Goal: Transaction & Acquisition: Purchase product/service

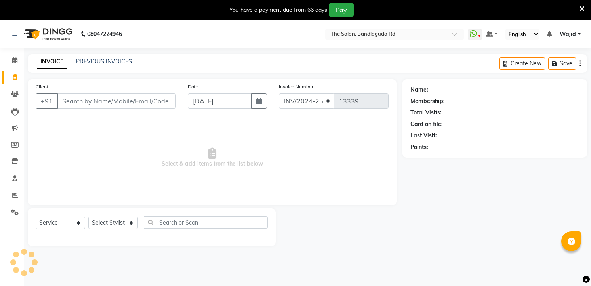
select select "service"
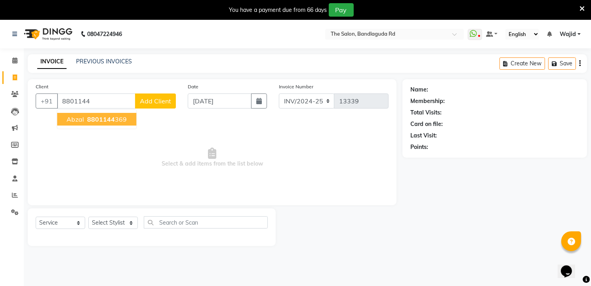
click at [112, 118] on span "8801144" at bounding box center [101, 119] width 28 height 8
type input "8801144369"
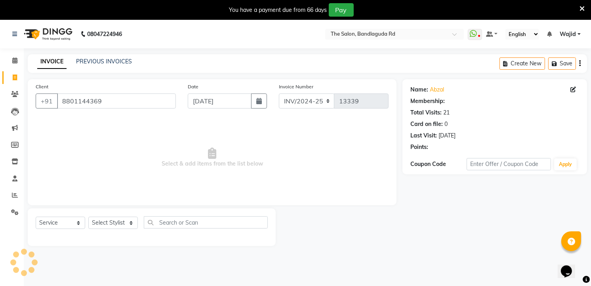
select select "1: Object"
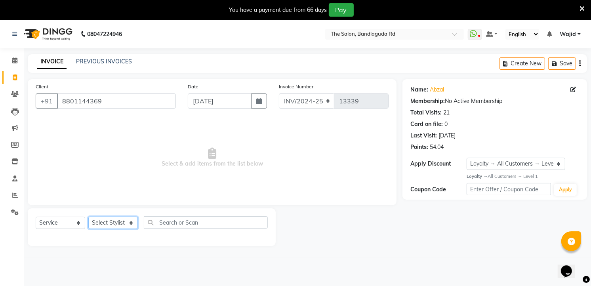
click at [111, 223] on select "Select Stylist [PERSON_NAME] [PERSON_NAME] [PERSON_NAME] [PERSON_NAME] TALIB [P…" at bounding box center [112, 223] width 49 height 12
select select "65400"
click at [88, 217] on select "Select Stylist [PERSON_NAME] [PERSON_NAME] [PERSON_NAME] [PERSON_NAME] TALIB [P…" at bounding box center [112, 223] width 49 height 12
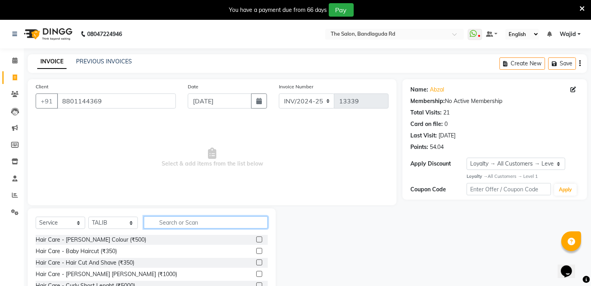
click at [215, 223] on input "text" at bounding box center [206, 222] width 124 height 12
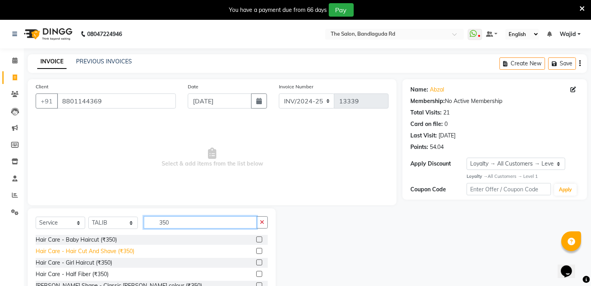
type input "350"
click at [120, 250] on div "Hair Care - Hair Cut And Shave (₹350)" at bounding box center [85, 251] width 99 height 8
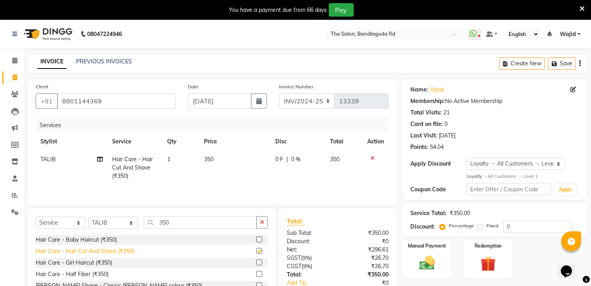
checkbox input "false"
click at [51, 220] on select "Select Service Product Membership Package Voucher Prepaid Gift Card" at bounding box center [60, 223] width 49 height 12
click at [36, 217] on select "Select Service Product Membership Package Voucher Prepaid Gift Card" at bounding box center [60, 223] width 49 height 12
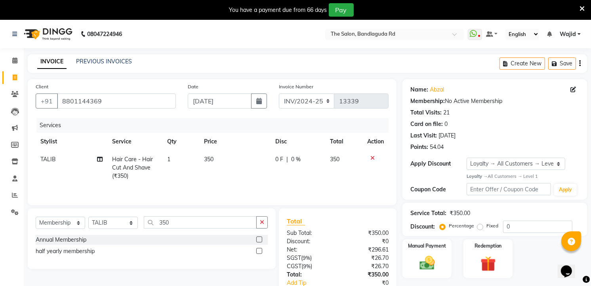
click at [259, 240] on label at bounding box center [259, 239] width 6 height 6
click at [259, 240] on input "checkbox" at bounding box center [258, 239] width 5 height 5
select select "select"
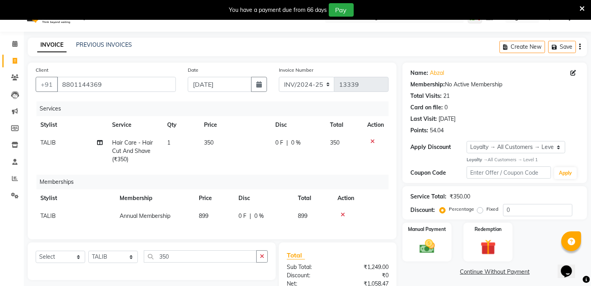
scroll to position [44, 0]
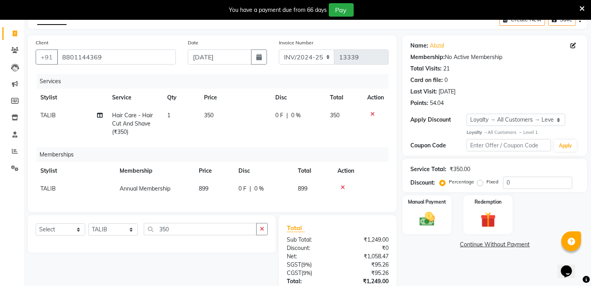
click at [200, 188] on span "899" at bounding box center [204, 188] width 10 height 7
select select "65400"
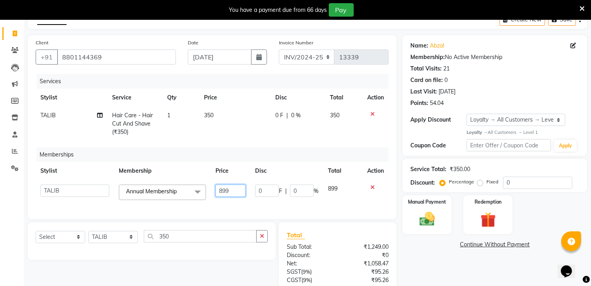
click at [232, 189] on input "899" at bounding box center [230, 191] width 30 height 12
type input "8"
type input "500"
click at [278, 148] on div "Memberships" at bounding box center [215, 154] width 358 height 15
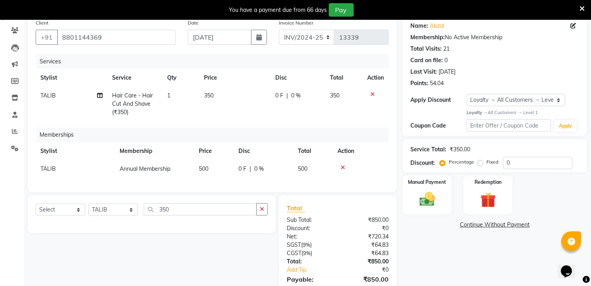
scroll to position [108, 0]
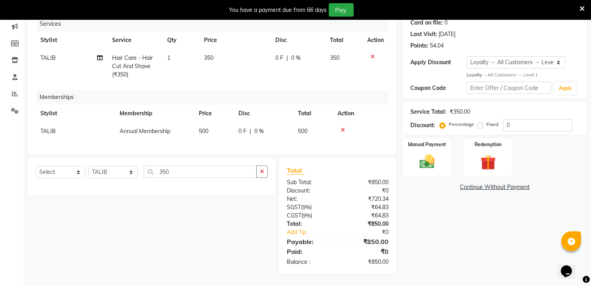
click at [209, 122] on td "500" at bounding box center [214, 131] width 40 height 18
select select "65400"
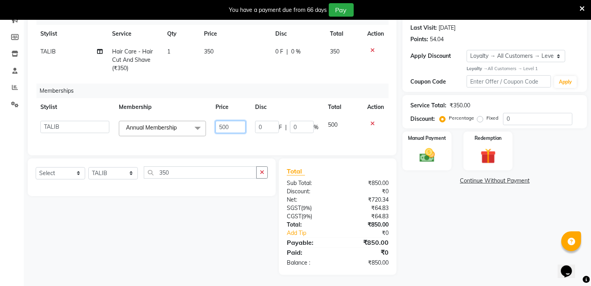
click at [239, 128] on input "500" at bounding box center [230, 127] width 30 height 12
type input "5"
type input "250"
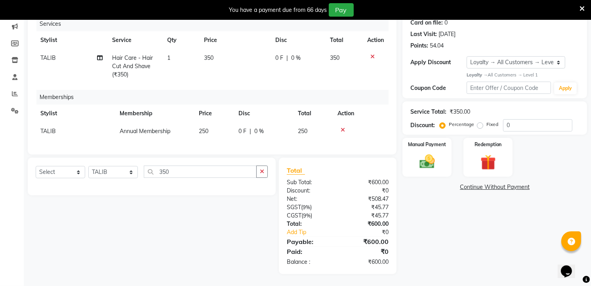
click at [246, 74] on td "350" at bounding box center [234, 66] width 71 height 34
select select "65400"
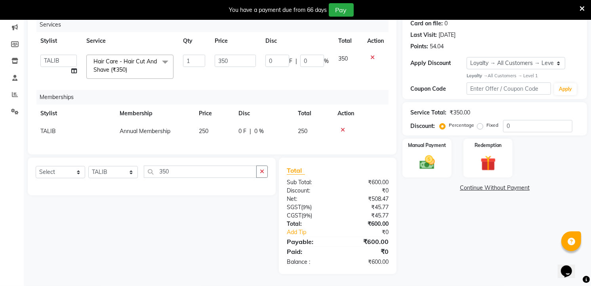
click at [339, 127] on div at bounding box center [360, 130] width 46 height 6
click at [341, 127] on icon at bounding box center [343, 130] width 4 height 6
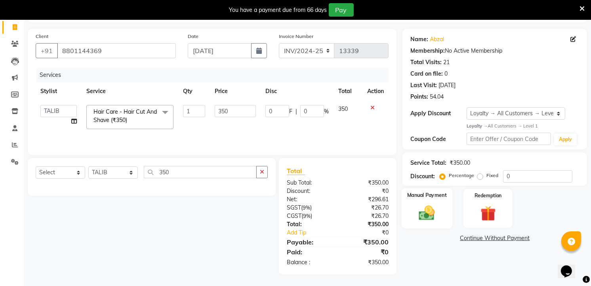
click at [426, 212] on img at bounding box center [427, 213] width 26 height 18
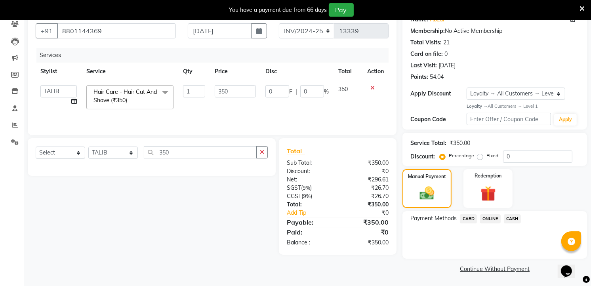
click at [492, 220] on span "ONLINE" at bounding box center [490, 218] width 21 height 9
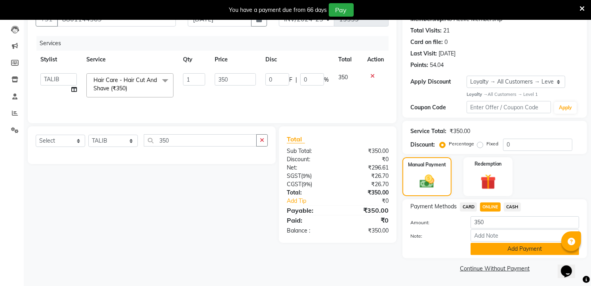
click at [499, 250] on button "Add Payment" at bounding box center [524, 249] width 108 height 12
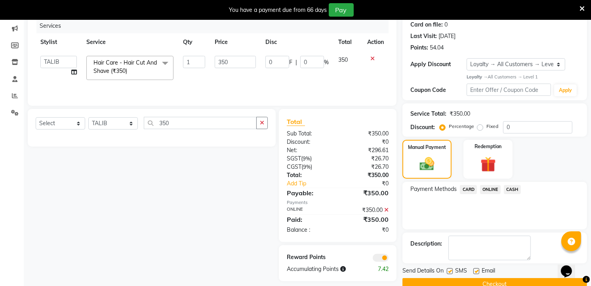
scroll to position [115, 0]
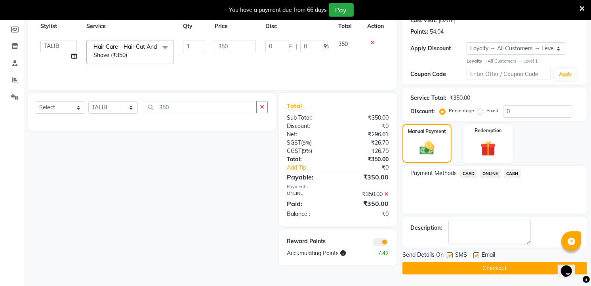
click at [443, 264] on button "Checkout" at bounding box center [494, 268] width 185 height 12
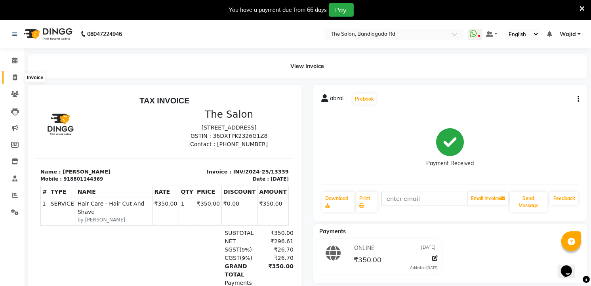
click at [14, 75] on icon at bounding box center [15, 77] width 4 height 6
select select "service"
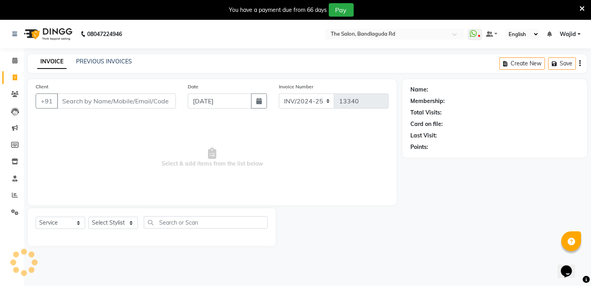
scroll to position [20, 0]
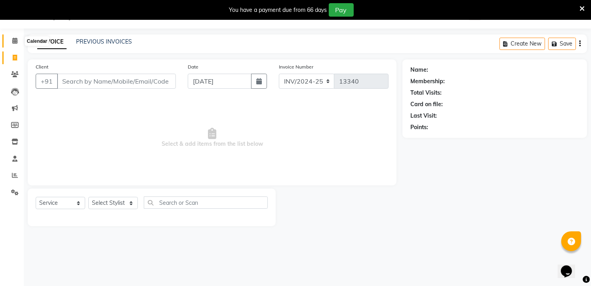
click at [10, 42] on span at bounding box center [15, 40] width 14 height 9
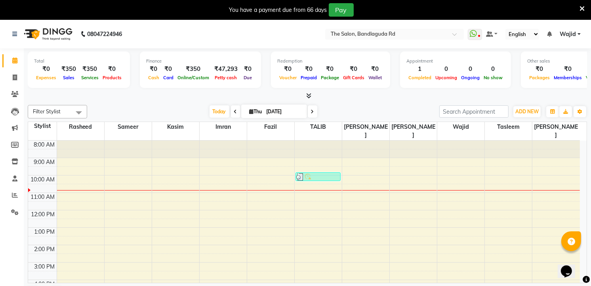
click at [582, 6] on icon at bounding box center [581, 8] width 5 height 7
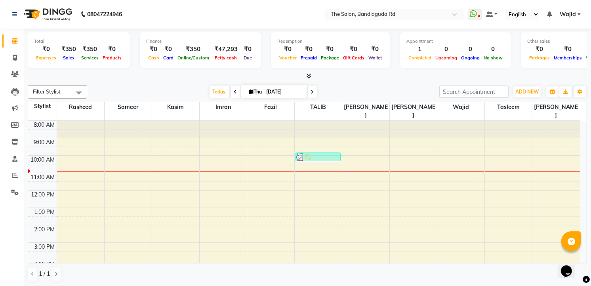
drag, startPoint x: 21, startPoint y: 54, endPoint x: 25, endPoint y: 54, distance: 4.4
click at [25, 54] on div "Total ₹0 Expenses ₹350 Sales ₹350 Services ₹0 Products Finance ₹0 Cash ₹0 Card …" at bounding box center [307, 158] width 567 height 258
click at [13, 58] on icon at bounding box center [15, 58] width 4 height 6
select select "service"
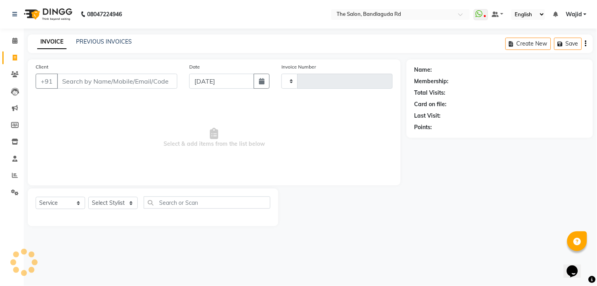
type input "13340"
select select "5198"
click at [122, 206] on select "Select Stylist" at bounding box center [112, 203] width 49 height 12
select select "88752"
click at [88, 197] on select "Select Stylist [PERSON_NAME] [PERSON_NAME] [PERSON_NAME] [PERSON_NAME] TALIB [P…" at bounding box center [112, 203] width 49 height 12
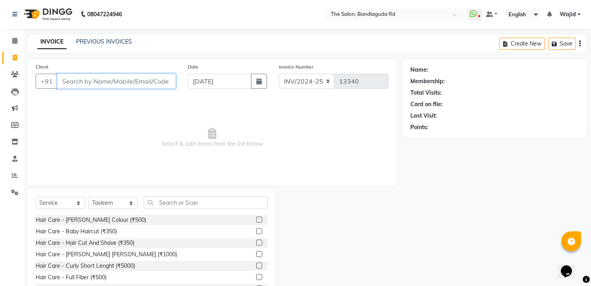
click at [137, 85] on input "Client" at bounding box center [116, 81] width 119 height 15
type input "9666009910"
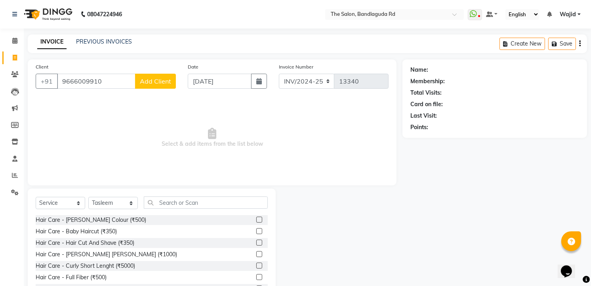
click at [142, 78] on span "Add Client" at bounding box center [155, 81] width 31 height 8
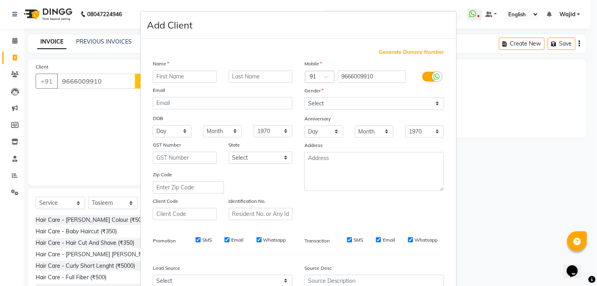
click at [182, 76] on input "text" at bounding box center [185, 76] width 64 height 12
type input "mohd"
click at [367, 98] on select "Select [DEMOGRAPHIC_DATA] [DEMOGRAPHIC_DATA] Other Prefer Not To Say" at bounding box center [375, 103] width 140 height 12
select select "[DEMOGRAPHIC_DATA]"
click at [305, 97] on select "Select [DEMOGRAPHIC_DATA] [DEMOGRAPHIC_DATA] Other Prefer Not To Say" at bounding box center [375, 103] width 140 height 12
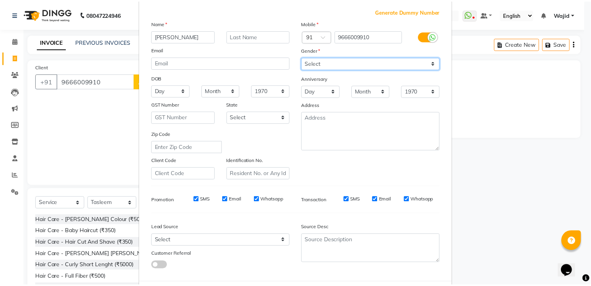
scroll to position [80, 0]
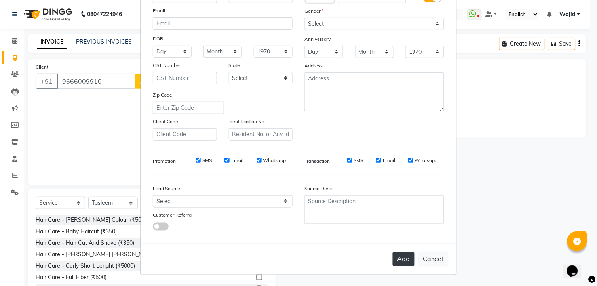
click at [402, 264] on button "Add" at bounding box center [404, 259] width 22 height 14
select select
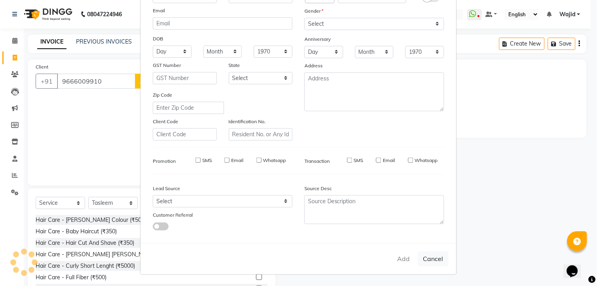
select select
checkbox input "false"
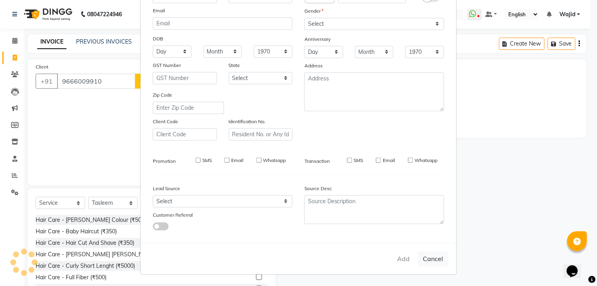
checkbox input "false"
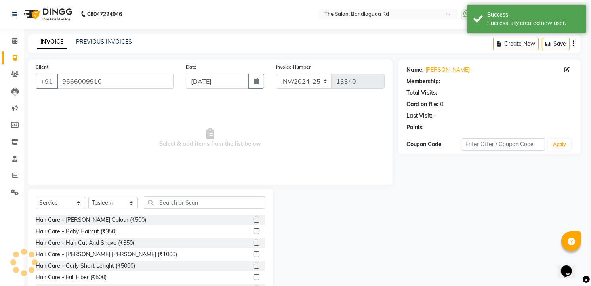
select select "1: Object"
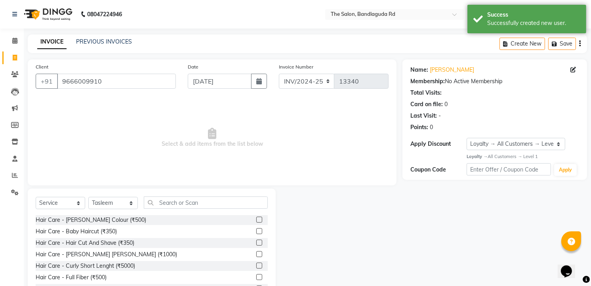
click at [145, 240] on div "Hair Care - Hair Cut And Shave (₹350)" at bounding box center [152, 243] width 232 height 10
click at [132, 240] on div "Hair Care - Hair Cut And Shave (₹350)" at bounding box center [85, 243] width 99 height 8
checkbox input "false"
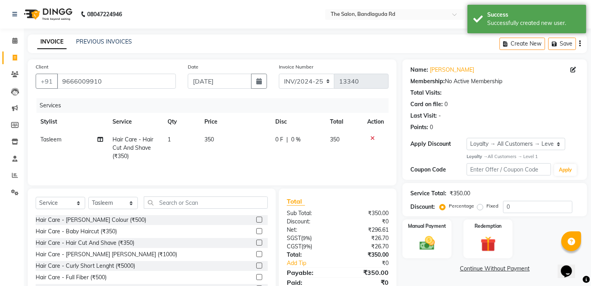
scroll to position [32, 0]
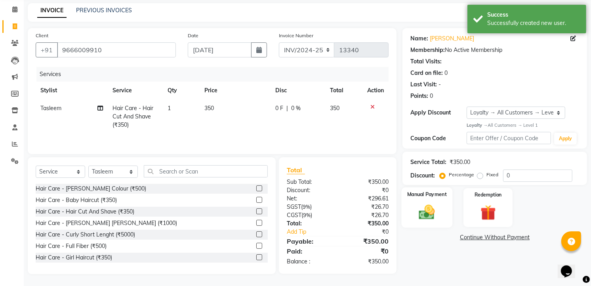
click at [433, 205] on img at bounding box center [427, 212] width 26 height 18
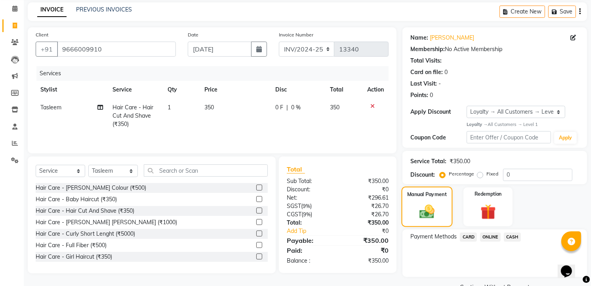
scroll to position [50, 0]
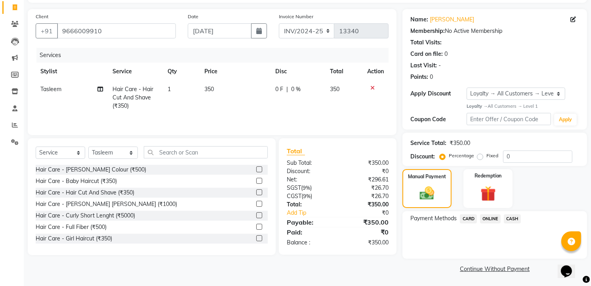
click at [495, 217] on span "ONLINE" at bounding box center [490, 218] width 21 height 9
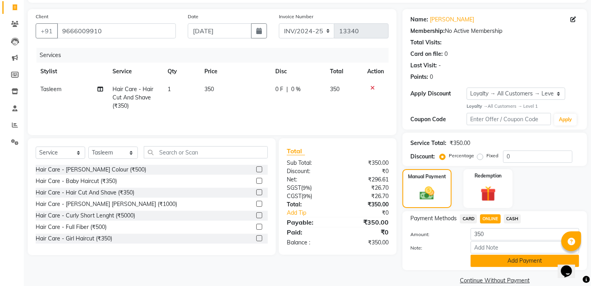
click at [521, 263] on button "Add Payment" at bounding box center [524, 261] width 108 height 12
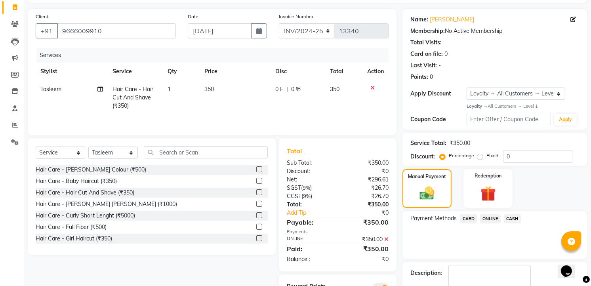
scroll to position [95, 0]
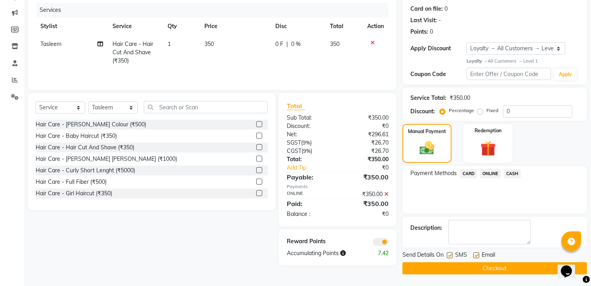
click at [497, 266] on button "Checkout" at bounding box center [494, 268] width 185 height 12
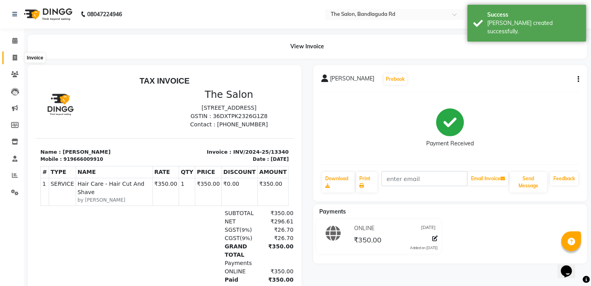
click at [17, 55] on span at bounding box center [15, 57] width 14 height 9
select select "service"
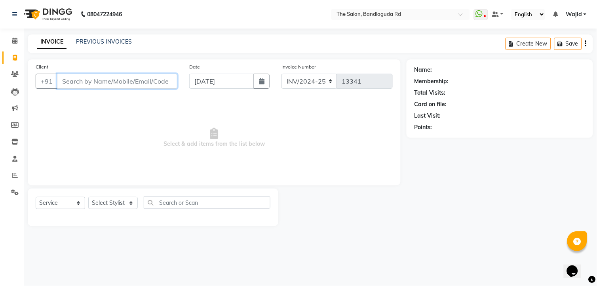
click at [133, 80] on input "Client" at bounding box center [117, 81] width 120 height 15
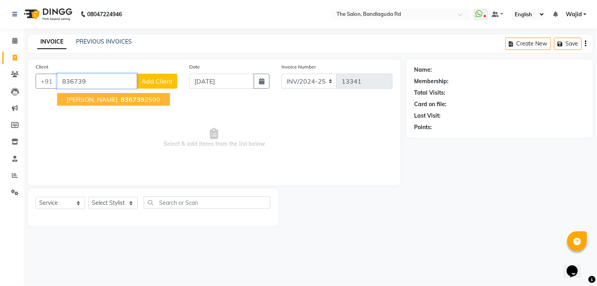
click at [133, 97] on ngb-highlight "836739 2590" at bounding box center [139, 99] width 41 height 8
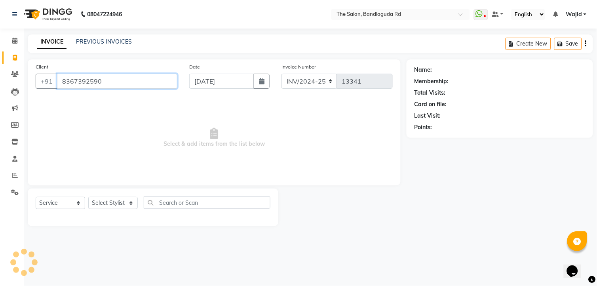
type input "8367392590"
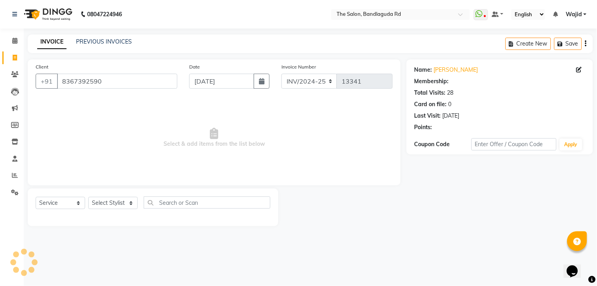
select select "2: Object"
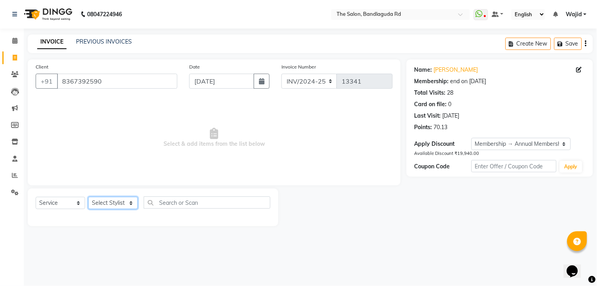
click at [105, 203] on select "Select Stylist [PERSON_NAME] [PERSON_NAME] [PERSON_NAME] [PERSON_NAME] TALIB [P…" at bounding box center [112, 203] width 49 height 12
select select "63354"
click at [88, 197] on select "Select Stylist [PERSON_NAME] [PERSON_NAME] [PERSON_NAME] [PERSON_NAME] TALIB [P…" at bounding box center [112, 203] width 49 height 12
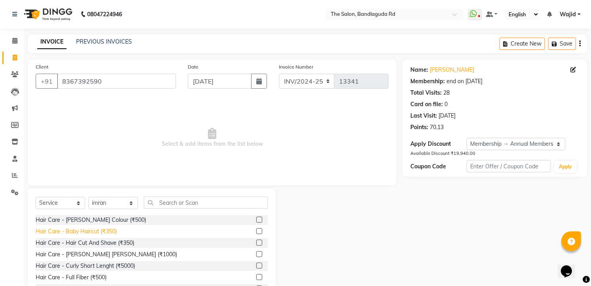
click at [108, 230] on div "Hair Care - Baby Haircut (₹350)" at bounding box center [76, 231] width 81 height 8
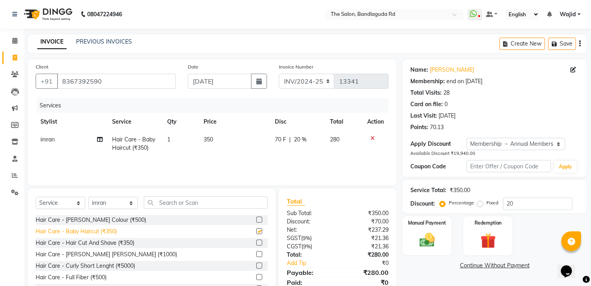
checkbox input "false"
click at [222, 143] on td "350" at bounding box center [234, 144] width 71 height 26
select select "63354"
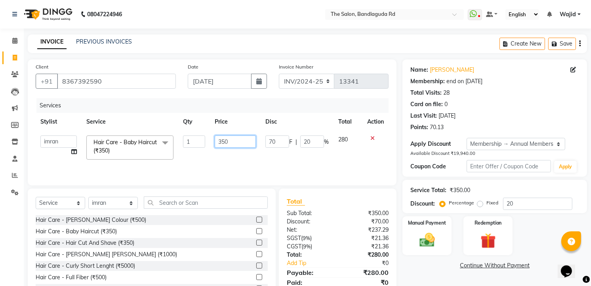
click at [221, 143] on input "350" at bounding box center [235, 141] width 41 height 12
type input "250"
click at [430, 247] on img at bounding box center [427, 240] width 26 height 18
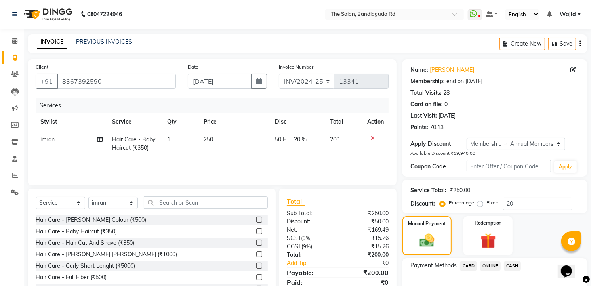
click at [219, 139] on td "250" at bounding box center [234, 144] width 71 height 26
select select "63354"
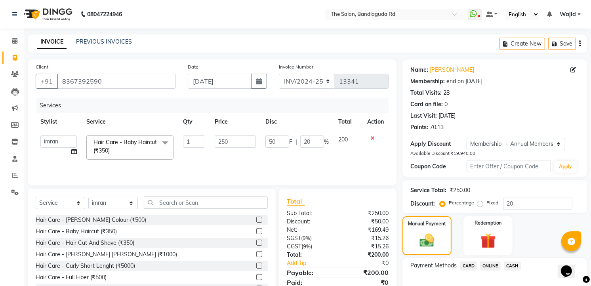
click at [219, 139] on input "250" at bounding box center [235, 141] width 41 height 12
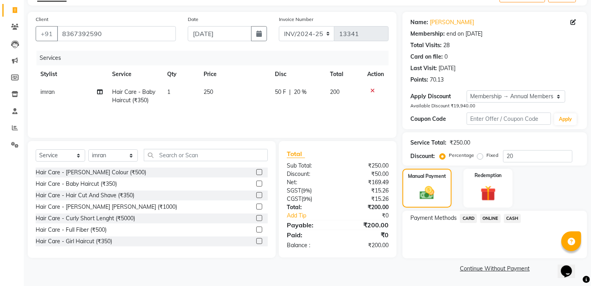
click at [496, 218] on span "ONLINE" at bounding box center [490, 218] width 21 height 9
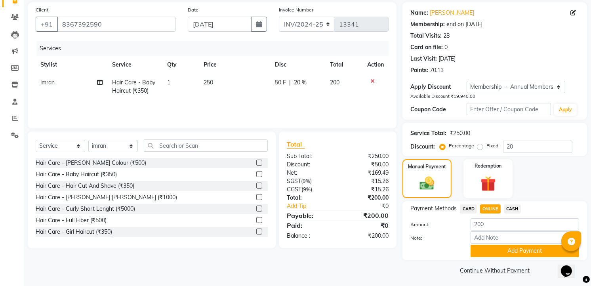
scroll to position [59, 0]
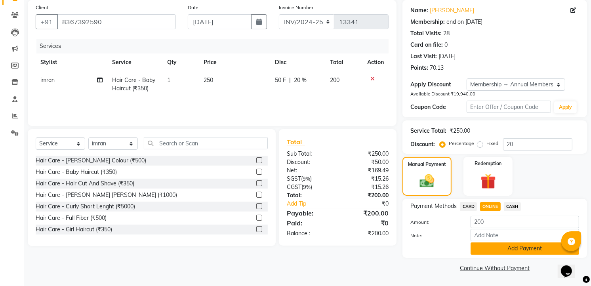
click at [512, 249] on button "Add Payment" at bounding box center [524, 248] width 108 height 12
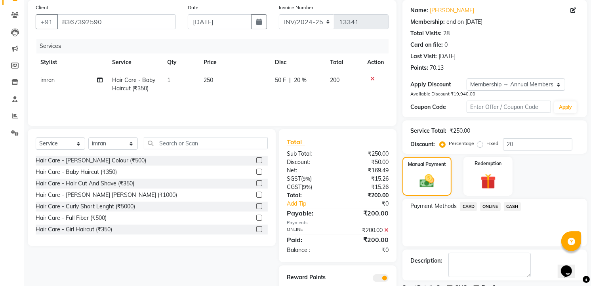
scroll to position [98, 0]
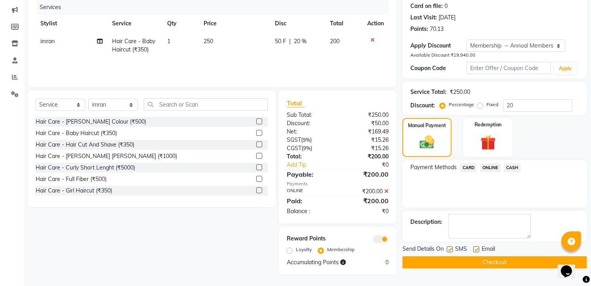
click at [490, 256] on button "Checkout" at bounding box center [494, 262] width 185 height 12
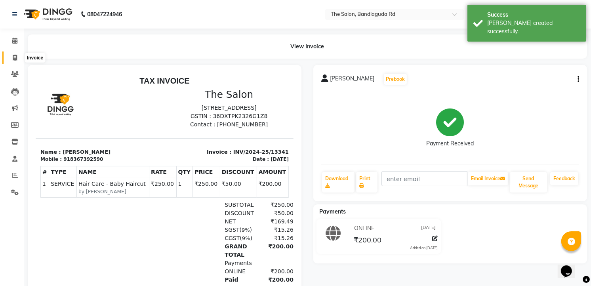
click at [17, 61] on icon at bounding box center [15, 58] width 4 height 6
select select "service"
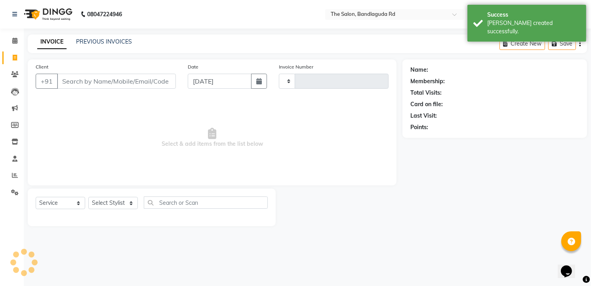
type input "13342"
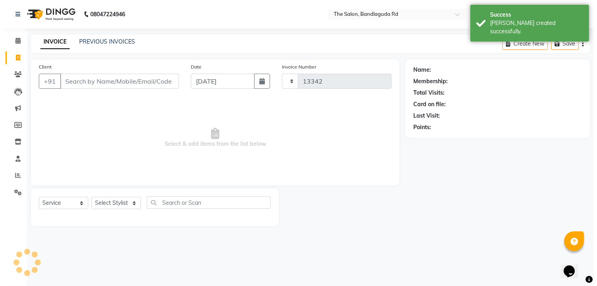
select select "5198"
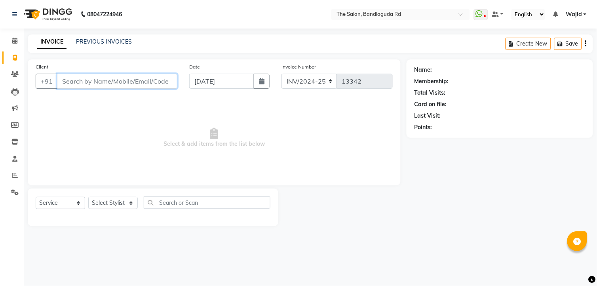
click at [104, 82] on input "Client" at bounding box center [117, 81] width 120 height 15
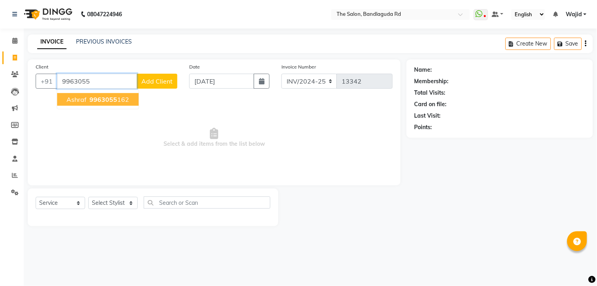
click at [104, 93] on button "ashraf 9963055 162" at bounding box center [98, 99] width 82 height 13
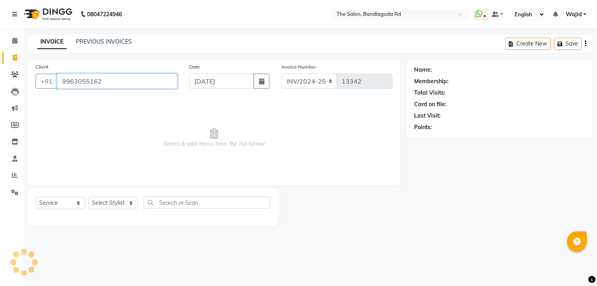
type input "9963055162"
select select "2: Object"
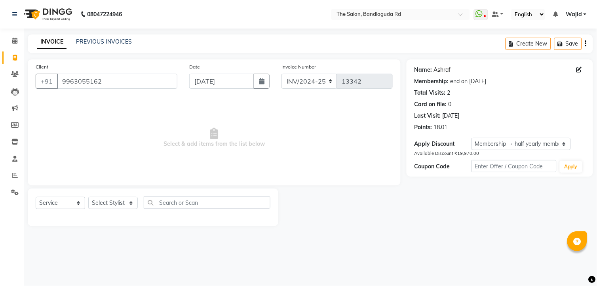
click at [440, 66] on link "Ashraf" at bounding box center [442, 70] width 17 height 8
click at [10, 37] on span at bounding box center [15, 40] width 14 height 9
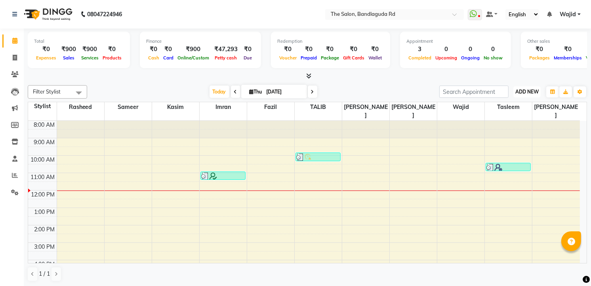
click at [519, 92] on span "ADD NEW" at bounding box center [526, 92] width 23 height 6
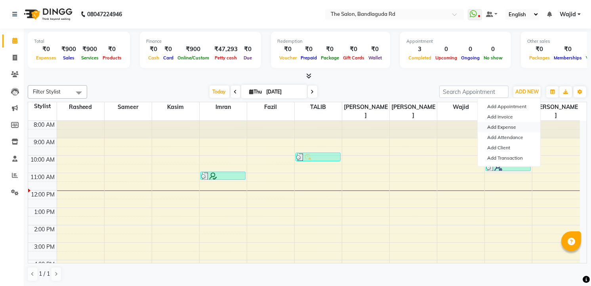
click at [496, 124] on link "Add Expense" at bounding box center [509, 127] width 63 height 10
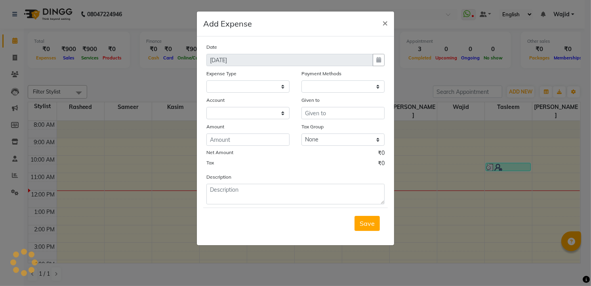
select select
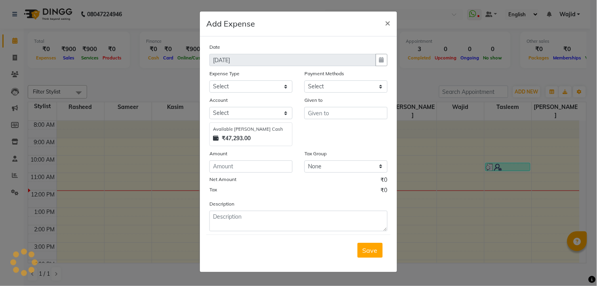
select select "1"
select select "3232"
click at [266, 86] on select "Select Advance Salary aijaz bhai aijaz bhai chitti 10april Auto - Iqbal Bhai Ba…" at bounding box center [250, 86] width 83 height 12
select select "5649"
click at [209, 80] on select "Select Advance Salary aijaz bhai aijaz bhai chitti 10april Auto - Iqbal Bhai Ba…" at bounding box center [250, 86] width 83 height 12
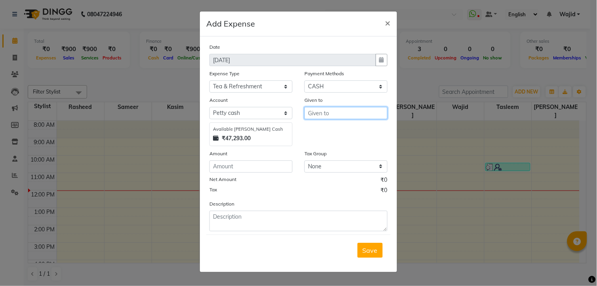
click at [339, 115] on input "text" at bounding box center [346, 113] width 83 height 12
click at [334, 128] on button "im ran" at bounding box center [336, 130] width 63 height 13
type input "imran"
click at [256, 168] on input "number" at bounding box center [250, 166] width 83 height 12
type input "50"
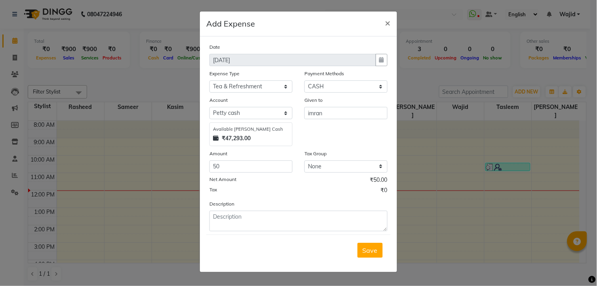
click at [373, 280] on ngb-modal-window "Add Expense × Date 04-09-2025 Expense Type Select Advance Salary aijaz bhai aij…" at bounding box center [298, 143] width 597 height 286
click at [377, 253] on span "Save" at bounding box center [370, 250] width 15 height 8
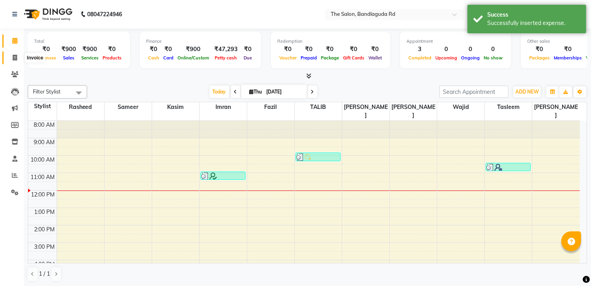
click at [14, 57] on icon at bounding box center [15, 58] width 4 height 6
select select "service"
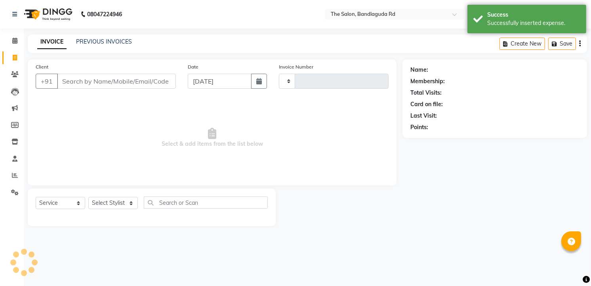
type input "13342"
select select "5198"
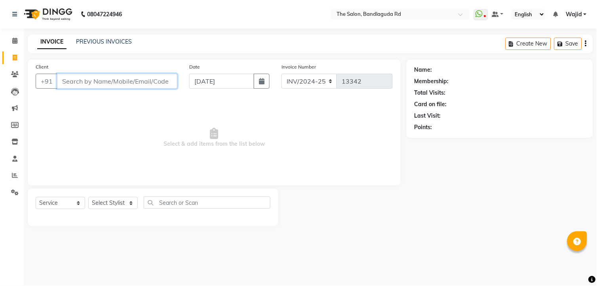
click at [89, 81] on input "Client" at bounding box center [117, 81] width 120 height 15
click at [114, 196] on div "Select Service Product Membership Package Voucher Prepaid Gift Card Select Styl…" at bounding box center [153, 207] width 251 height 38
click at [110, 202] on select "Select Stylist [PERSON_NAME] [PERSON_NAME] [PERSON_NAME] [PERSON_NAME] TALIB [P…" at bounding box center [112, 203] width 49 height 12
select select "88754"
click at [88, 197] on select "Select Stylist [PERSON_NAME] [PERSON_NAME] [PERSON_NAME] [PERSON_NAME] TALIB [P…" at bounding box center [112, 203] width 49 height 12
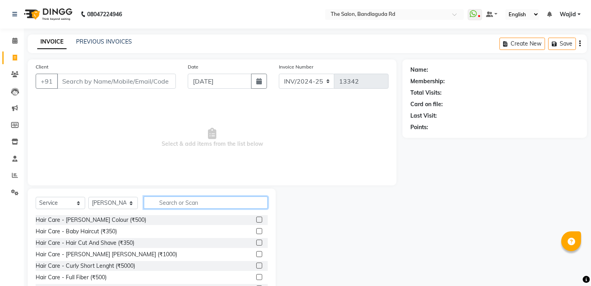
click at [173, 202] on input "text" at bounding box center [206, 202] width 124 height 12
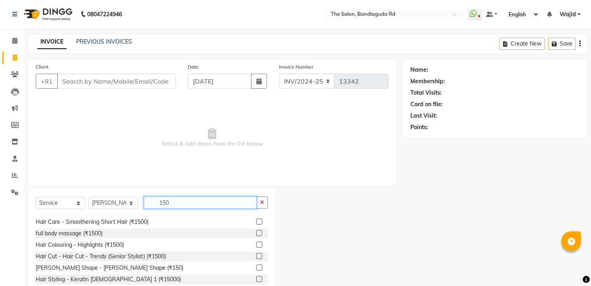
scroll to position [13, 0]
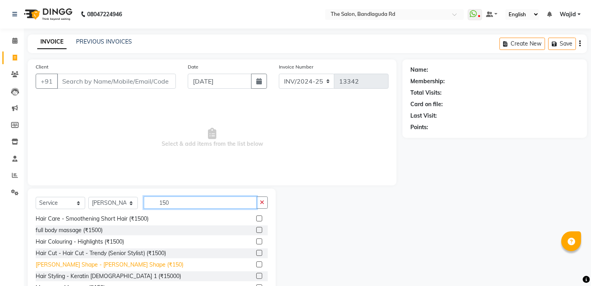
type input "150"
click at [97, 266] on div "[PERSON_NAME] Shape - [PERSON_NAME] Shape (₹150)" at bounding box center [110, 265] width 148 height 8
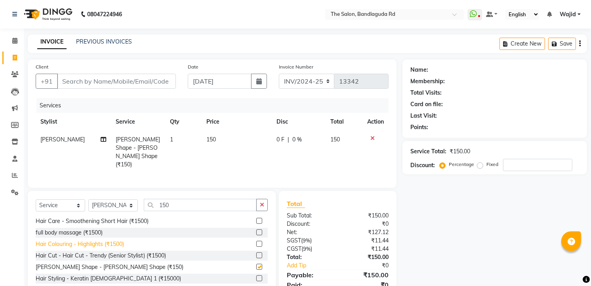
checkbox input "false"
click at [111, 81] on input "Client" at bounding box center [116, 81] width 119 height 15
type input "7"
type input "0"
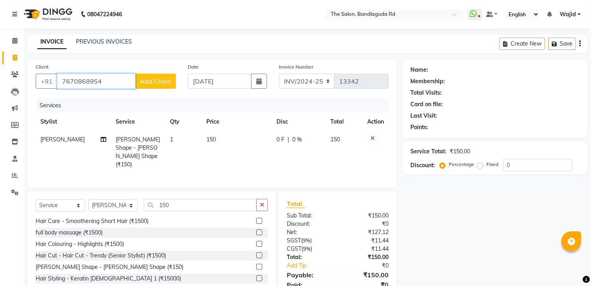
click at [129, 84] on input "7670868954" at bounding box center [96, 81] width 78 height 15
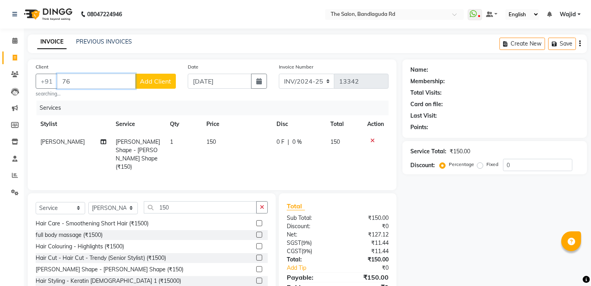
type input "7"
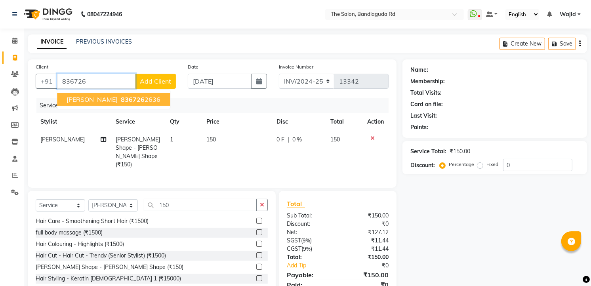
click at [120, 100] on ngb-highlight "836726 2636" at bounding box center [139, 99] width 41 height 8
type input "8367262636"
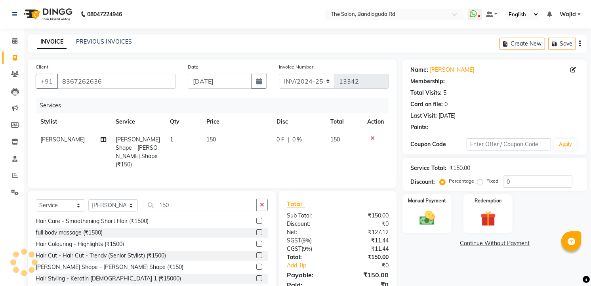
select select "1: Object"
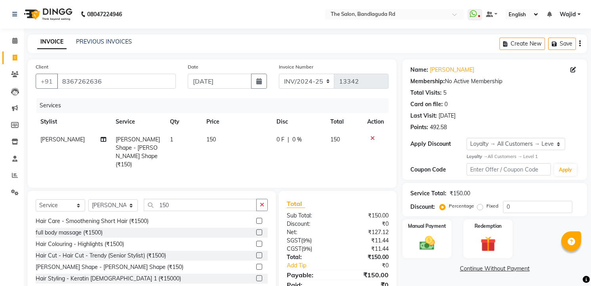
scroll to position [31, 0]
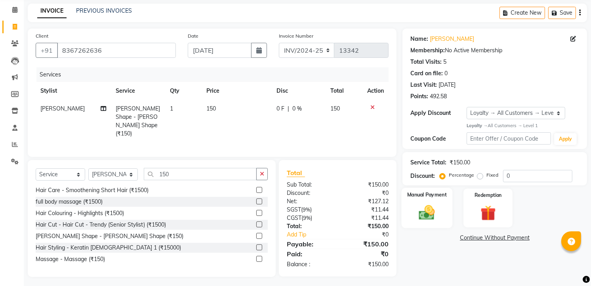
click at [429, 212] on img at bounding box center [427, 212] width 26 height 18
click at [495, 236] on span "ONLINE" at bounding box center [490, 238] width 21 height 9
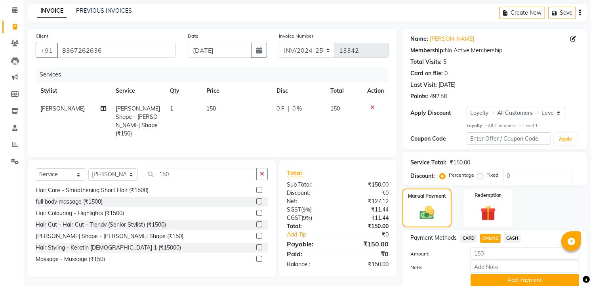
scroll to position [62, 0]
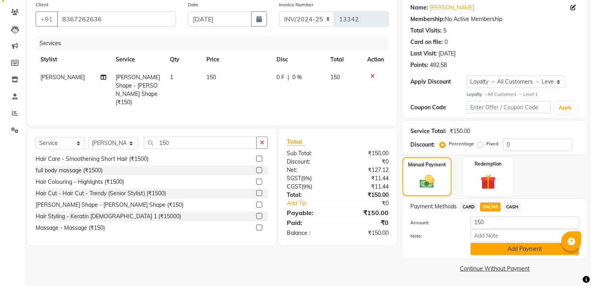
click at [497, 247] on button "Add Payment" at bounding box center [524, 249] width 108 height 12
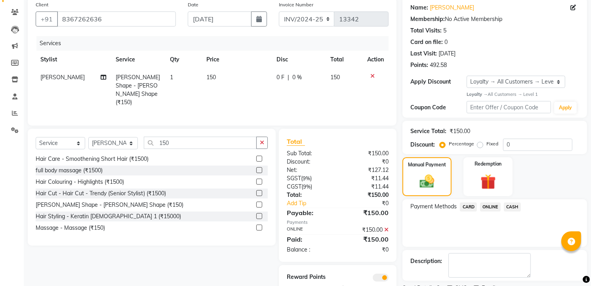
scroll to position [95, 0]
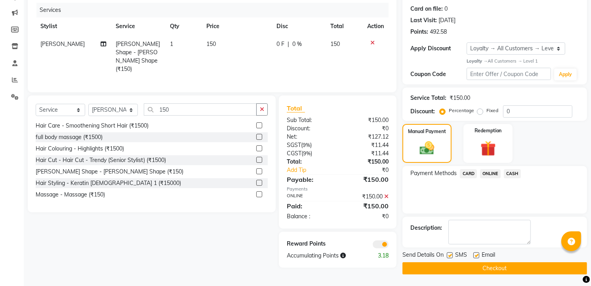
click at [495, 269] on button "Checkout" at bounding box center [494, 268] width 185 height 12
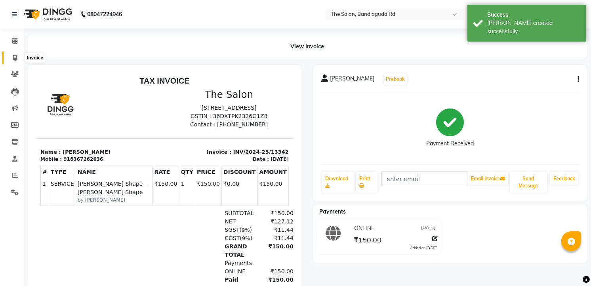
click at [13, 62] on span at bounding box center [15, 57] width 14 height 9
select select "service"
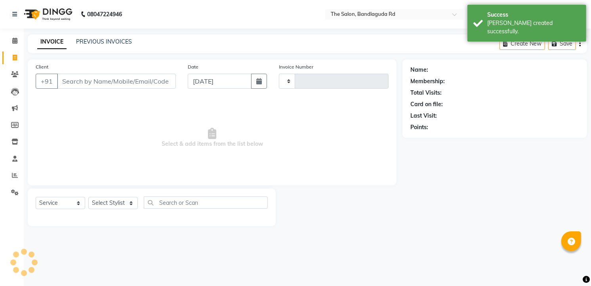
type input "13343"
select select "5198"
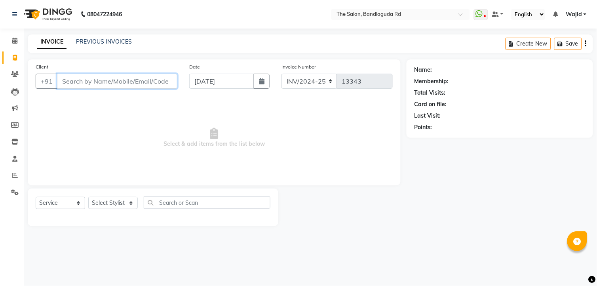
click at [112, 78] on input "Client" at bounding box center [117, 81] width 120 height 15
click at [101, 92] on div "Client +91" at bounding box center [107, 79] width 154 height 32
click at [17, 42] on span at bounding box center [15, 40] width 14 height 9
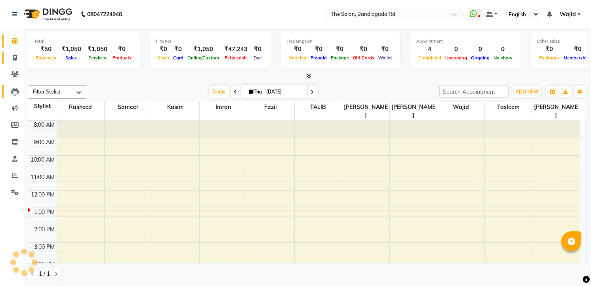
click at [17, 55] on span at bounding box center [15, 57] width 14 height 9
select select "service"
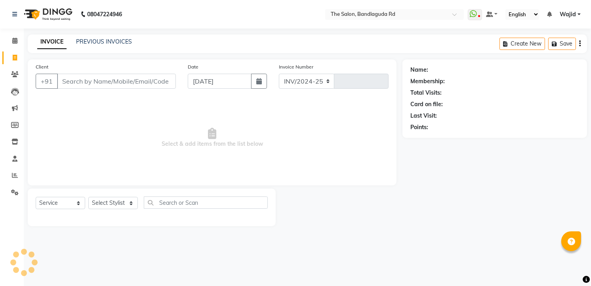
select select "5198"
type input "13343"
click at [123, 196] on div "Select Service Product Membership Package Voucher Prepaid Gift Card Select Styl…" at bounding box center [153, 205] width 235 height 19
click at [118, 198] on select "Select Stylist [PERSON_NAME] [PERSON_NAME] [PERSON_NAME] [PERSON_NAME] TALIB [P…" at bounding box center [112, 203] width 49 height 12
select select "86723"
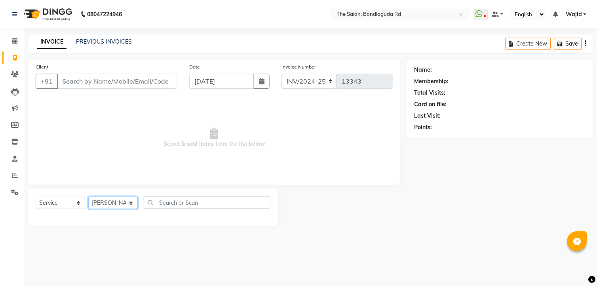
click at [88, 197] on select "Select Stylist [PERSON_NAME] [PERSON_NAME] [PERSON_NAME] [PERSON_NAME] TALIB [P…" at bounding box center [112, 203] width 49 height 12
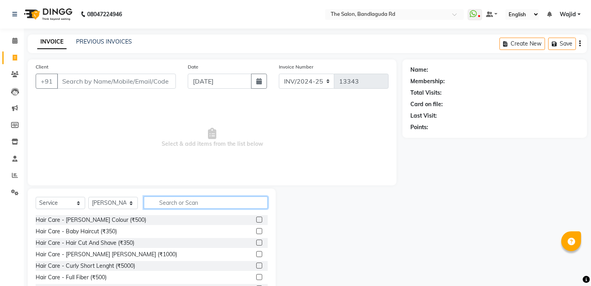
click at [188, 197] on input "text" at bounding box center [206, 202] width 124 height 12
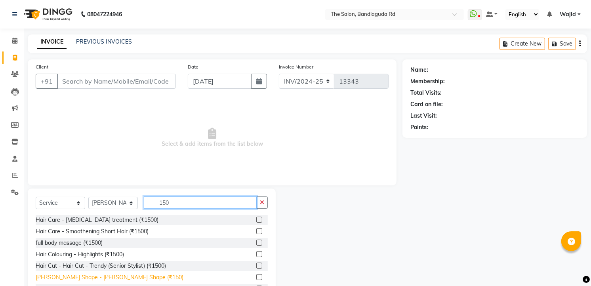
type input "150"
click at [100, 277] on div "[PERSON_NAME] Shape - [PERSON_NAME] Shape (₹150)" at bounding box center [110, 277] width 148 height 8
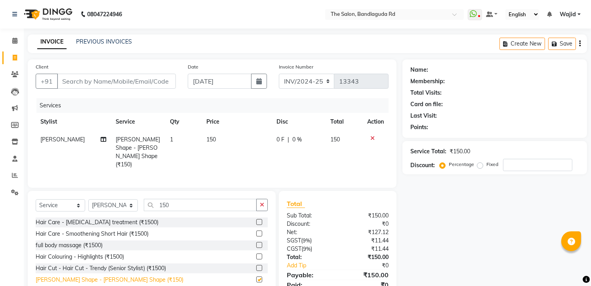
checkbox input "false"
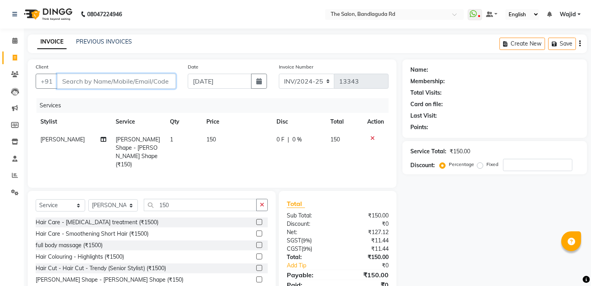
click at [94, 84] on input "Client" at bounding box center [116, 81] width 119 height 15
type input "9"
type input "0"
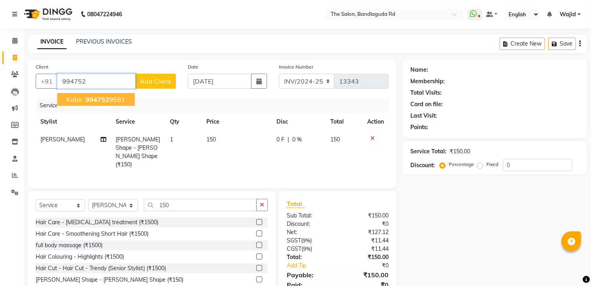
click at [94, 96] on span "994752" at bounding box center [98, 99] width 24 height 8
type input "9947529581"
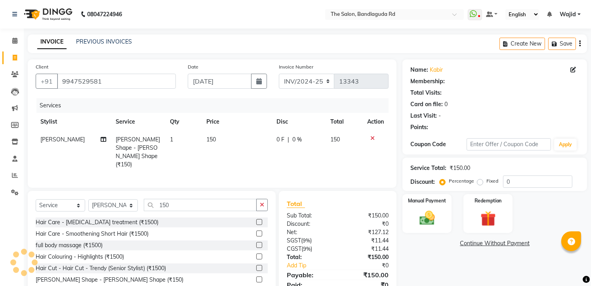
select select "1: Object"
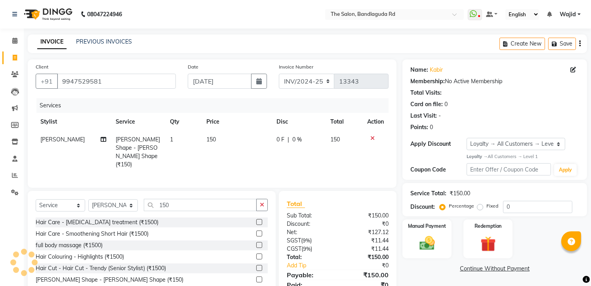
scroll to position [31, 0]
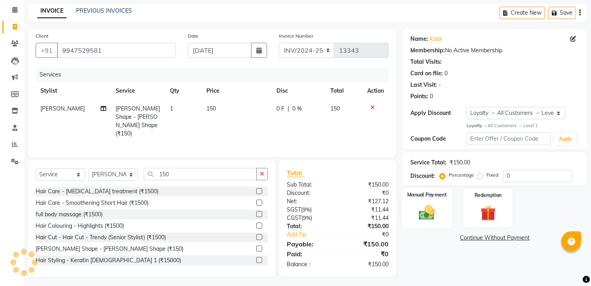
click at [424, 221] on div "Manual Payment" at bounding box center [427, 208] width 51 height 40
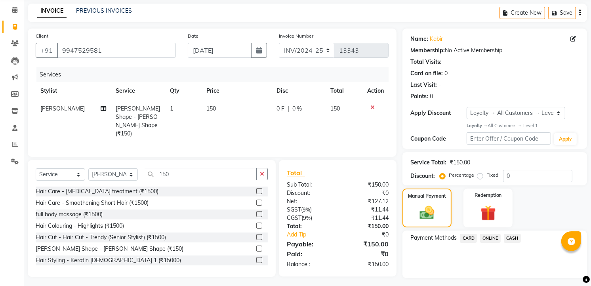
click at [515, 239] on span "CASH" at bounding box center [512, 238] width 17 height 9
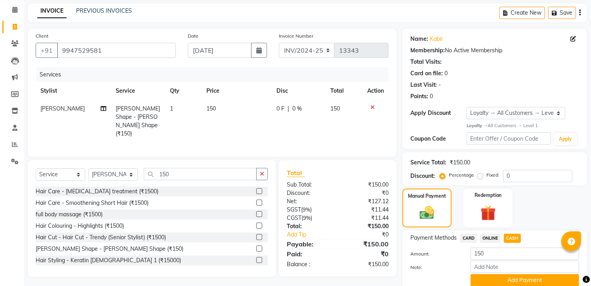
scroll to position [62, 0]
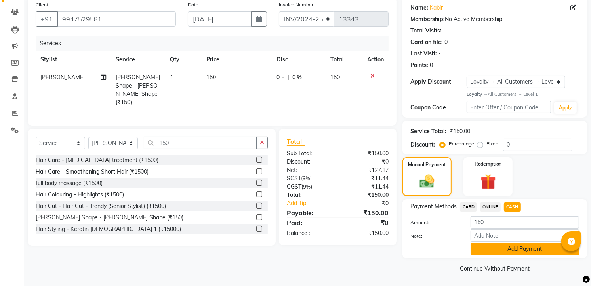
click at [541, 251] on button "Add Payment" at bounding box center [524, 249] width 108 height 12
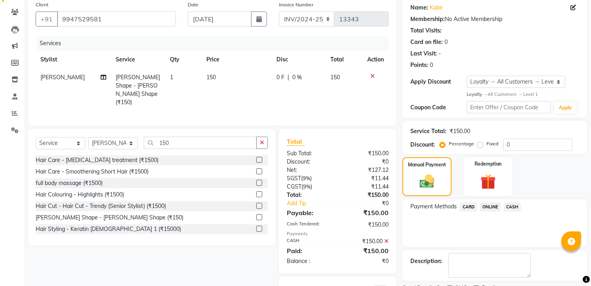
scroll to position [98, 0]
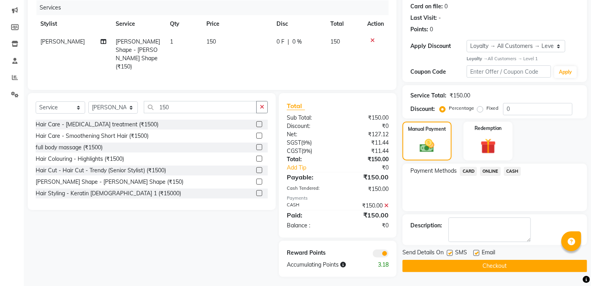
click at [505, 263] on button "Checkout" at bounding box center [494, 266] width 185 height 12
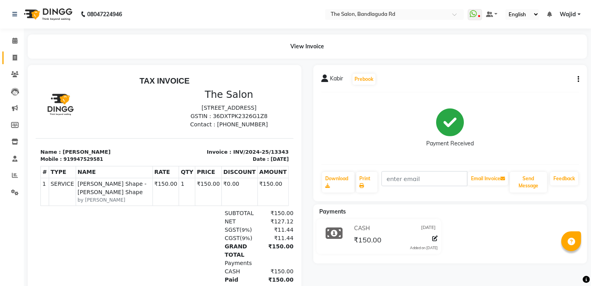
click at [2, 52] on link "Invoice" at bounding box center [11, 57] width 19 height 13
select select "service"
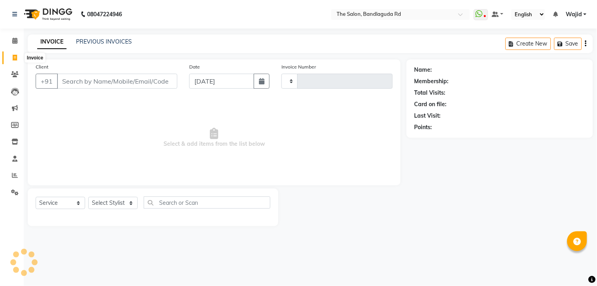
type input "13344"
select select "5198"
click at [83, 77] on input "Client" at bounding box center [117, 81] width 120 height 15
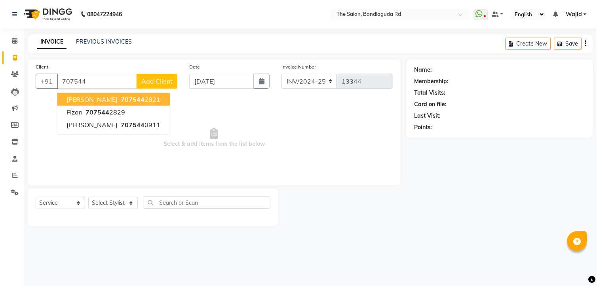
click at [92, 95] on span "fauzaan" at bounding box center [92, 99] width 51 height 8
type input "7075442821"
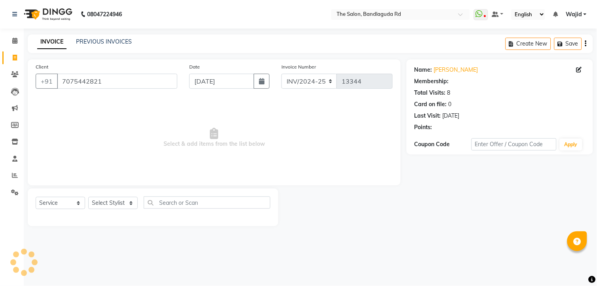
select select "2: Object"
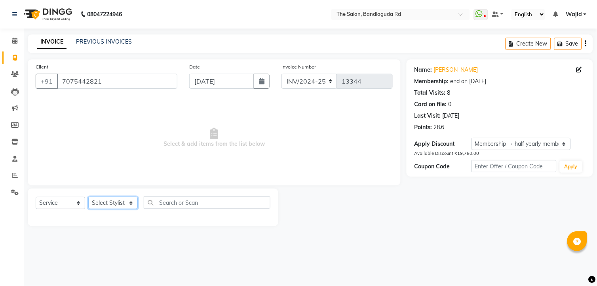
click at [121, 207] on select "Select Stylist [PERSON_NAME] [PERSON_NAME] [PERSON_NAME] [PERSON_NAME] TALIB [P…" at bounding box center [112, 203] width 49 height 12
select select "88752"
click at [88, 197] on select "Select Stylist [PERSON_NAME] [PERSON_NAME] [PERSON_NAME] [PERSON_NAME] TALIB [P…" at bounding box center [112, 203] width 49 height 12
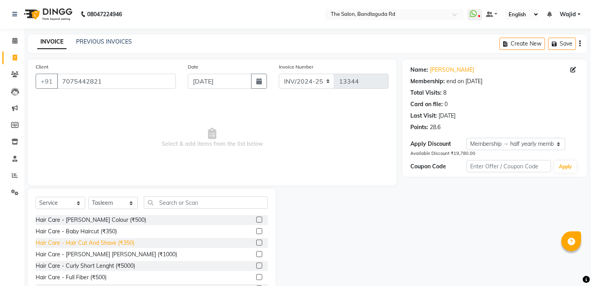
click at [128, 243] on div "Hair Care - Hair Cut And Shave (₹350)" at bounding box center [85, 243] width 99 height 8
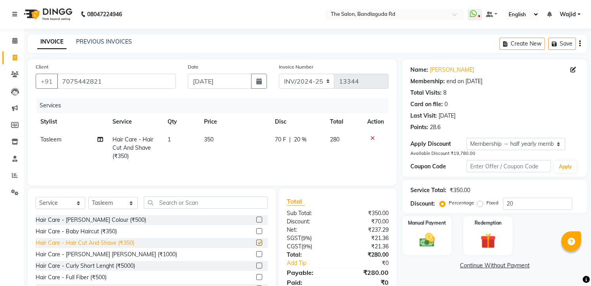
checkbox input "false"
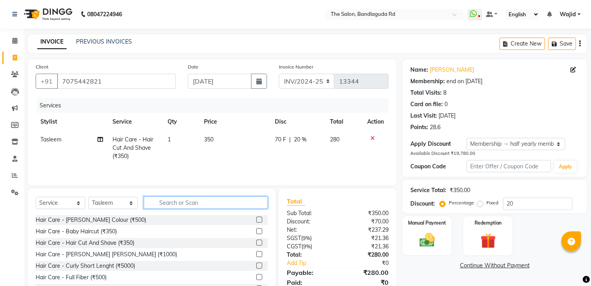
click at [170, 205] on input "text" at bounding box center [206, 202] width 124 height 12
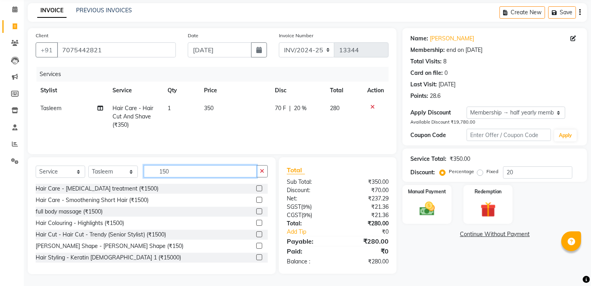
scroll to position [12, 0]
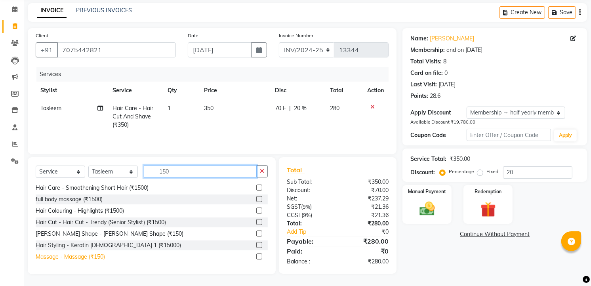
type input "150"
click at [98, 255] on div "Massage - Massage (₹150)" at bounding box center [70, 257] width 69 height 8
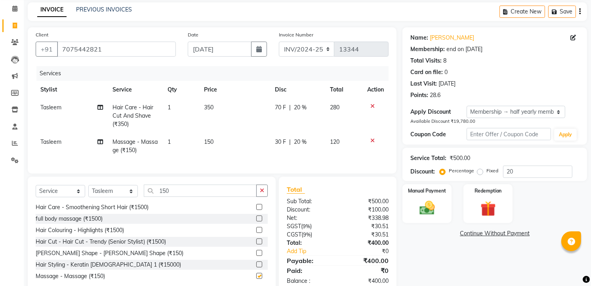
checkbox input "false"
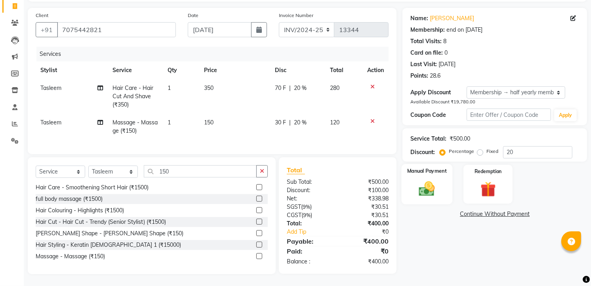
click at [424, 179] on img at bounding box center [427, 188] width 26 height 18
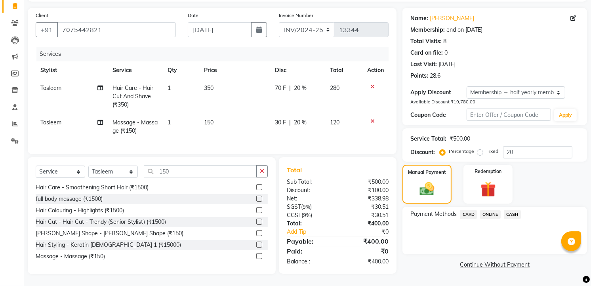
click at [485, 210] on span "ONLINE" at bounding box center [490, 214] width 21 height 9
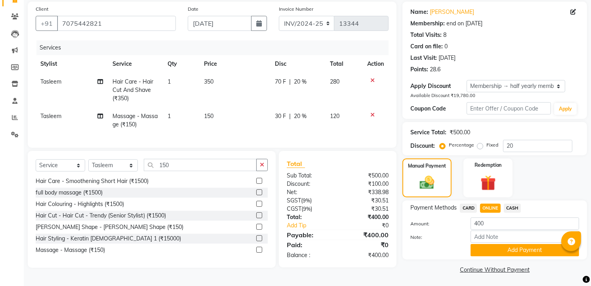
scroll to position [59, 0]
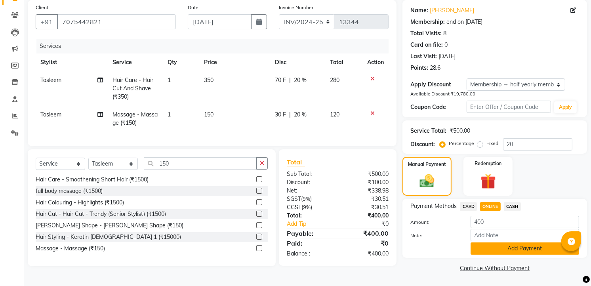
click at [489, 252] on button "Add Payment" at bounding box center [524, 248] width 108 height 12
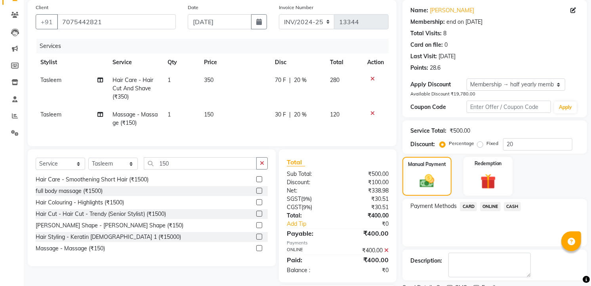
scroll to position [102, 0]
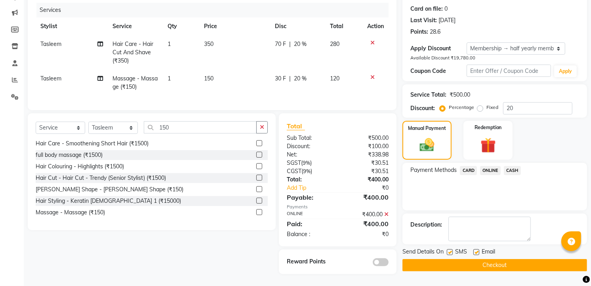
click at [556, 259] on button "Checkout" at bounding box center [494, 265] width 185 height 12
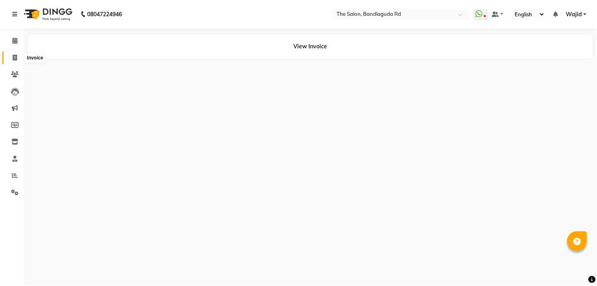
click at [11, 61] on span at bounding box center [15, 57] width 14 height 9
select select "service"
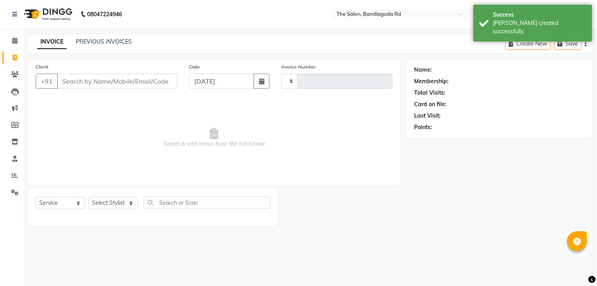
type input "13345"
select select "5198"
click at [122, 207] on select "Select Stylist [PERSON_NAME] [PERSON_NAME] [PERSON_NAME] [PERSON_NAME] TALIB [P…" at bounding box center [112, 203] width 49 height 12
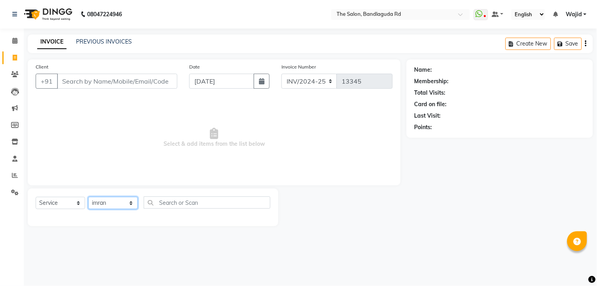
click at [88, 197] on select "Select Stylist [PERSON_NAME] [PERSON_NAME] [PERSON_NAME] [PERSON_NAME] TALIB [P…" at bounding box center [112, 203] width 49 height 12
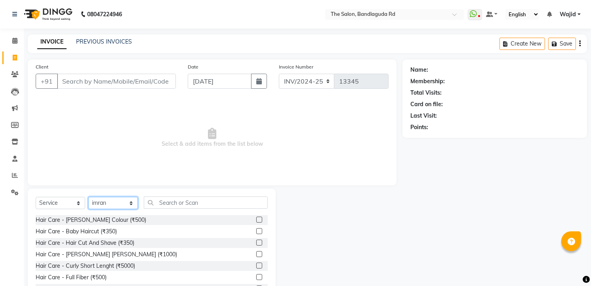
scroll to position [31, 0]
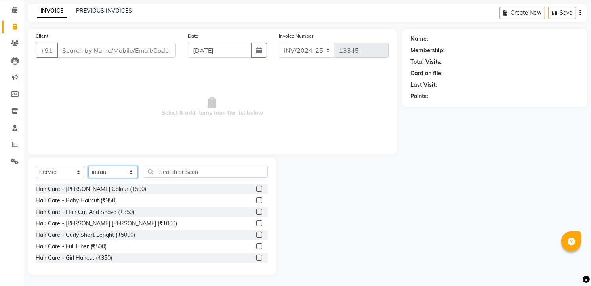
click at [119, 175] on select "Select Stylist [PERSON_NAME] [PERSON_NAME] [PERSON_NAME] [PERSON_NAME] TALIB [P…" at bounding box center [112, 172] width 49 height 12
select select "88754"
click at [88, 166] on select "Select Stylist [PERSON_NAME] [PERSON_NAME] [PERSON_NAME] [PERSON_NAME] TALIB [P…" at bounding box center [112, 172] width 49 height 12
click at [128, 208] on div "Hair Care - Hair Cut And Shave (₹350)" at bounding box center [85, 212] width 99 height 8
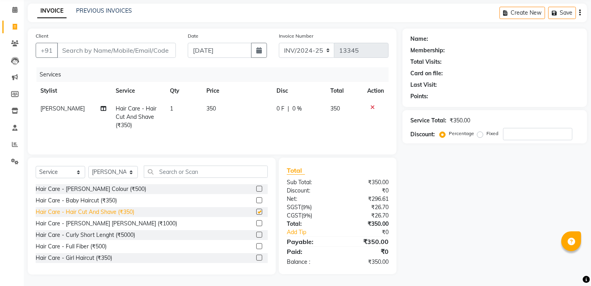
checkbox input "false"
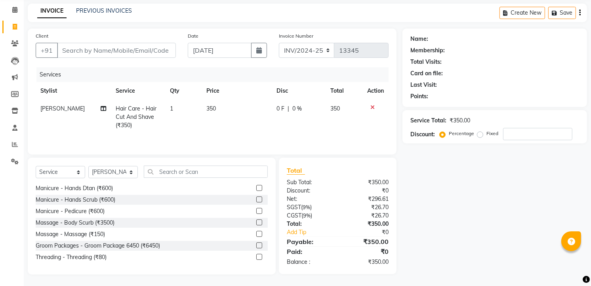
scroll to position [827, 0]
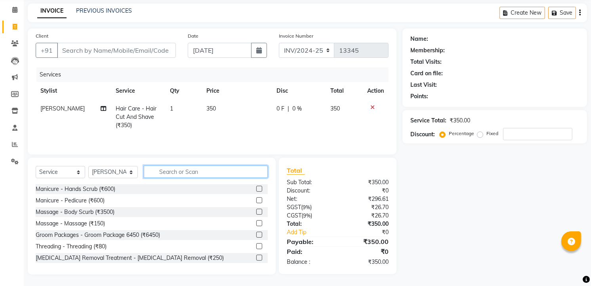
click at [174, 170] on input "text" at bounding box center [206, 172] width 124 height 12
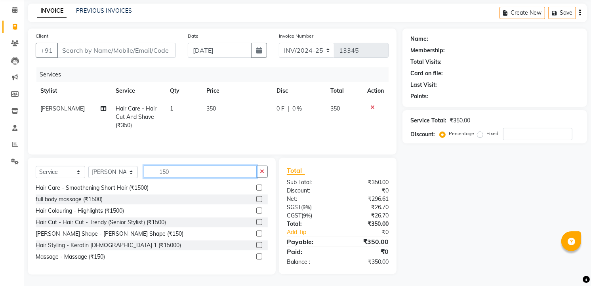
scroll to position [32, 0]
type input "150"
click at [62, 259] on div "Massage - Massage (₹150)" at bounding box center [70, 256] width 69 height 8
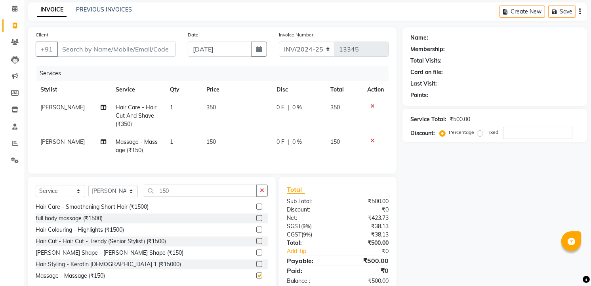
checkbox input "false"
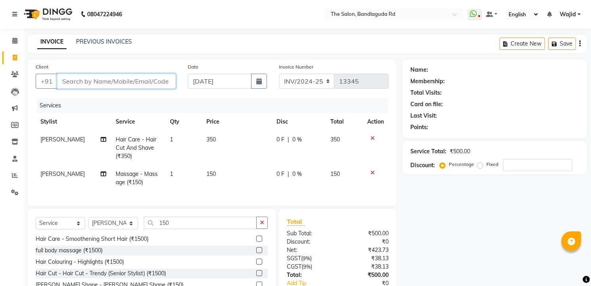
click at [113, 84] on input "Client" at bounding box center [116, 81] width 119 height 15
type input "7"
type input "0"
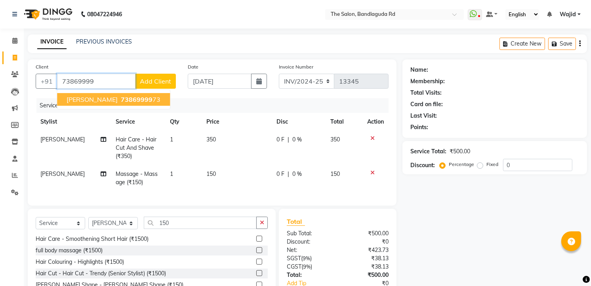
click at [121, 102] on span "73869999" at bounding box center [137, 99] width 32 height 8
type input "7386999973"
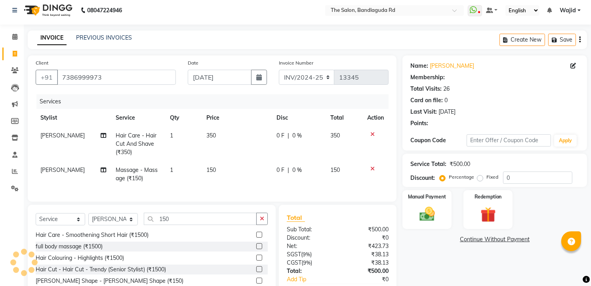
select select "2: Object"
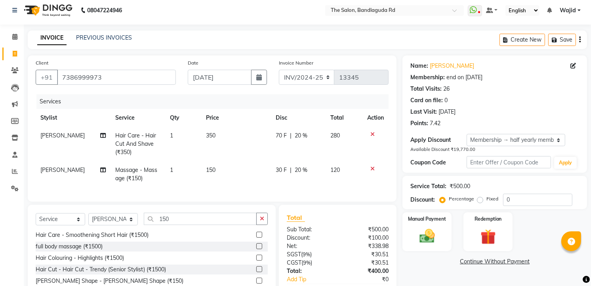
type input "20"
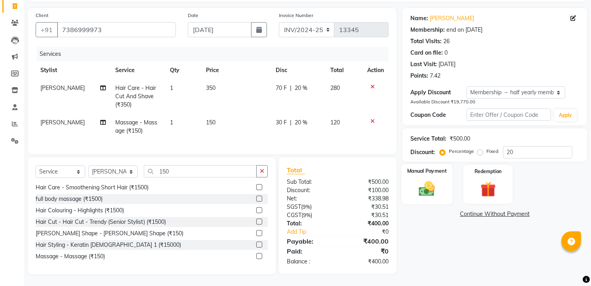
click at [437, 196] on div "Manual Payment" at bounding box center [427, 184] width 51 height 40
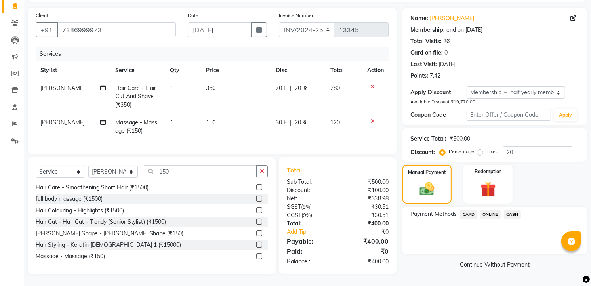
click at [492, 210] on span "ONLINE" at bounding box center [490, 214] width 21 height 9
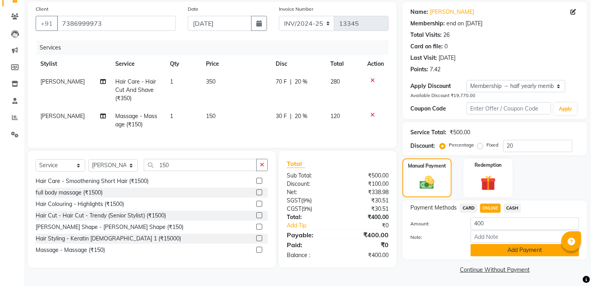
click at [515, 250] on button "Add Payment" at bounding box center [524, 250] width 108 height 12
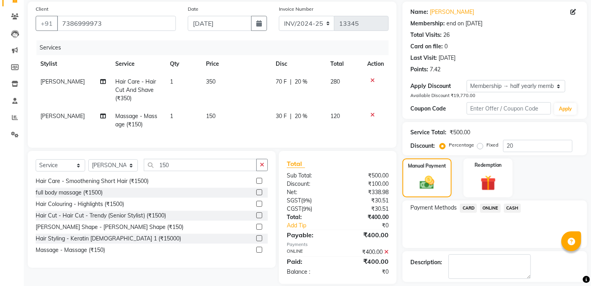
scroll to position [102, 0]
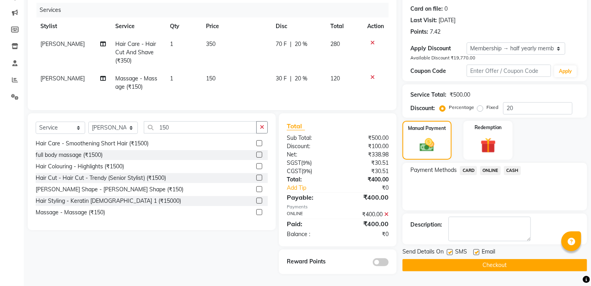
click at [501, 259] on button "Checkout" at bounding box center [494, 265] width 185 height 12
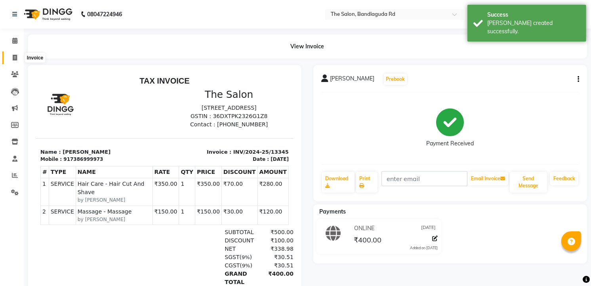
click at [12, 53] on span at bounding box center [15, 57] width 14 height 9
select select "service"
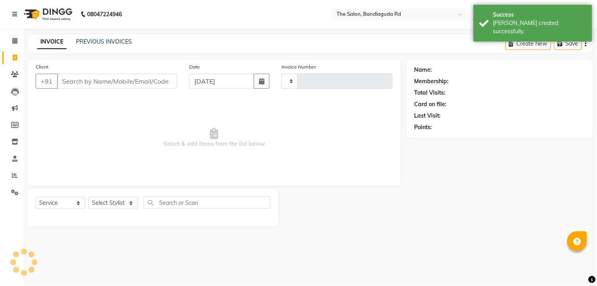
type input "13346"
select select "5198"
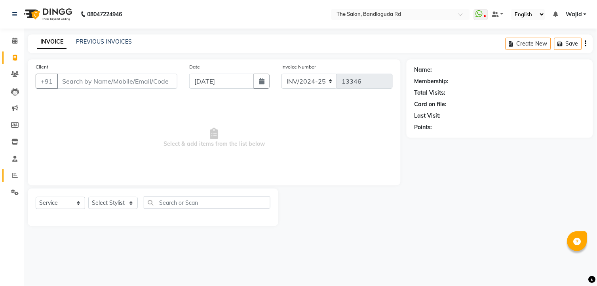
click at [15, 180] on link "Reports" at bounding box center [11, 175] width 19 height 13
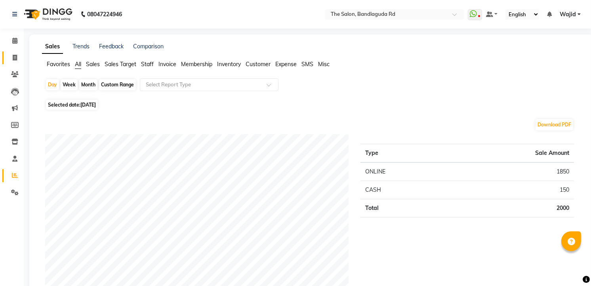
click at [12, 62] on link "Invoice" at bounding box center [11, 57] width 19 height 13
select select "service"
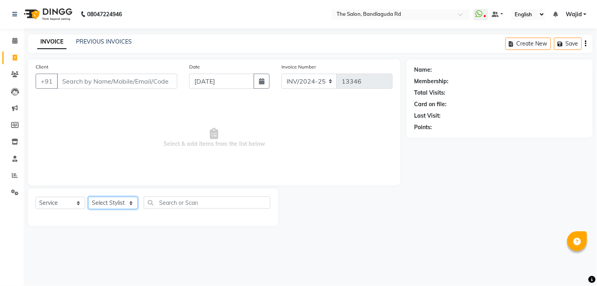
click at [114, 198] on select "Select Stylist [PERSON_NAME] [PERSON_NAME] [PERSON_NAME] [PERSON_NAME] TALIB [P…" at bounding box center [112, 203] width 49 height 12
select select "63354"
click at [88, 197] on select "Select Stylist [PERSON_NAME] [PERSON_NAME] [PERSON_NAME] [PERSON_NAME] TALIB [P…" at bounding box center [112, 203] width 49 height 12
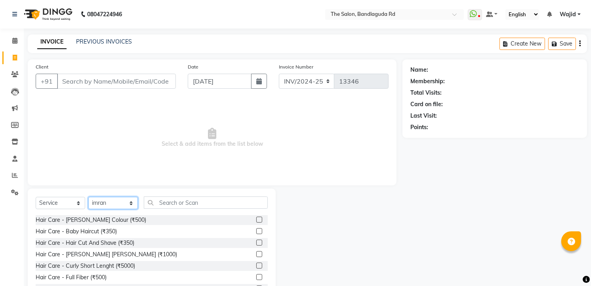
scroll to position [31, 0]
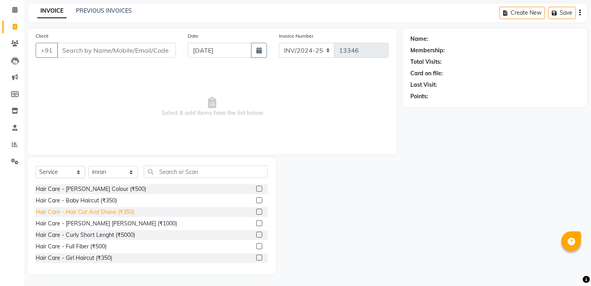
click at [113, 208] on div "Hair Care - Hair Cut And Shave (₹350)" at bounding box center [85, 212] width 99 height 8
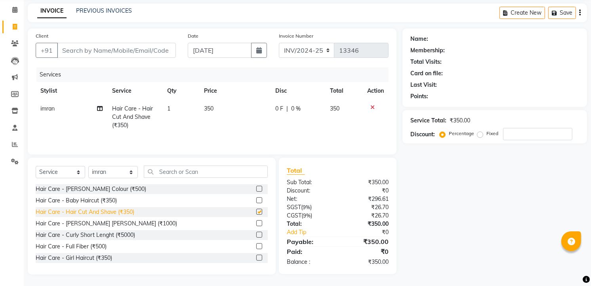
checkbox input "false"
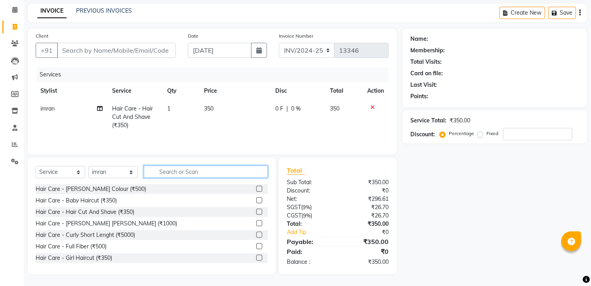
click at [164, 171] on input "text" at bounding box center [206, 172] width 124 height 12
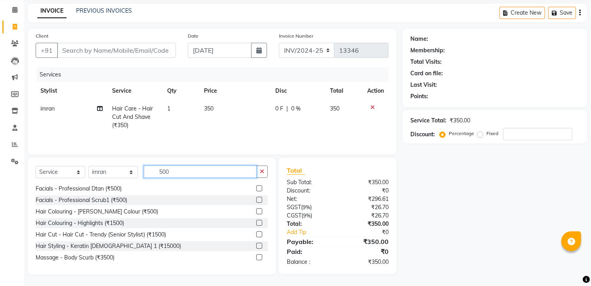
scroll to position [32, 0]
type input "500"
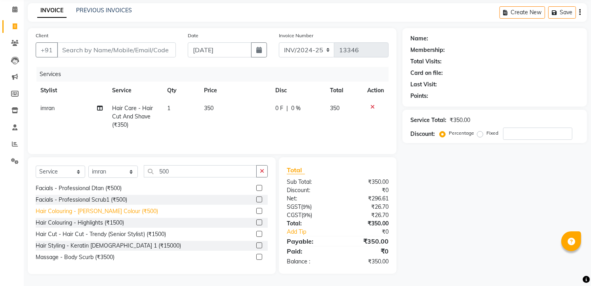
click at [127, 210] on div "Hair Colouring - [PERSON_NAME] Colour (₹500)" at bounding box center [97, 211] width 122 height 8
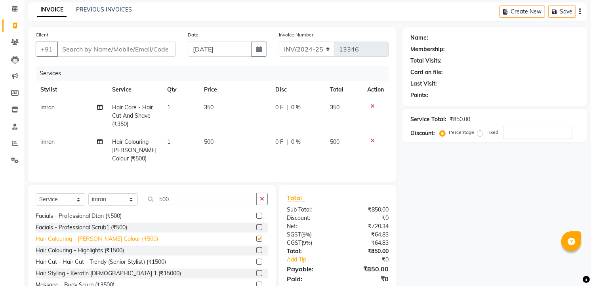
checkbox input "false"
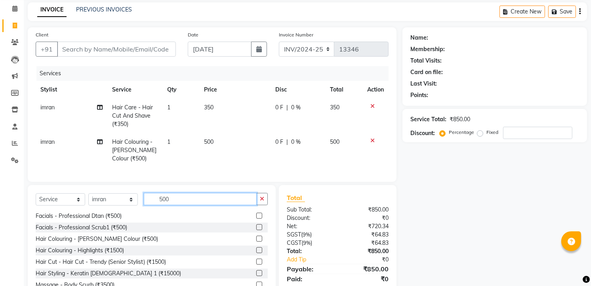
click at [175, 200] on input "500" at bounding box center [200, 199] width 113 height 12
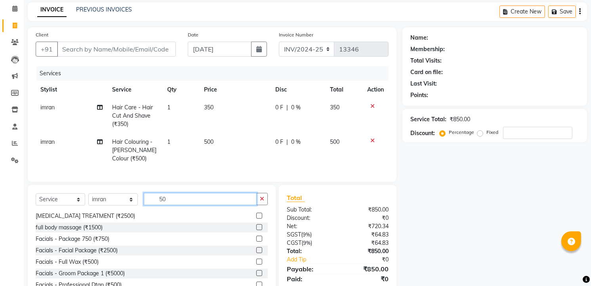
type input "5"
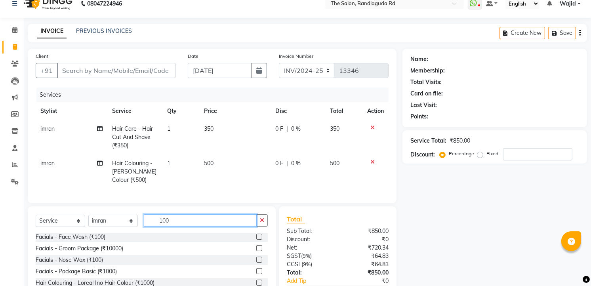
scroll to position [66, 0]
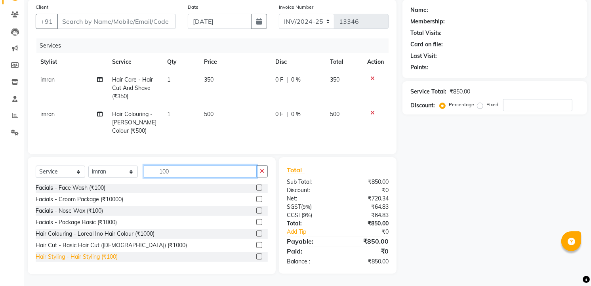
type input "100"
click at [72, 258] on div "Hair Styling - Hair Styling (₹100)" at bounding box center [77, 257] width 82 height 8
checkbox input "false"
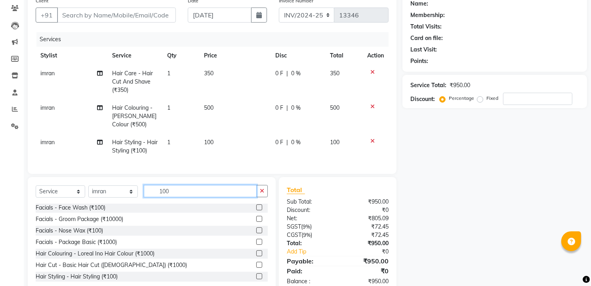
click at [179, 196] on input "100" at bounding box center [200, 191] width 113 height 12
type input "1"
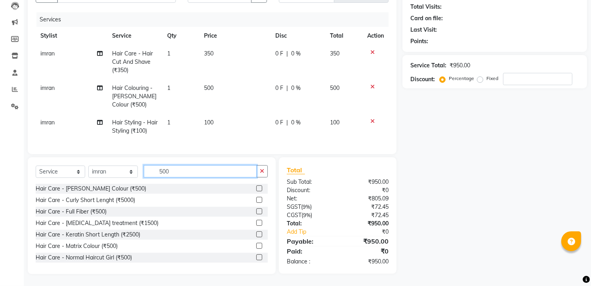
scroll to position [0, 0]
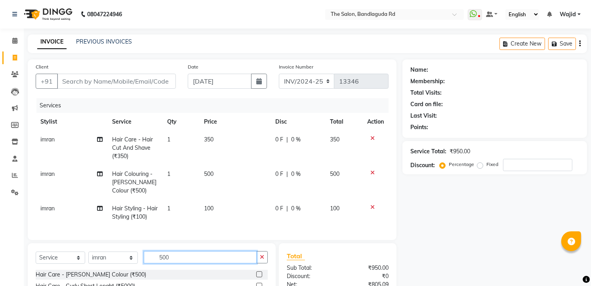
type input "500"
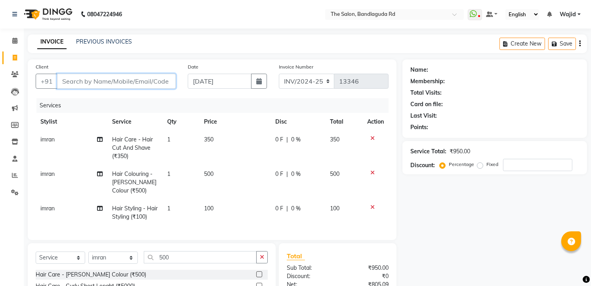
click at [120, 86] on input "Client" at bounding box center [116, 81] width 119 height 15
click at [115, 86] on input "Client" at bounding box center [116, 81] width 119 height 15
type input "9"
type input "0"
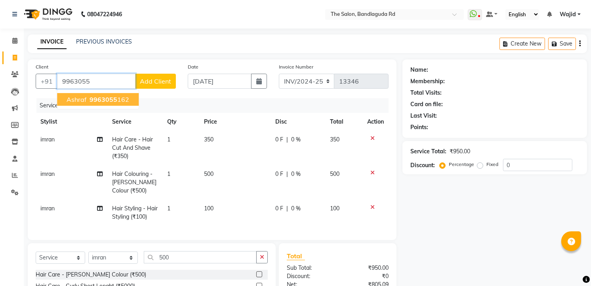
click at [115, 95] on span "9963055" at bounding box center [103, 99] width 28 height 8
type input "9963055162"
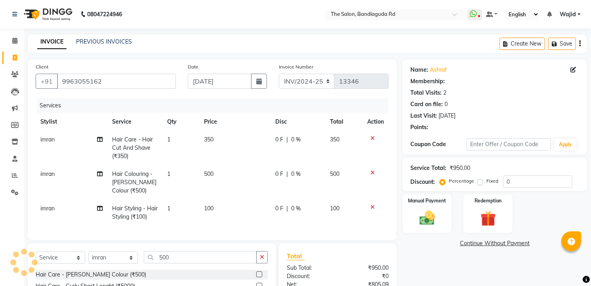
select select "2: Object"
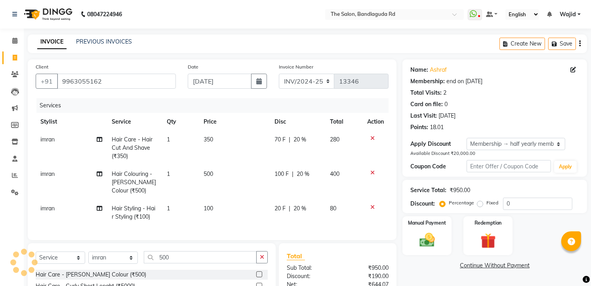
type input "20"
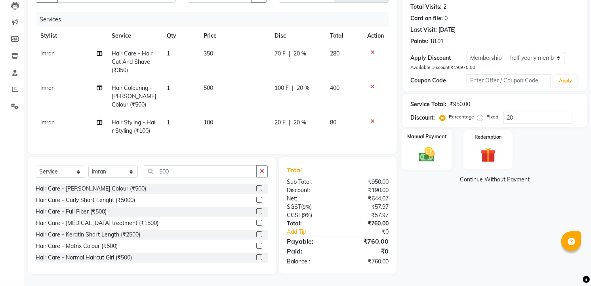
click at [442, 135] on div "Manual Payment" at bounding box center [427, 149] width 51 height 40
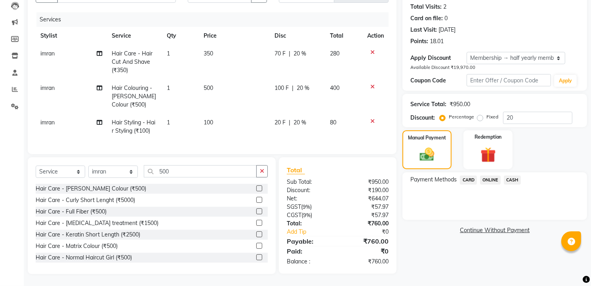
click at [485, 175] on span "ONLINE" at bounding box center [490, 179] width 21 height 9
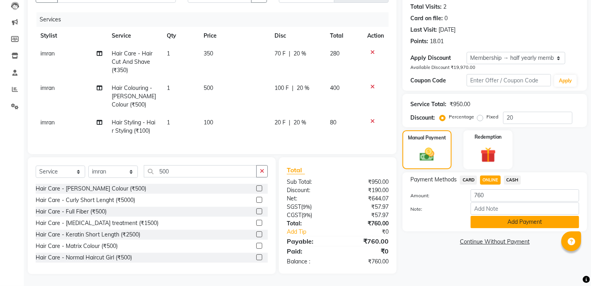
click at [512, 216] on button "Add Payment" at bounding box center [524, 222] width 108 height 12
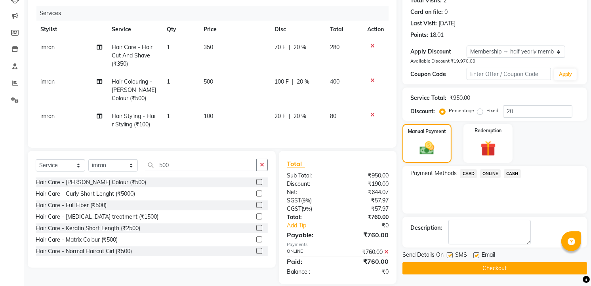
scroll to position [136, 0]
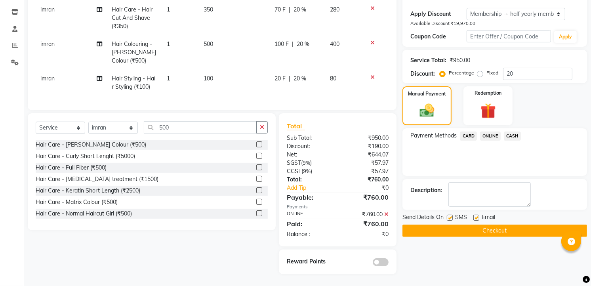
click at [506, 225] on button "Checkout" at bounding box center [494, 231] width 185 height 12
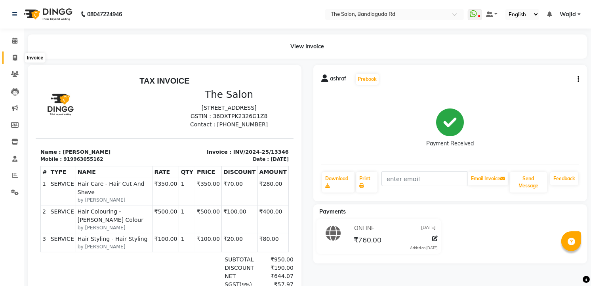
click at [10, 55] on span at bounding box center [15, 57] width 14 height 9
select select "service"
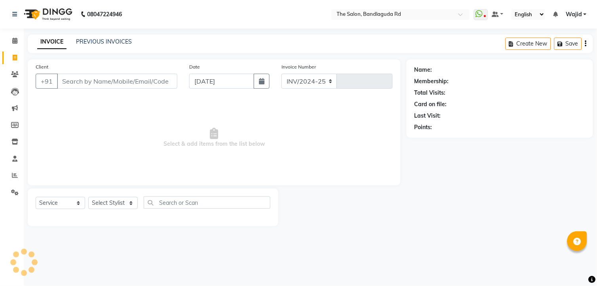
select select "5198"
type input "13347"
drag, startPoint x: 17, startPoint y: 16, endPoint x: 139, endPoint y: 101, distance: 148.1
click at [139, 101] on span "Select & add items from the list below" at bounding box center [214, 137] width 357 height 79
click at [76, 83] on input "Client" at bounding box center [117, 81] width 120 height 15
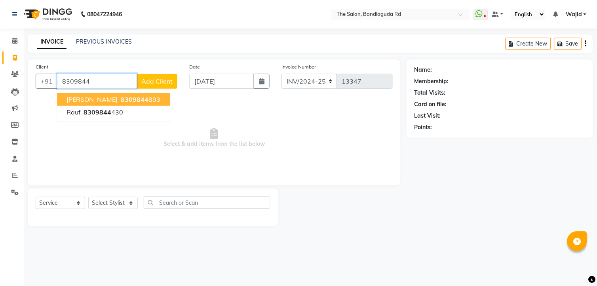
click at [116, 94] on button "Shoeb 8309844 893" at bounding box center [113, 99] width 113 height 13
type input "8309844893"
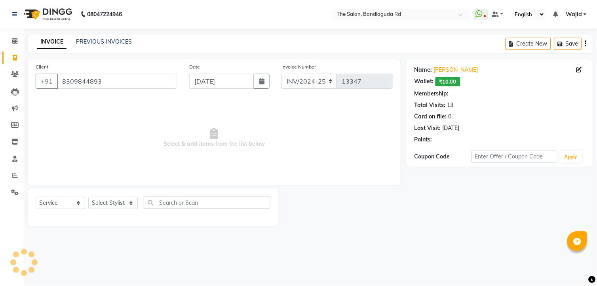
select select "1: Object"
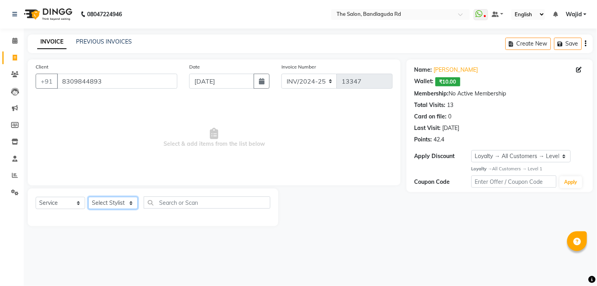
click at [110, 202] on select "Select Stylist [PERSON_NAME] [PERSON_NAME] [PERSON_NAME] [PERSON_NAME] TALIB [P…" at bounding box center [112, 203] width 49 height 12
select select "63354"
click at [88, 197] on select "Select Stylist [PERSON_NAME] [PERSON_NAME] [PERSON_NAME] [PERSON_NAME] TALIB [P…" at bounding box center [112, 203] width 49 height 12
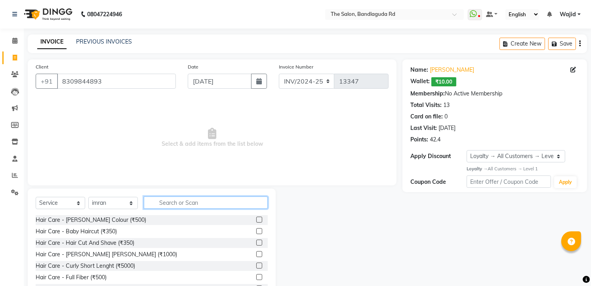
click at [193, 199] on input "text" at bounding box center [206, 202] width 124 height 12
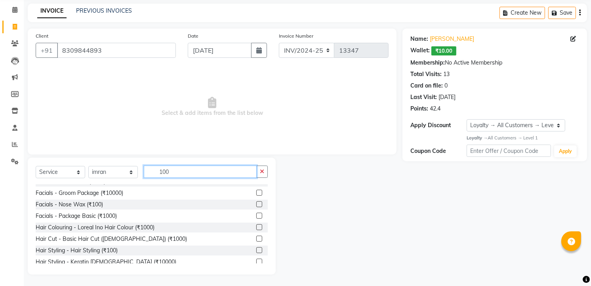
scroll to position [36, 0]
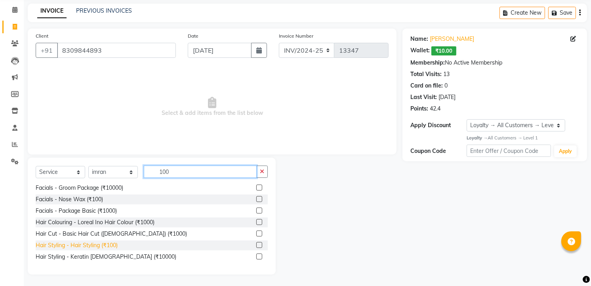
type input "100"
click at [105, 244] on div "Hair Styling - Hair Styling (₹100)" at bounding box center [77, 245] width 82 height 8
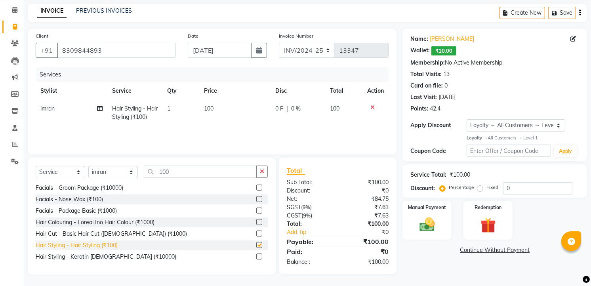
checkbox input "false"
click at [430, 221] on img at bounding box center [427, 224] width 26 height 18
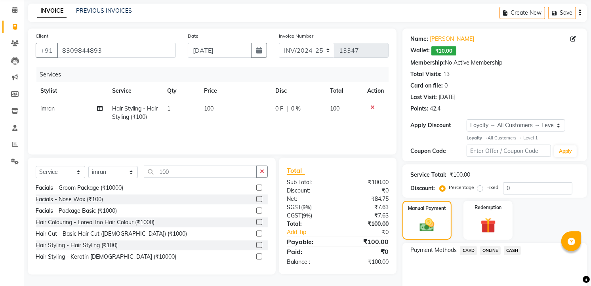
click at [518, 246] on span "CASH" at bounding box center [512, 250] width 17 height 9
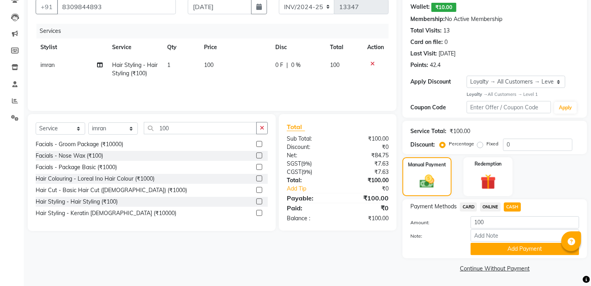
click at [518, 246] on button "Add Payment" at bounding box center [524, 249] width 108 height 12
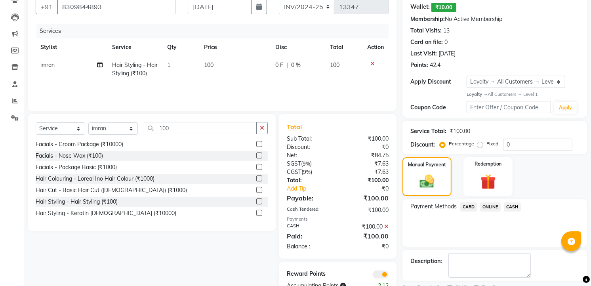
scroll to position [108, 0]
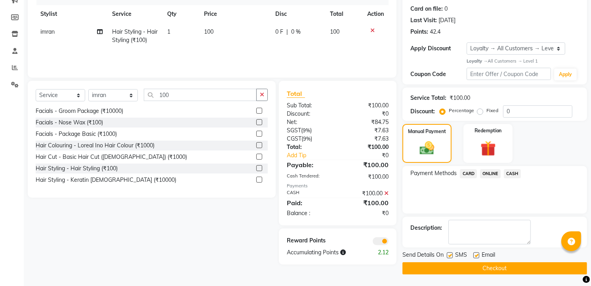
click at [501, 268] on button "Checkout" at bounding box center [494, 268] width 185 height 12
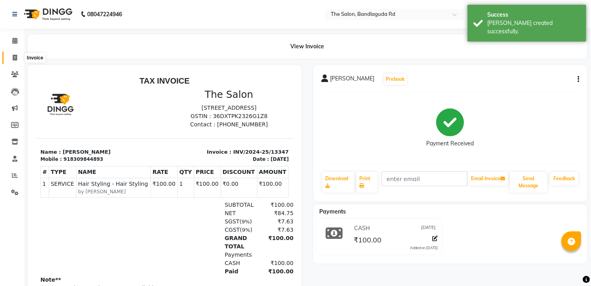
click at [13, 58] on icon at bounding box center [15, 58] width 4 height 6
select select "service"
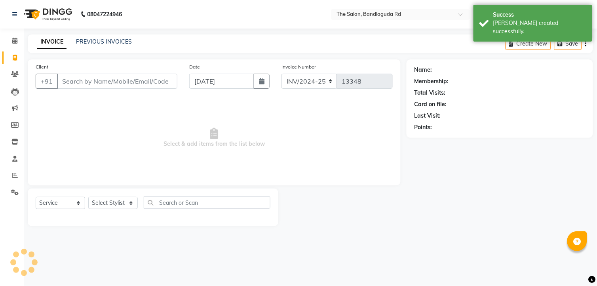
click at [101, 86] on input "Client" at bounding box center [117, 81] width 120 height 15
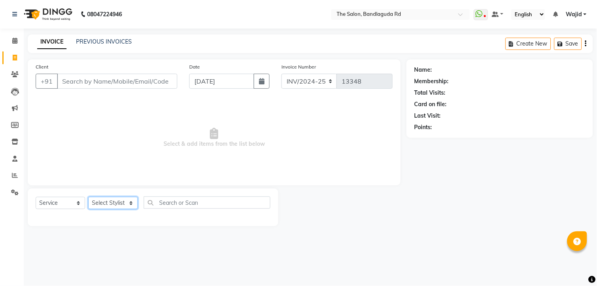
click at [114, 200] on select "Select Stylist [PERSON_NAME] [PERSON_NAME] [PERSON_NAME] [PERSON_NAME] TALIB [P…" at bounding box center [112, 203] width 49 height 12
click at [88, 197] on select "Select Stylist [PERSON_NAME] [PERSON_NAME] [PERSON_NAME] [PERSON_NAME] TALIB [P…" at bounding box center [112, 203] width 49 height 12
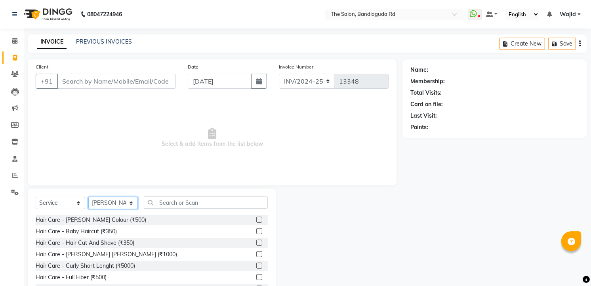
click at [111, 203] on select "Select Stylist [PERSON_NAME] [PERSON_NAME] [PERSON_NAME] [PERSON_NAME] TALIB [P…" at bounding box center [112, 203] width 49 height 12
select select "86723"
click at [88, 197] on select "Select Stylist [PERSON_NAME] [PERSON_NAME] [PERSON_NAME] [PERSON_NAME] TALIB [P…" at bounding box center [112, 203] width 49 height 12
click at [128, 244] on div "Hair Care - Hair Cut And Shave (₹350)" at bounding box center [85, 243] width 99 height 8
checkbox input "false"
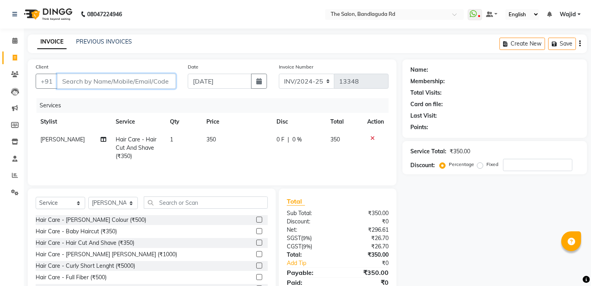
click at [112, 82] on input "Client" at bounding box center [116, 81] width 119 height 15
type input "7"
type input "0"
type input "7330670217"
click at [156, 81] on span "Add Client" at bounding box center [155, 81] width 31 height 8
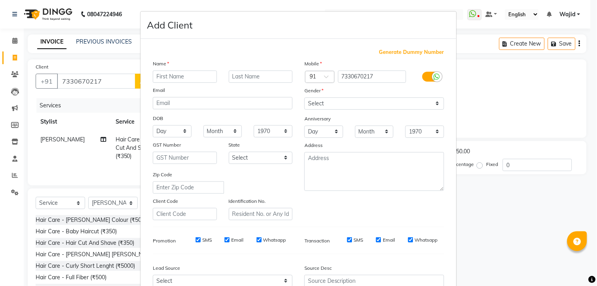
click at [169, 78] on input "text" at bounding box center [185, 76] width 64 height 12
type input "t"
type input "tanzeel rasheed"
click at [356, 108] on select "Select [DEMOGRAPHIC_DATA] [DEMOGRAPHIC_DATA] Other Prefer Not To Say" at bounding box center [375, 103] width 140 height 12
select select "[DEMOGRAPHIC_DATA]"
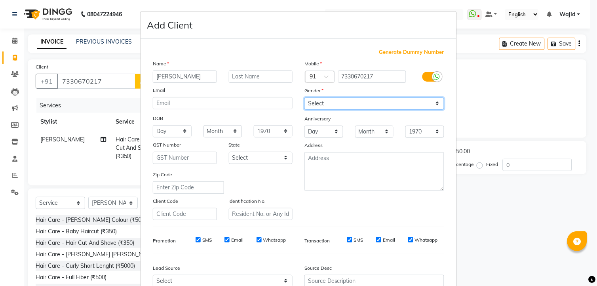
click at [305, 97] on select "Select [DEMOGRAPHIC_DATA] [DEMOGRAPHIC_DATA] Other Prefer Not To Say" at bounding box center [375, 103] width 140 height 12
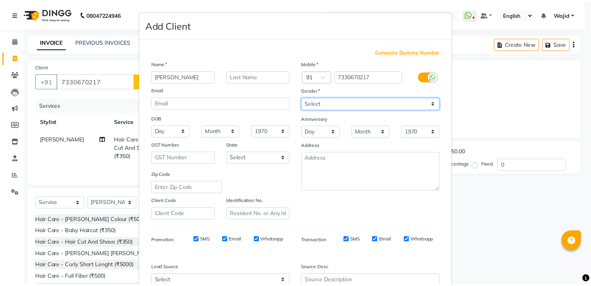
scroll to position [80, 0]
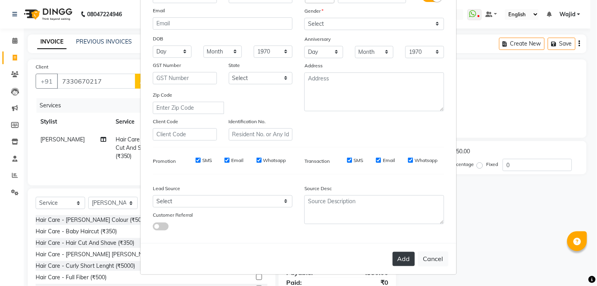
click at [398, 258] on button "Add" at bounding box center [404, 259] width 22 height 14
select select
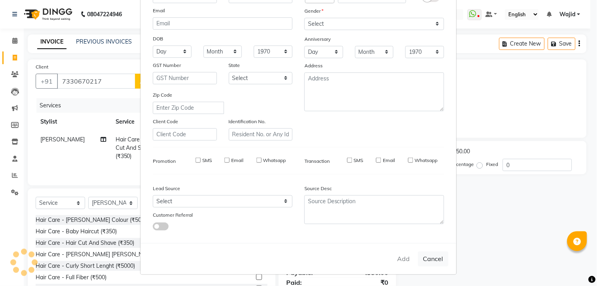
select select
checkbox input "false"
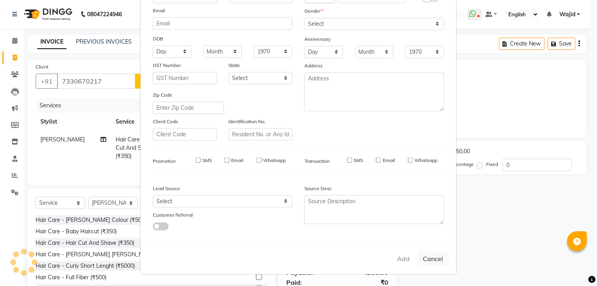
checkbox input "false"
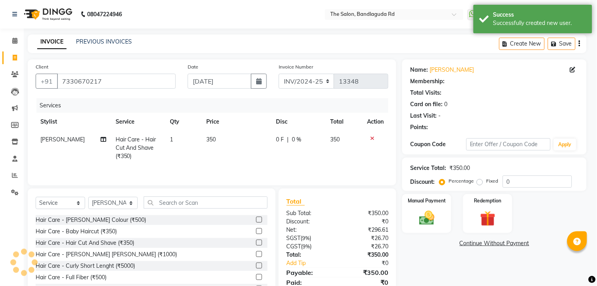
select select "1: Object"
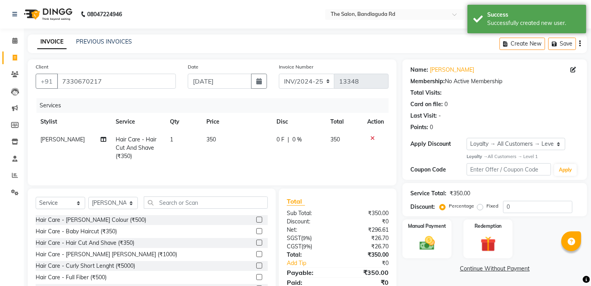
scroll to position [32, 0]
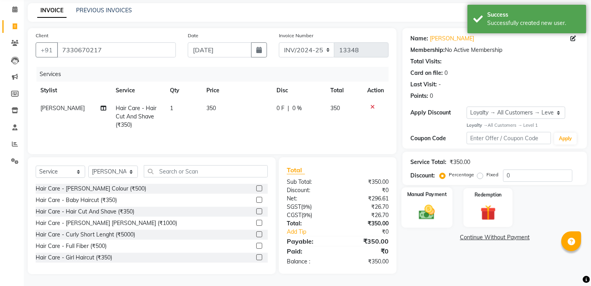
click at [425, 213] on img at bounding box center [427, 212] width 26 height 18
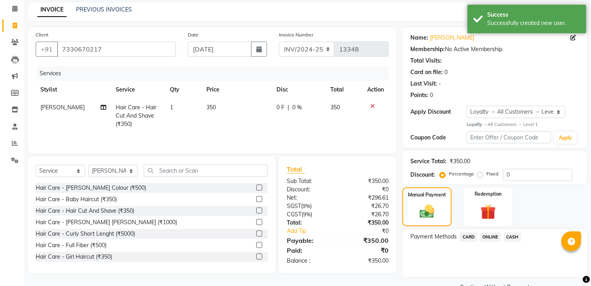
click at [491, 238] on span "ONLINE" at bounding box center [490, 236] width 21 height 9
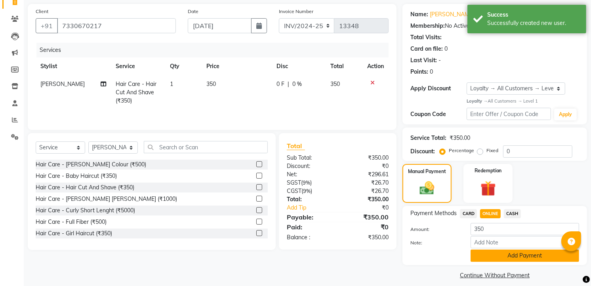
scroll to position [62, 0]
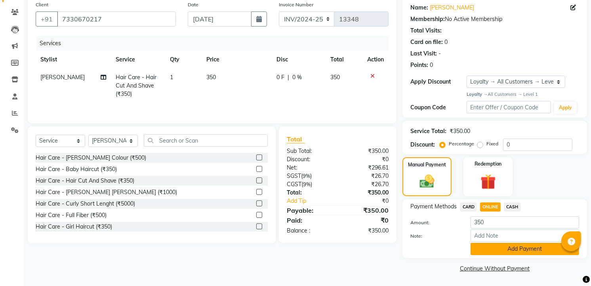
click at [499, 252] on button "Add Payment" at bounding box center [524, 249] width 108 height 12
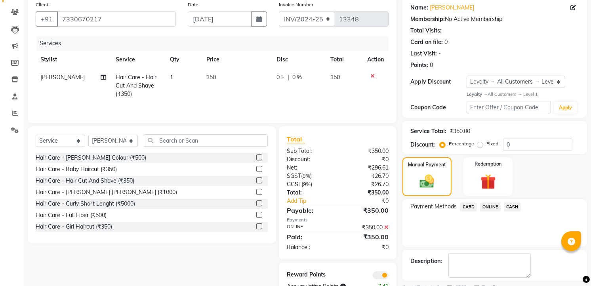
scroll to position [95, 0]
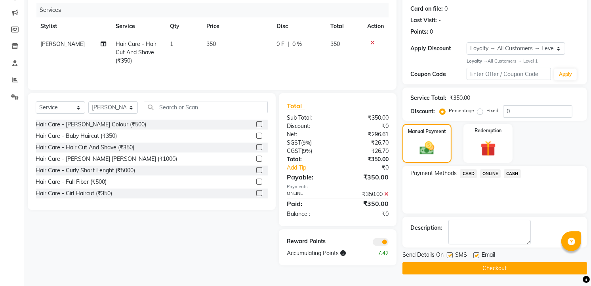
click at [499, 274] on button "Checkout" at bounding box center [494, 268] width 185 height 12
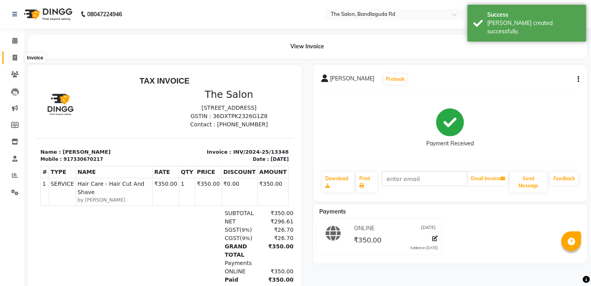
click at [14, 57] on icon at bounding box center [15, 58] width 4 height 6
select select "service"
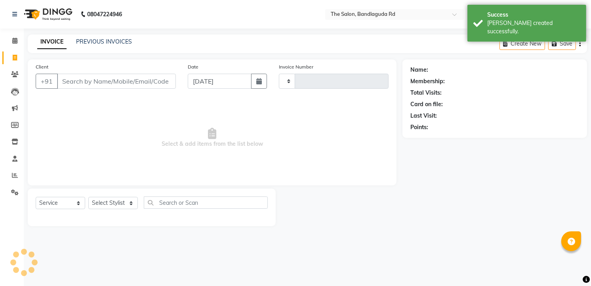
type input "13349"
select select "5198"
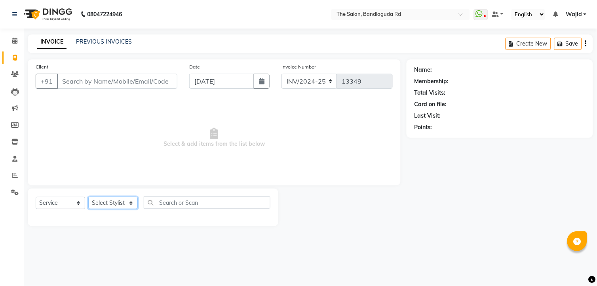
click at [109, 201] on select "Select Stylist [PERSON_NAME] [PERSON_NAME] [PERSON_NAME] [PERSON_NAME] TALIB [P…" at bounding box center [112, 203] width 49 height 12
select select "65400"
click at [88, 197] on select "Select Stylist [PERSON_NAME] [PERSON_NAME] [PERSON_NAME] [PERSON_NAME] TALIB [P…" at bounding box center [112, 203] width 49 height 12
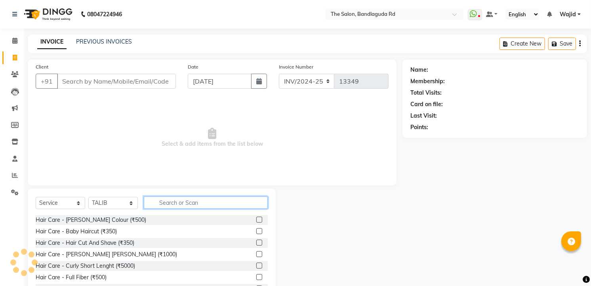
click at [181, 201] on input "text" at bounding box center [206, 202] width 124 height 12
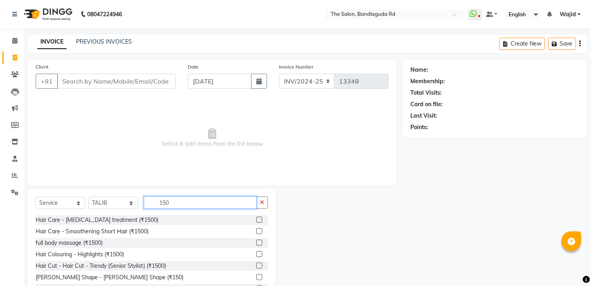
scroll to position [31, 0]
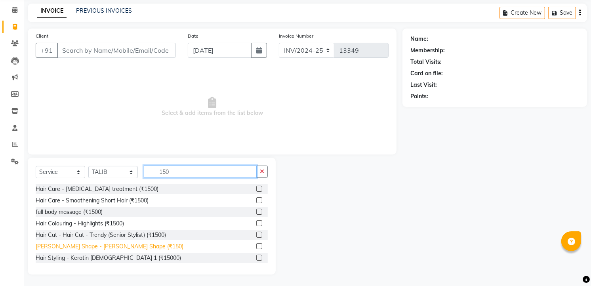
type input "150"
click at [117, 247] on div "[PERSON_NAME] Shape - [PERSON_NAME] Shape (₹150)" at bounding box center [110, 246] width 148 height 8
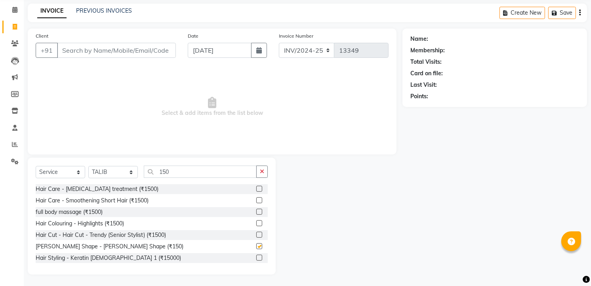
checkbox input "false"
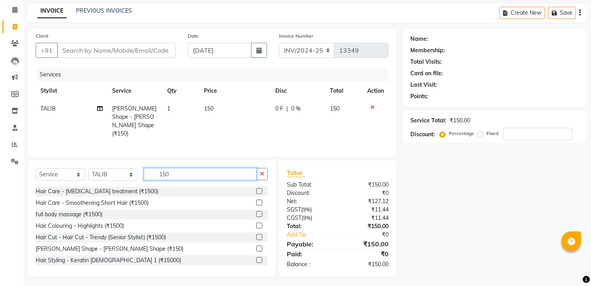
click at [201, 170] on input "150" at bounding box center [200, 174] width 113 height 12
type input "1"
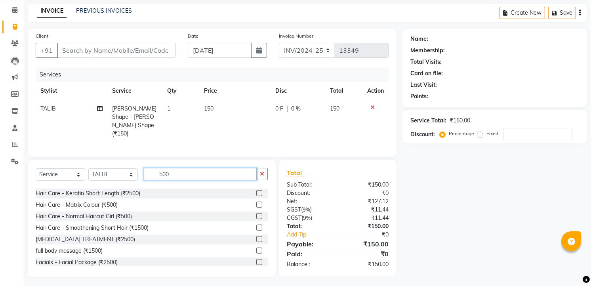
scroll to position [0, 0]
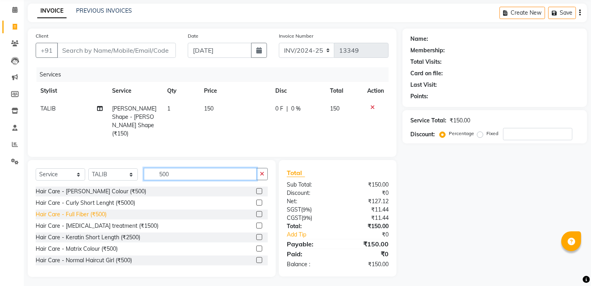
type input "500"
click at [96, 214] on div "Hair Care - Full Fiber (₹500)" at bounding box center [71, 214] width 71 height 8
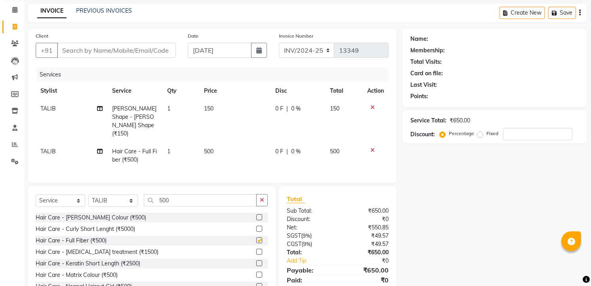
checkbox input "false"
click at [207, 148] on span "500" at bounding box center [209, 151] width 10 height 7
select select "65400"
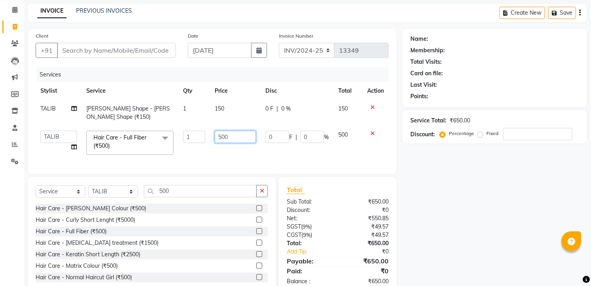
click at [239, 139] on input "500" at bounding box center [235, 137] width 41 height 12
type input "5"
type input "300"
click at [234, 151] on td "300" at bounding box center [235, 143] width 50 height 34
select select "65400"
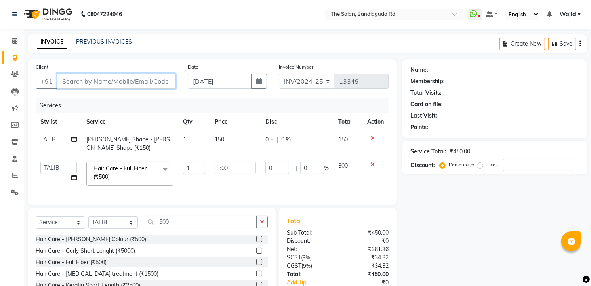
click at [112, 79] on input "Client" at bounding box center [116, 81] width 119 height 15
type input "6"
type input "0"
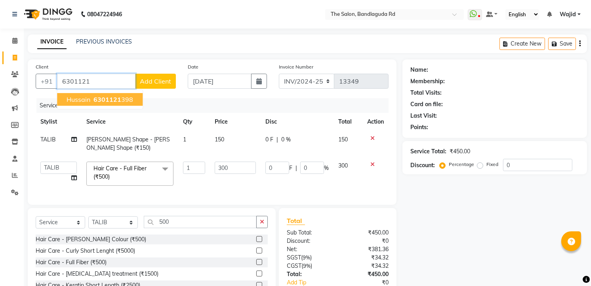
click at [121, 96] on ngb-highlight "6301121 398" at bounding box center [112, 99] width 41 height 8
type input "6301121398"
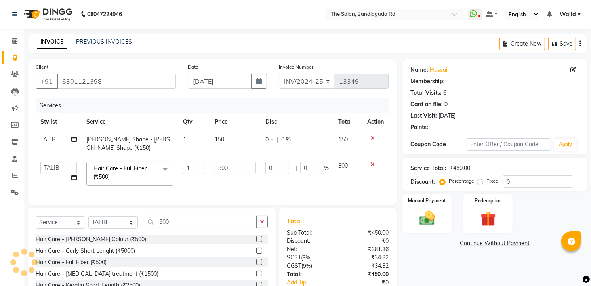
type input "60"
type input "20"
select select "2: Object"
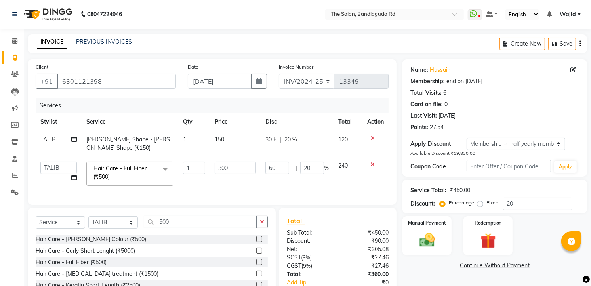
scroll to position [57, 0]
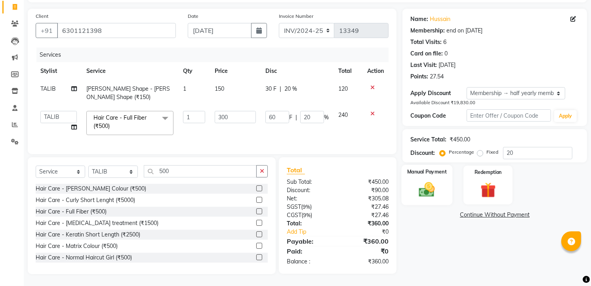
click at [436, 188] on img at bounding box center [427, 189] width 26 height 18
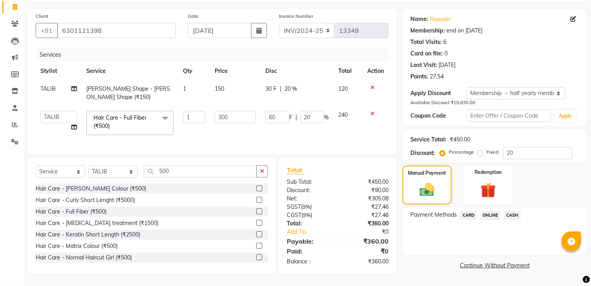
click at [487, 211] on span "ONLINE" at bounding box center [490, 215] width 21 height 9
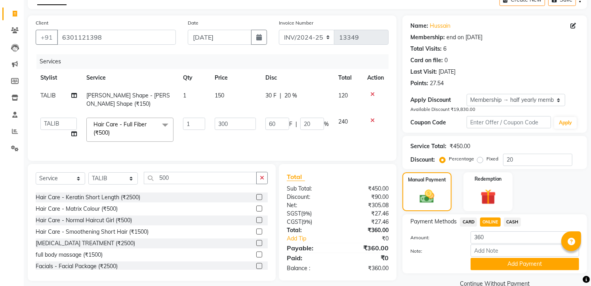
scroll to position [59, 0]
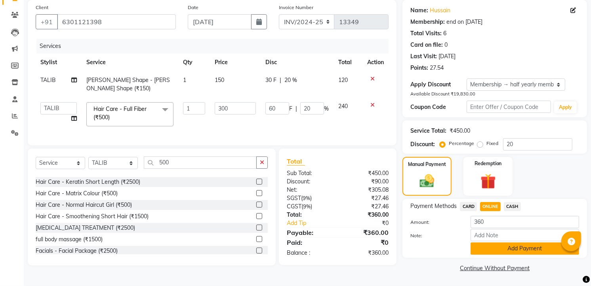
click at [490, 251] on button "Add Payment" at bounding box center [524, 248] width 108 height 12
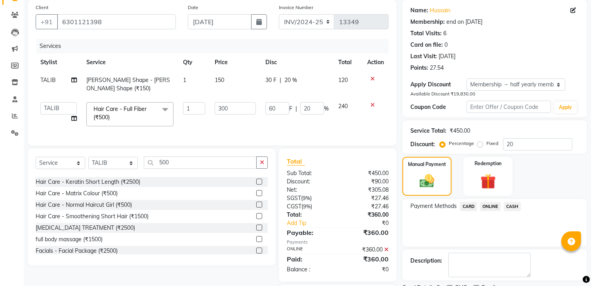
scroll to position [101, 0]
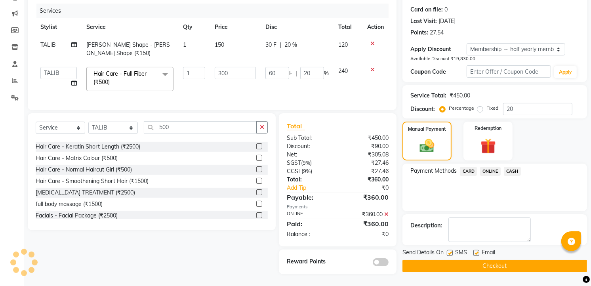
click at [494, 263] on button "Checkout" at bounding box center [494, 266] width 185 height 12
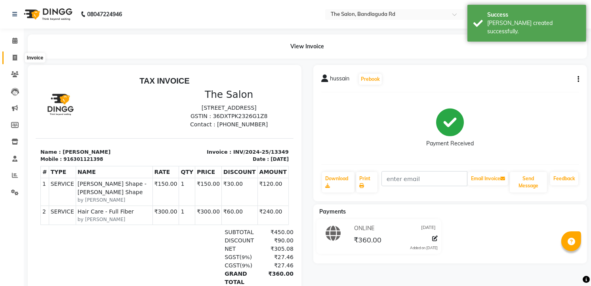
click at [15, 57] on icon at bounding box center [15, 58] width 4 height 6
select select "service"
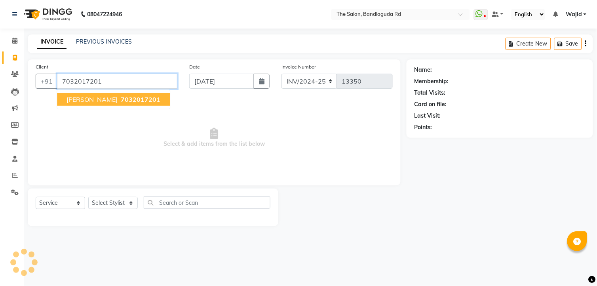
type input "7032017201"
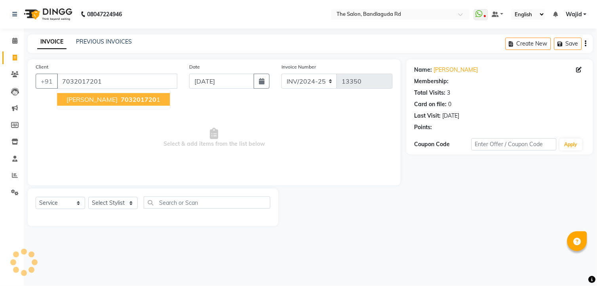
select select "1: Object"
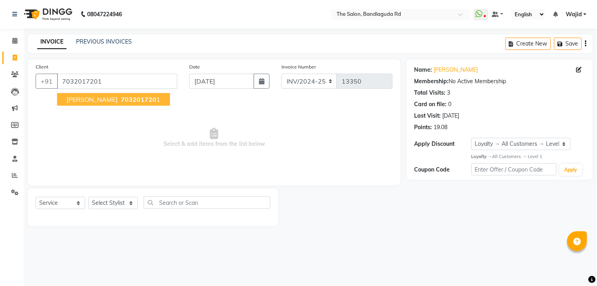
drag, startPoint x: 87, startPoint y: 99, endPoint x: 62, endPoint y: 102, distance: 25.5
drag, startPoint x: 62, startPoint y: 102, endPoint x: 66, endPoint y: 97, distance: 6.5
drag, startPoint x: 66, startPoint y: 97, endPoint x: 64, endPoint y: 103, distance: 6.1
drag, startPoint x: 64, startPoint y: 103, endPoint x: 122, endPoint y: 95, distance: 58.4
drag, startPoint x: 122, startPoint y: 95, endPoint x: 99, endPoint y: 101, distance: 23.2
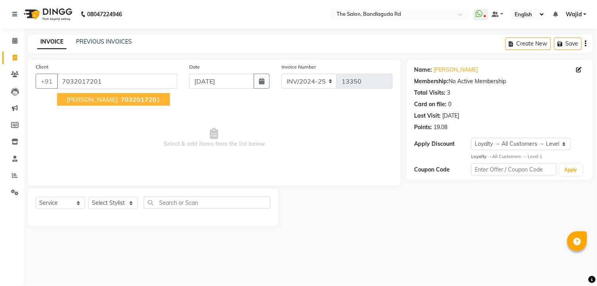
drag, startPoint x: 99, startPoint y: 101, endPoint x: 89, endPoint y: 101, distance: 10.3
drag, startPoint x: 89, startPoint y: 101, endPoint x: 82, endPoint y: 98, distance: 8.0
click at [82, 98] on button "ayan 703201720 1" at bounding box center [113, 99] width 113 height 13
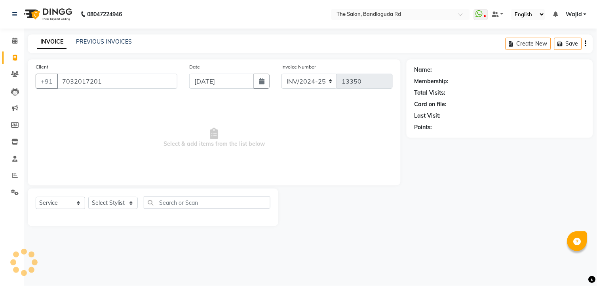
select select "1: Object"
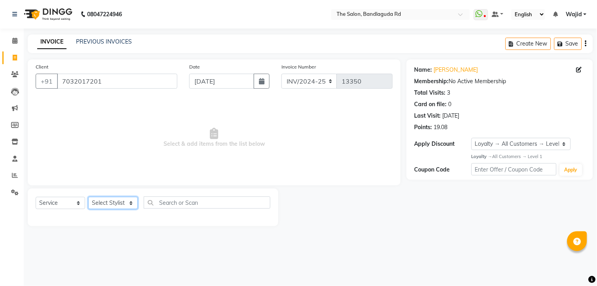
click at [119, 200] on select "Select Stylist [PERSON_NAME] [PERSON_NAME] [PERSON_NAME] [PERSON_NAME] TALIB [P…" at bounding box center [112, 203] width 49 height 12
select select "88754"
click at [88, 197] on select "Select Stylist [PERSON_NAME] [PERSON_NAME] [PERSON_NAME] [PERSON_NAME] TALIB [P…" at bounding box center [112, 203] width 49 height 12
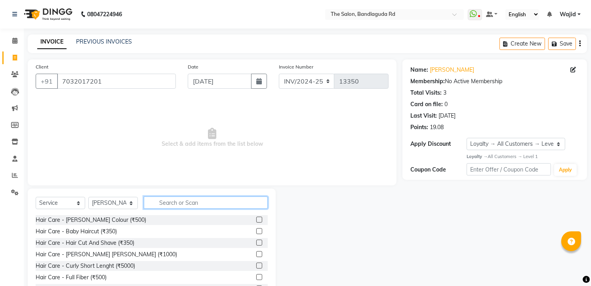
click at [177, 207] on input "text" at bounding box center [206, 202] width 124 height 12
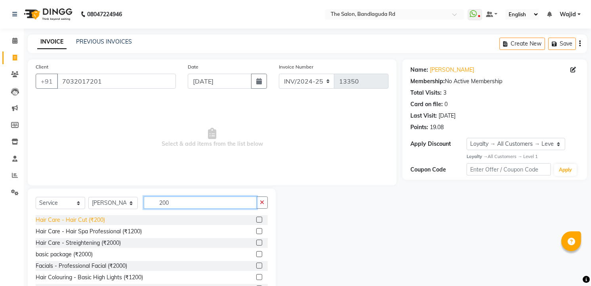
type input "200"
click at [84, 217] on div "Hair Care - Hair Cut (₹200)" at bounding box center [70, 220] width 69 height 8
checkbox input "false"
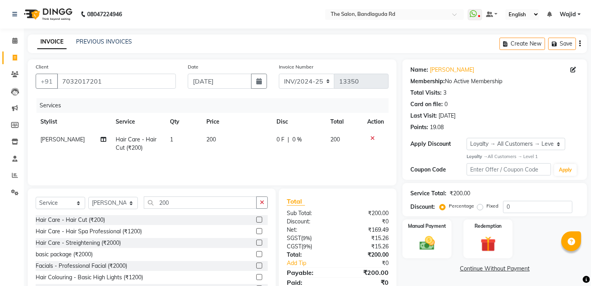
scroll to position [31, 0]
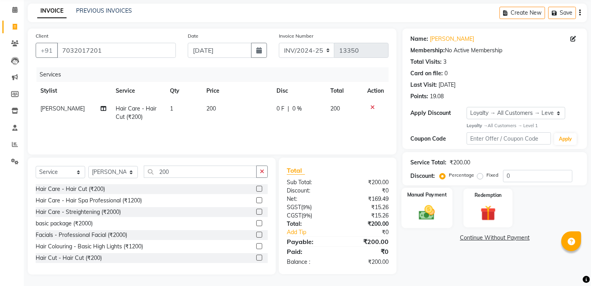
click at [432, 206] on img at bounding box center [427, 212] width 26 height 18
click at [489, 243] on div "ONLINE" at bounding box center [489, 239] width 24 height 11
click at [489, 238] on span "ONLINE" at bounding box center [490, 238] width 21 height 9
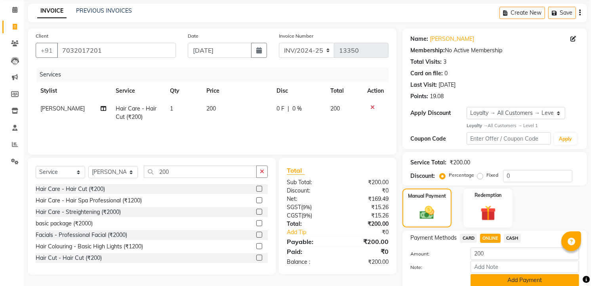
click at [498, 276] on button "Add Payment" at bounding box center [524, 280] width 108 height 12
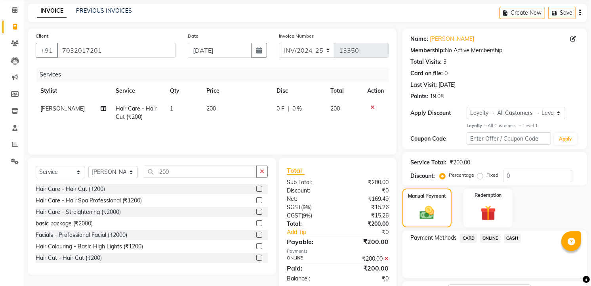
scroll to position [95, 0]
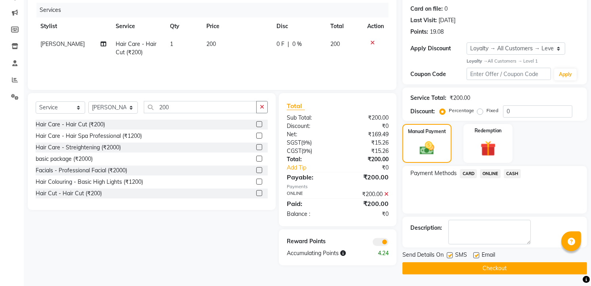
click at [500, 270] on button "Checkout" at bounding box center [494, 268] width 185 height 12
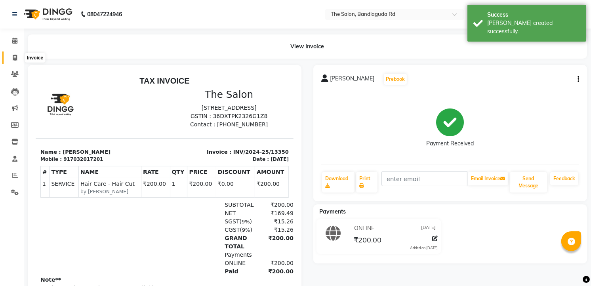
click at [18, 61] on span at bounding box center [15, 57] width 14 height 9
select select "service"
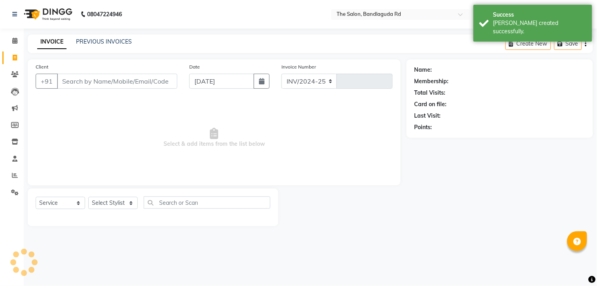
select select "5198"
type input "13351"
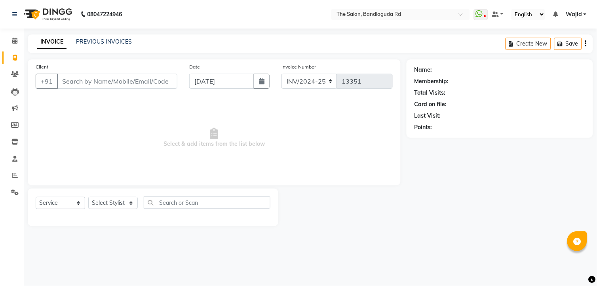
click at [67, 86] on input "Client" at bounding box center [117, 81] width 120 height 15
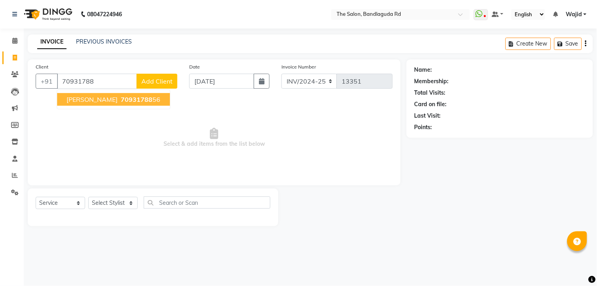
click at [100, 94] on button "Amer khan 70931788 56" at bounding box center [113, 99] width 113 height 13
type input "7093178856"
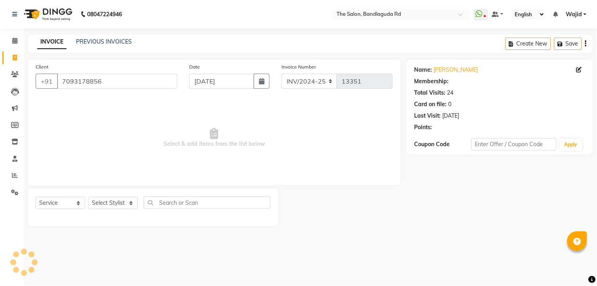
select select "2: Object"
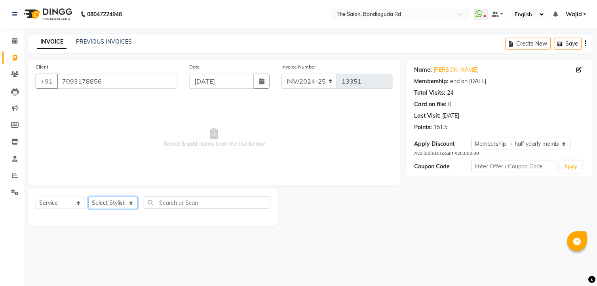
click at [120, 205] on select "Select Stylist [PERSON_NAME] [PERSON_NAME] [PERSON_NAME] [PERSON_NAME] TALIB [P…" at bounding box center [112, 203] width 49 height 12
select select "88752"
click at [88, 197] on select "Select Stylist [PERSON_NAME] [PERSON_NAME] [PERSON_NAME] [PERSON_NAME] TALIB [P…" at bounding box center [112, 203] width 49 height 12
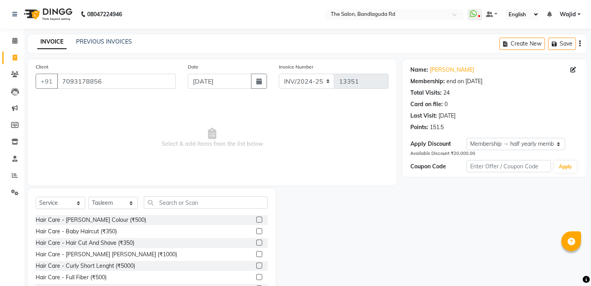
click at [128, 236] on div "Hair Care - Beard Colour (₹500) Hair Care - Baby Haircut (₹350) Hair Care - Hai…" at bounding box center [152, 254] width 232 height 79
click at [129, 242] on div "Hair Care - Hair Cut And Shave (₹350)" at bounding box center [85, 243] width 99 height 8
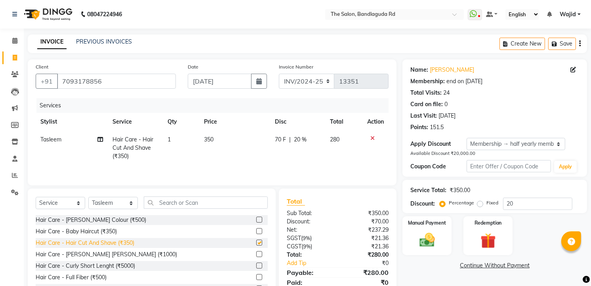
checkbox input "false"
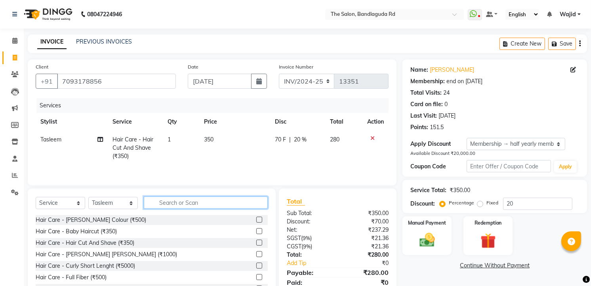
click at [168, 207] on input "text" at bounding box center [206, 202] width 124 height 12
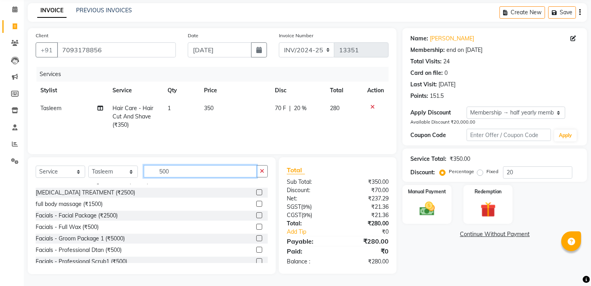
scroll to position [132, 0]
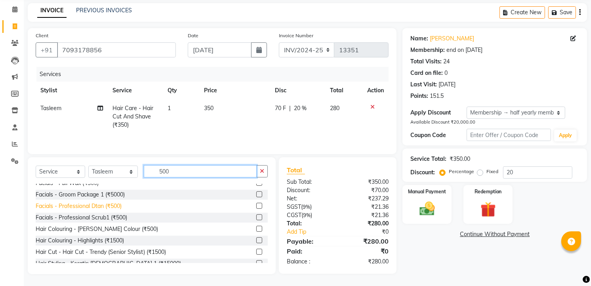
type input "500"
click at [100, 205] on div "Facials - Professional Dtan (₹500)" at bounding box center [79, 206] width 86 height 8
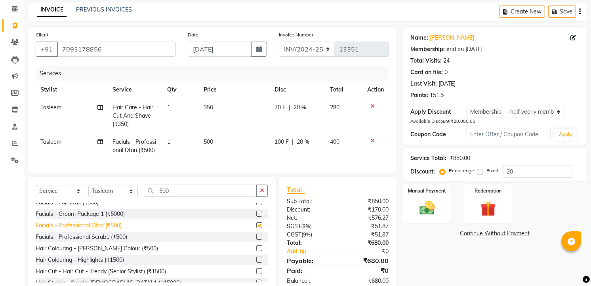
checkbox input "false"
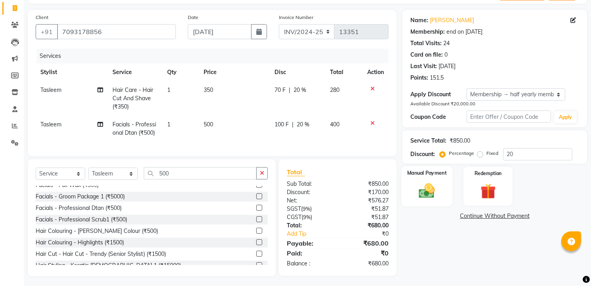
scroll to position [58, 0]
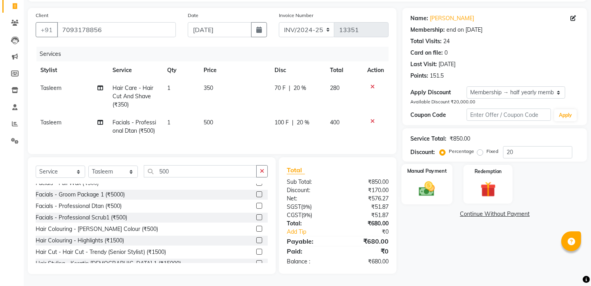
click at [420, 188] on img at bounding box center [427, 188] width 26 height 18
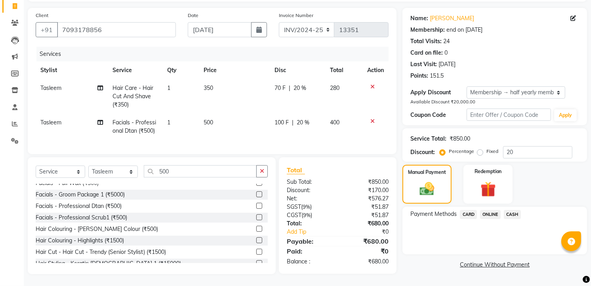
click at [484, 210] on span "ONLINE" at bounding box center [490, 214] width 21 height 9
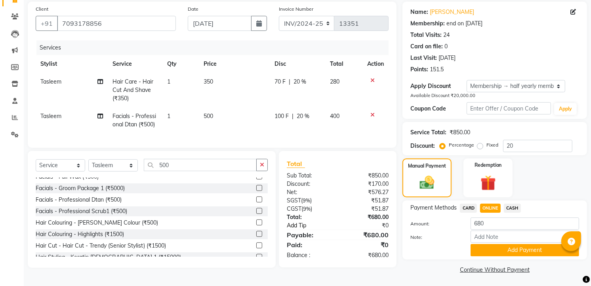
click at [296, 227] on link "Add Tip" at bounding box center [314, 225] width 67 height 8
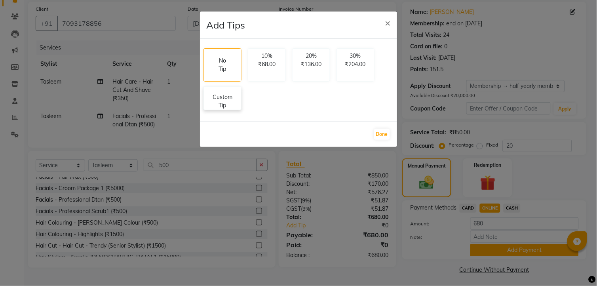
click at [240, 103] on div "Custom Tip" at bounding box center [223, 98] width 38 height 24
select select "88752"
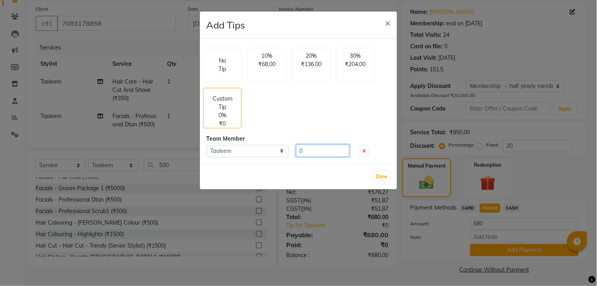
click at [325, 153] on input "0" at bounding box center [322, 151] width 53 height 12
type input "100"
click at [379, 170] on div "Done" at bounding box center [298, 177] width 197 height 26
click at [383, 171] on button "Done" at bounding box center [382, 176] width 16 height 11
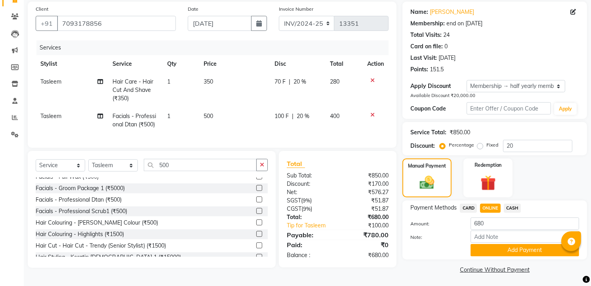
click at [489, 209] on span "ONLINE" at bounding box center [490, 208] width 21 height 9
type input "780"
click at [504, 252] on button "Add Payment" at bounding box center [524, 250] width 108 height 12
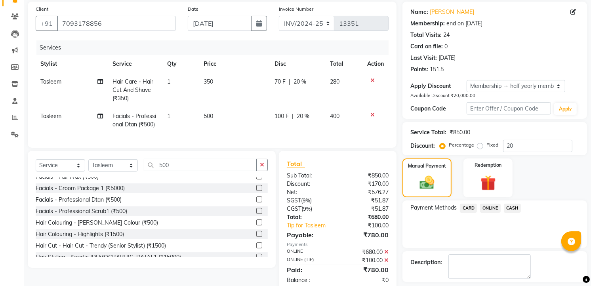
scroll to position [110, 0]
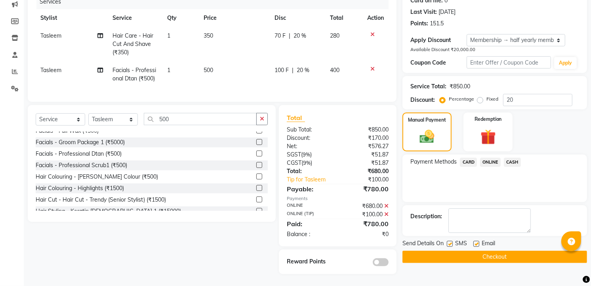
click at [499, 254] on button "Checkout" at bounding box center [494, 257] width 185 height 12
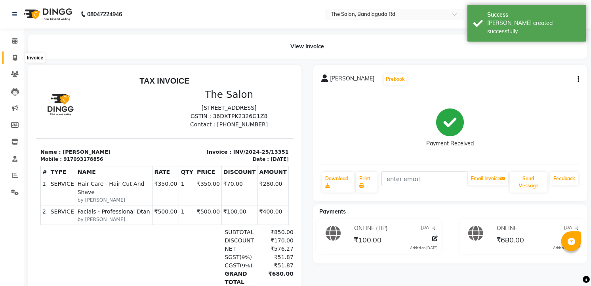
click at [18, 57] on span at bounding box center [15, 57] width 14 height 9
select select "service"
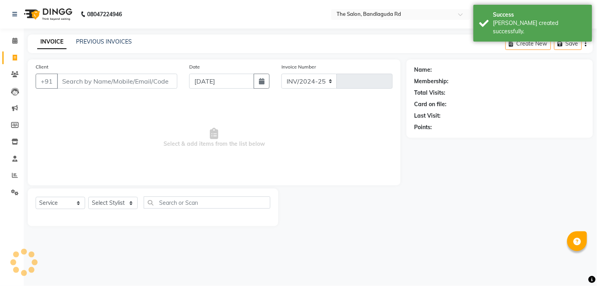
select select "5198"
type input "13352"
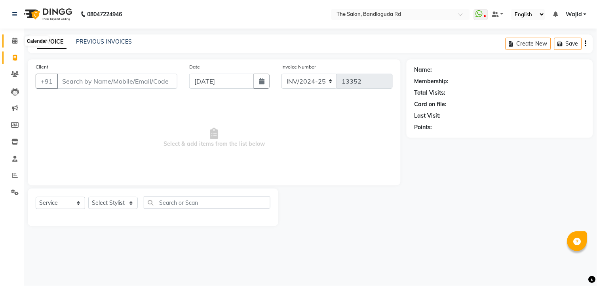
click at [13, 36] on span at bounding box center [15, 40] width 14 height 9
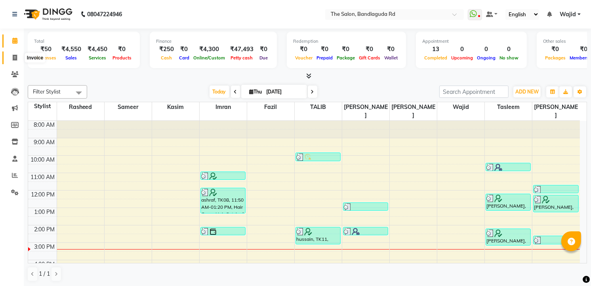
click at [13, 55] on icon at bounding box center [15, 58] width 4 height 6
select select "service"
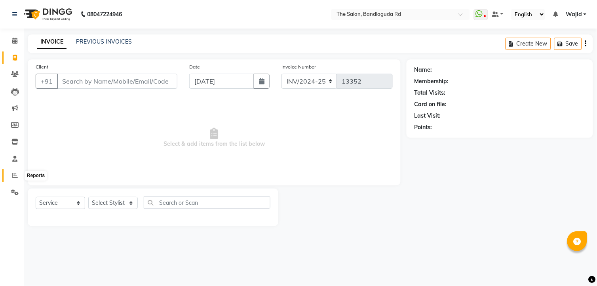
click at [15, 174] on icon at bounding box center [15, 175] width 6 height 6
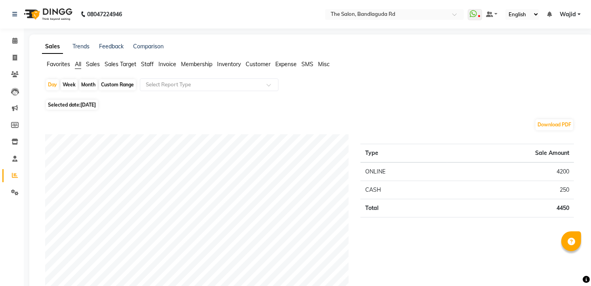
click at [15, 46] on link "Calendar" at bounding box center [11, 40] width 19 height 13
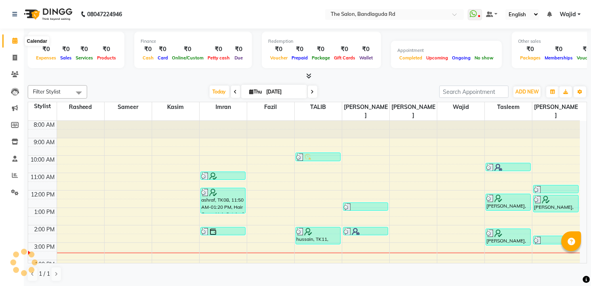
scroll to position [62, 0]
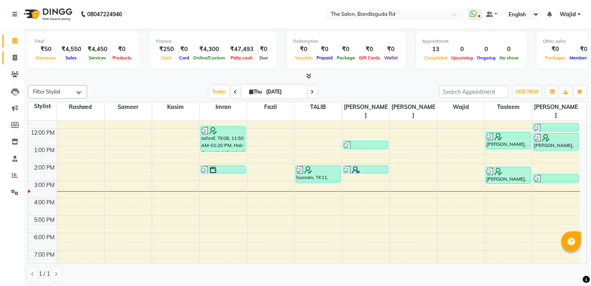
click at [11, 53] on link "Invoice" at bounding box center [11, 57] width 19 height 13
select select "service"
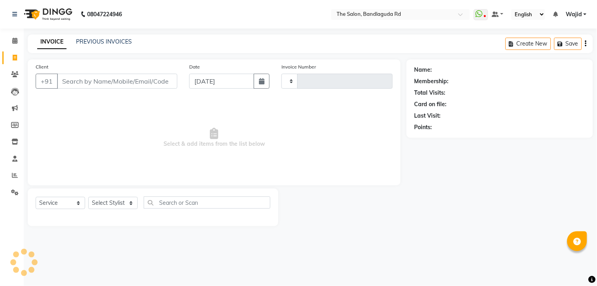
type input "13352"
select select "5198"
click at [123, 199] on select "Select Stylist [PERSON_NAME] [PERSON_NAME] [PERSON_NAME] [PERSON_NAME] TALIB [P…" at bounding box center [112, 203] width 49 height 12
select select "88754"
click at [88, 197] on select "Select Stylist [PERSON_NAME] [PERSON_NAME] [PERSON_NAME] [PERSON_NAME] TALIB [P…" at bounding box center [112, 203] width 49 height 12
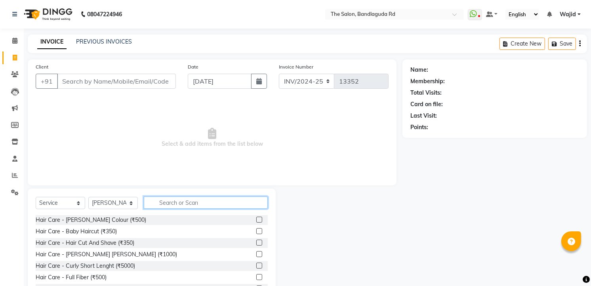
click at [181, 200] on input "text" at bounding box center [206, 202] width 124 height 12
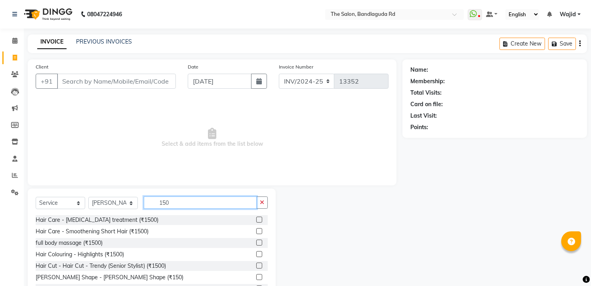
scroll to position [31, 0]
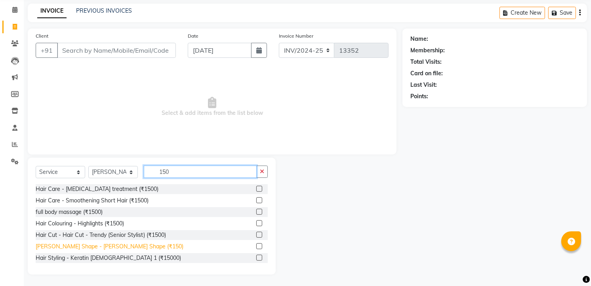
type input "150"
click at [88, 242] on div "[PERSON_NAME] Shape - [PERSON_NAME] Shape (₹150)" at bounding box center [110, 246] width 148 height 8
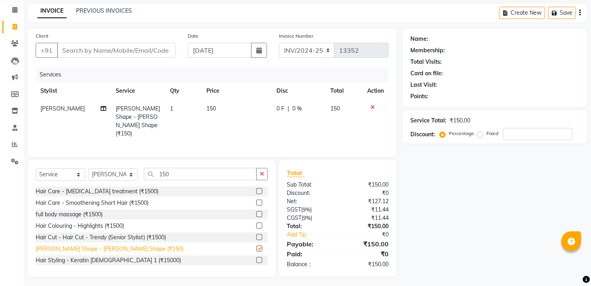
checkbox input "false"
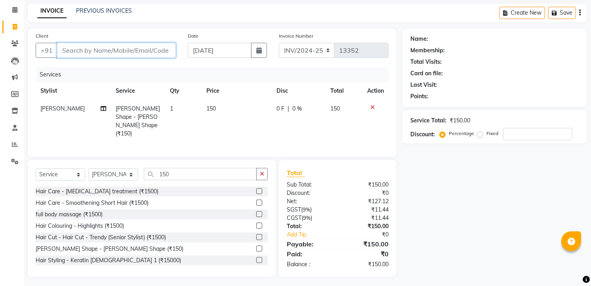
click at [109, 51] on input "Client" at bounding box center [116, 50] width 119 height 15
type input "9"
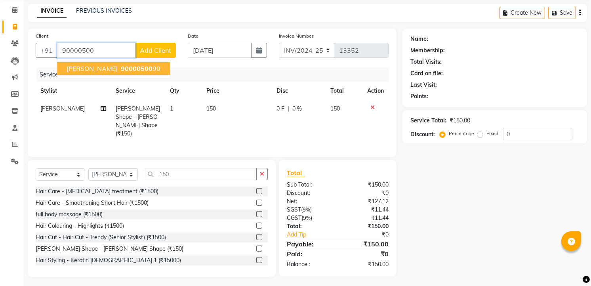
click at [121, 65] on span "90000500" at bounding box center [137, 69] width 32 height 8
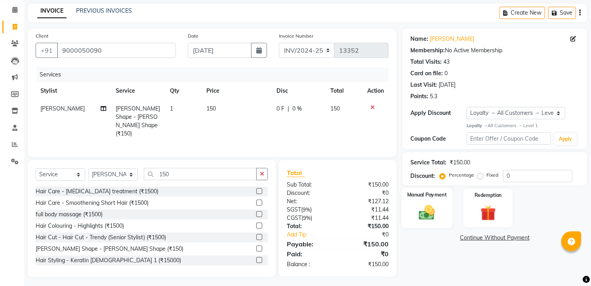
click at [438, 211] on img at bounding box center [427, 212] width 26 height 18
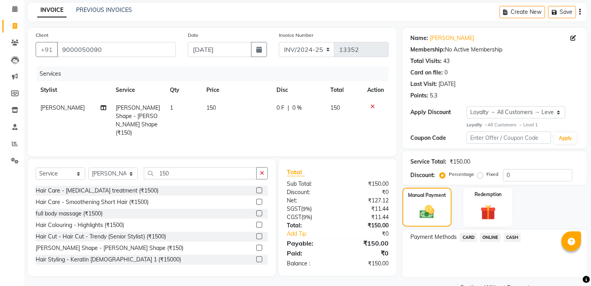
scroll to position [50, 0]
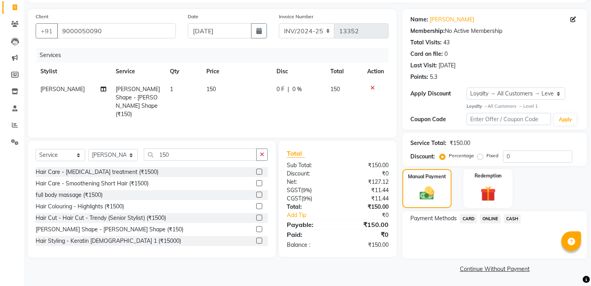
click at [512, 222] on span "CASH" at bounding box center [512, 218] width 17 height 9
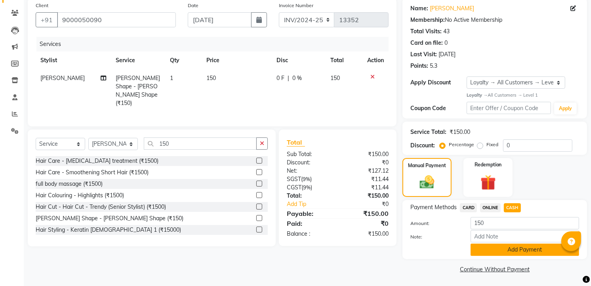
scroll to position [62, 0]
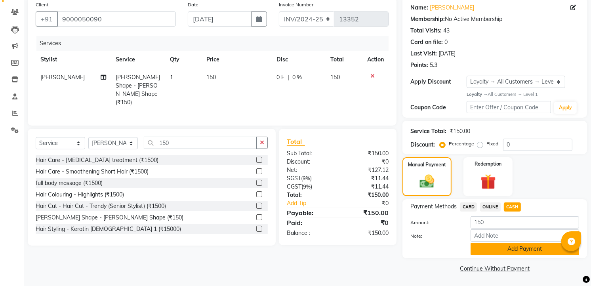
click at [497, 247] on button "Add Payment" at bounding box center [524, 249] width 108 height 12
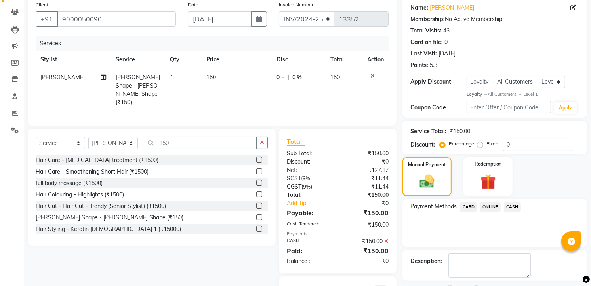
scroll to position [98, 0]
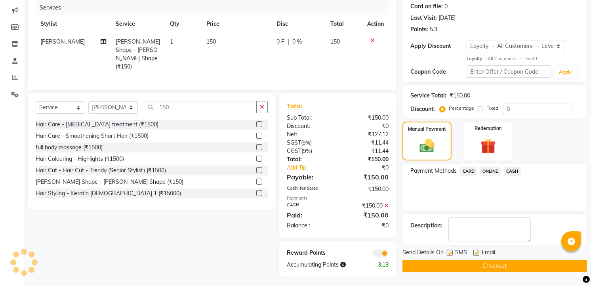
click at [486, 260] on button "Checkout" at bounding box center [494, 266] width 185 height 12
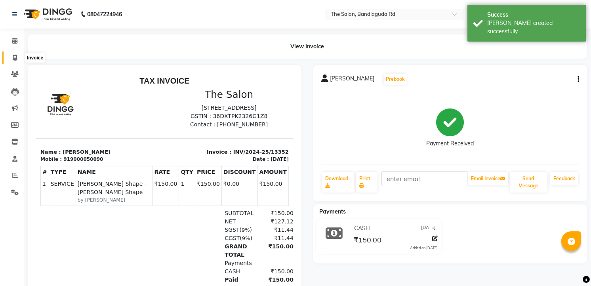
click at [17, 61] on span at bounding box center [15, 57] width 14 height 9
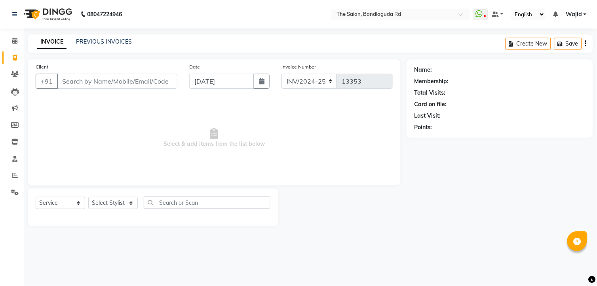
click at [122, 85] on input "Client" at bounding box center [117, 81] width 120 height 15
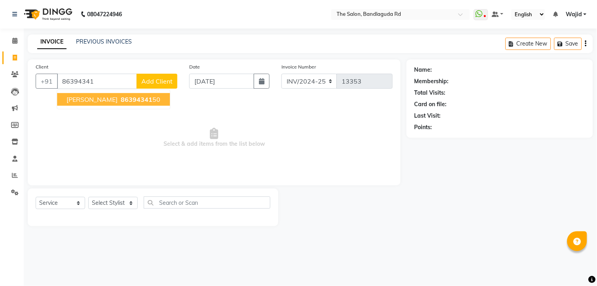
click at [122, 98] on span "86394341" at bounding box center [137, 99] width 32 height 8
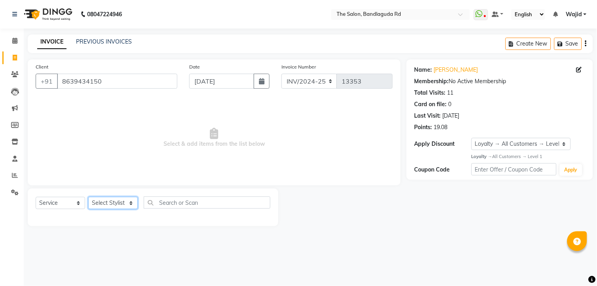
click at [115, 204] on select "Select Stylist [PERSON_NAME] [PERSON_NAME] [PERSON_NAME] [PERSON_NAME] TALIB [P…" at bounding box center [112, 203] width 49 height 12
click at [88, 197] on select "Select Stylist [PERSON_NAME] [PERSON_NAME] [PERSON_NAME] [PERSON_NAME] TALIB [P…" at bounding box center [112, 203] width 49 height 12
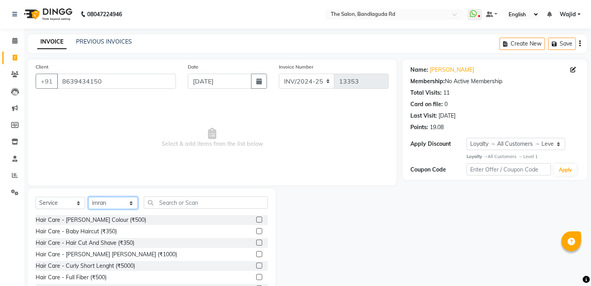
scroll to position [31, 0]
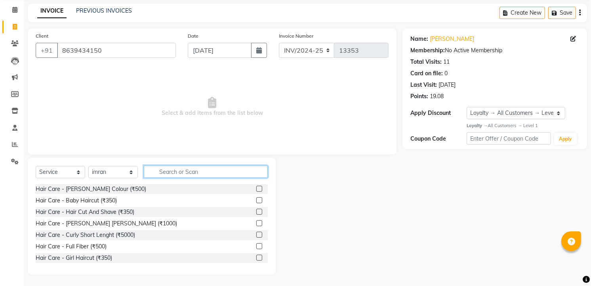
click at [175, 168] on input "text" at bounding box center [206, 172] width 124 height 12
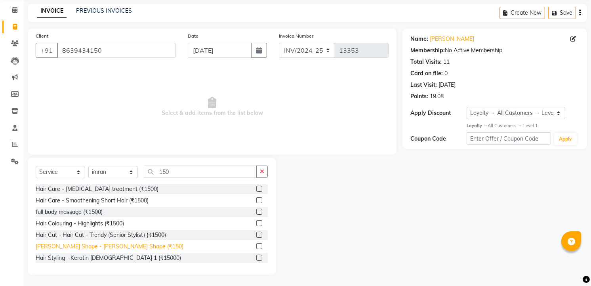
click at [118, 243] on div "[PERSON_NAME] Shape - [PERSON_NAME] Shape (₹150)" at bounding box center [110, 246] width 148 height 8
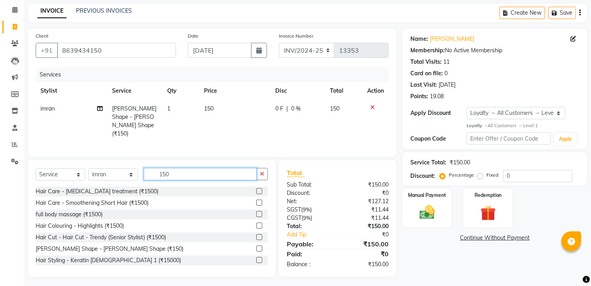
click at [192, 172] on input "150" at bounding box center [200, 174] width 113 height 12
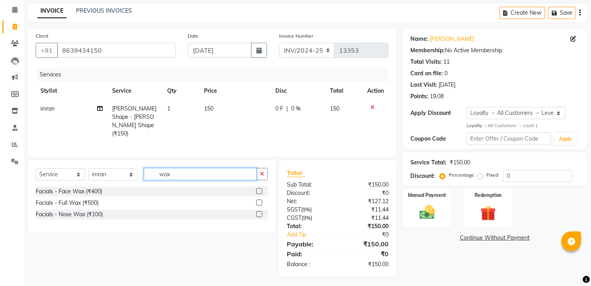
scroll to position [30, 0]
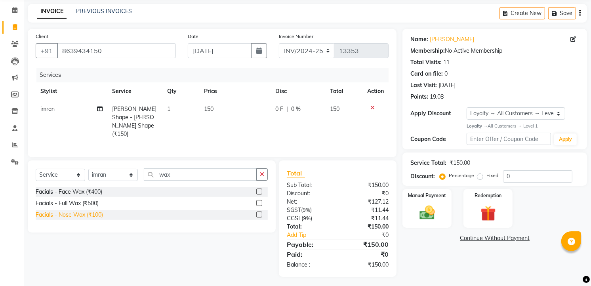
click at [73, 211] on div "Facials - Nose Wax (₹100)" at bounding box center [69, 215] width 67 height 8
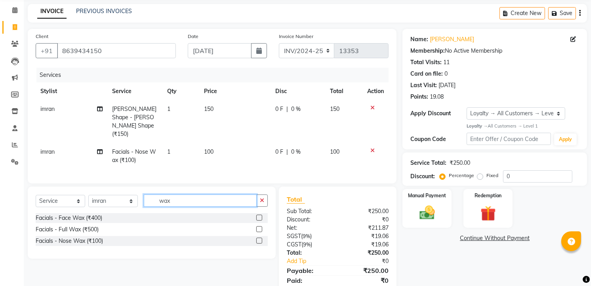
click at [192, 194] on input "wax" at bounding box center [200, 200] width 113 height 12
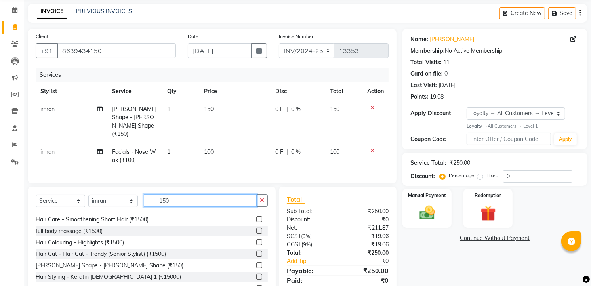
scroll to position [13, 0]
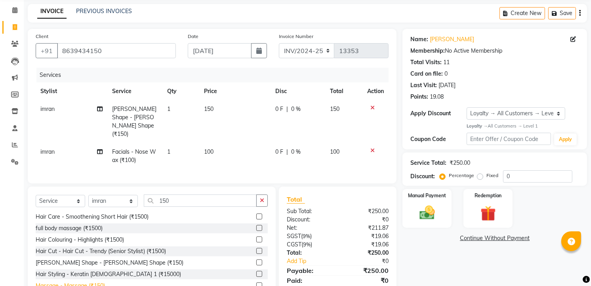
click at [74, 282] on div "Massage - Massage (₹150)" at bounding box center [70, 286] width 69 height 8
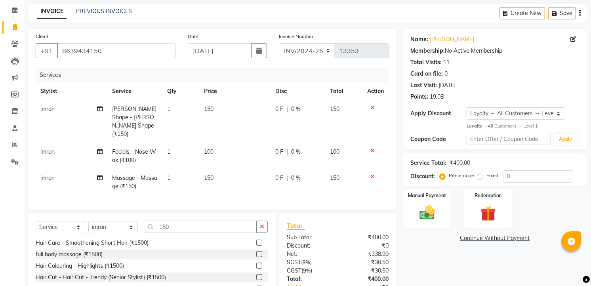
scroll to position [76, 0]
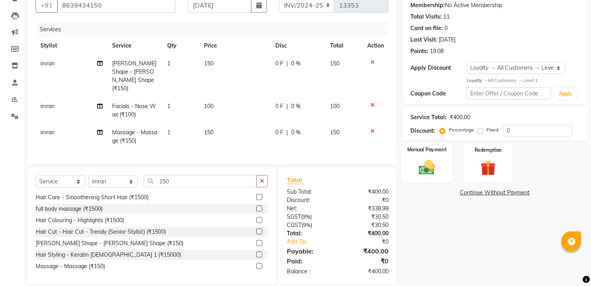
click at [429, 166] on img at bounding box center [427, 167] width 26 height 18
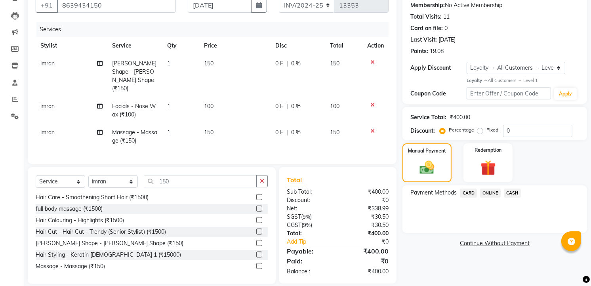
click at [489, 192] on span "ONLINE" at bounding box center [490, 192] width 21 height 9
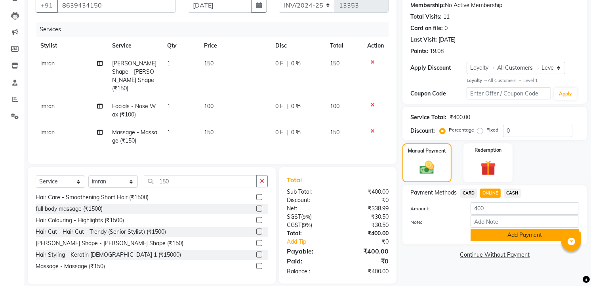
click at [493, 239] on button "Add Payment" at bounding box center [524, 235] width 108 height 12
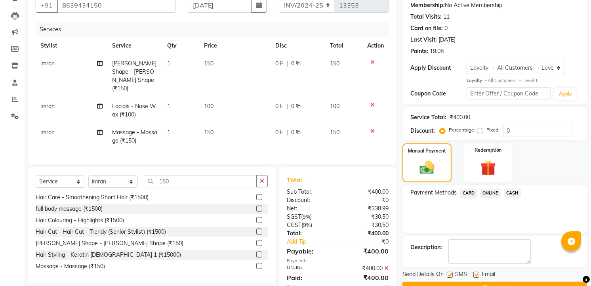
scroll to position [131, 0]
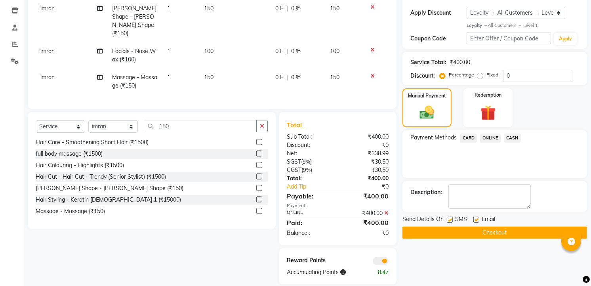
click at [502, 232] on button "Checkout" at bounding box center [494, 233] width 185 height 12
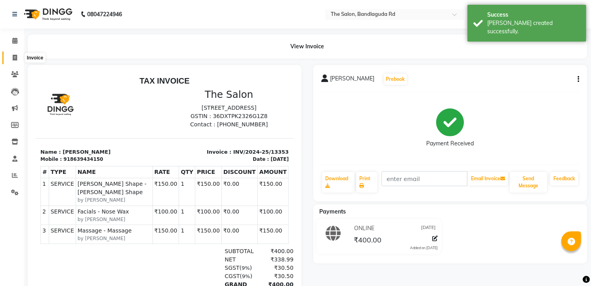
click at [15, 61] on icon at bounding box center [15, 58] width 4 height 6
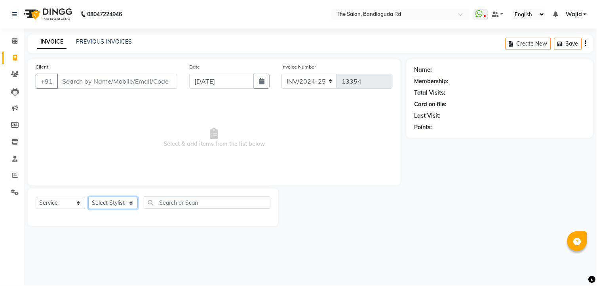
click at [118, 202] on select "Select Stylist [PERSON_NAME] [PERSON_NAME] [PERSON_NAME] [PERSON_NAME] TALIB [P…" at bounding box center [112, 203] width 49 height 12
click at [88, 197] on select "Select Stylist [PERSON_NAME] [PERSON_NAME] [PERSON_NAME] [PERSON_NAME] TALIB [P…" at bounding box center [112, 203] width 49 height 12
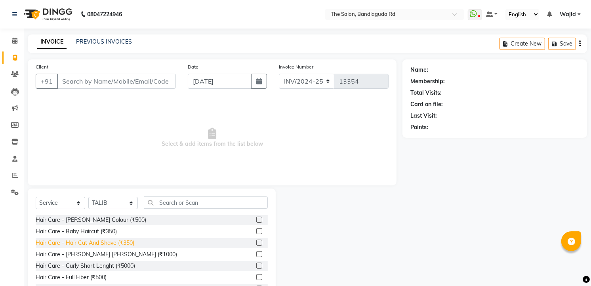
click at [127, 243] on div "Hair Care - Hair Cut And Shave (₹350)" at bounding box center [85, 243] width 99 height 8
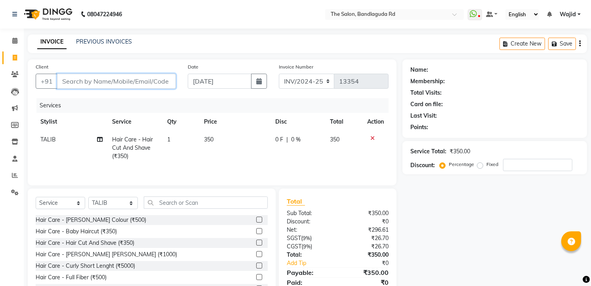
click at [147, 77] on input "Client" at bounding box center [116, 81] width 119 height 15
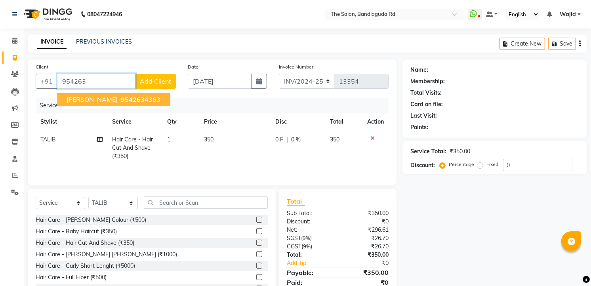
click at [141, 104] on button "Abdul rahman 954263 4363" at bounding box center [113, 99] width 113 height 13
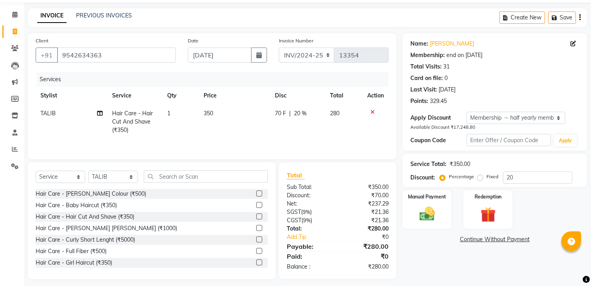
scroll to position [32, 0]
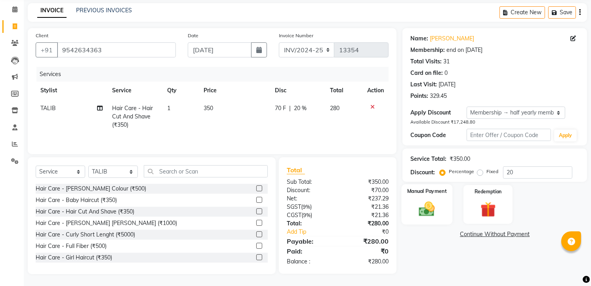
click at [428, 204] on img at bounding box center [427, 209] width 26 height 18
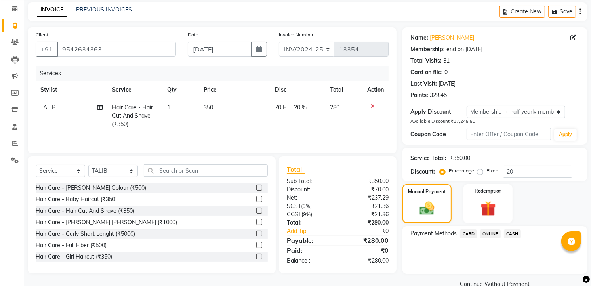
click at [509, 229] on span "CASH" at bounding box center [512, 233] width 17 height 9
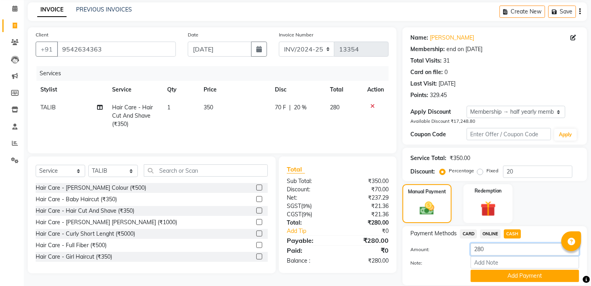
click at [494, 247] on input "280" at bounding box center [524, 249] width 108 height 12
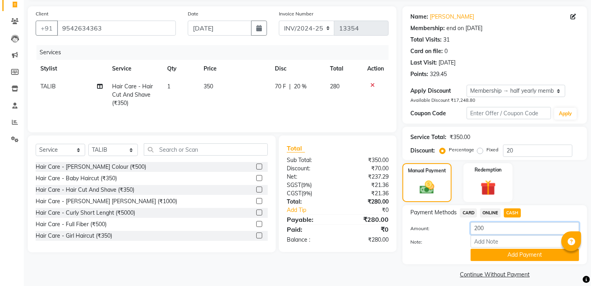
scroll to position [59, 0]
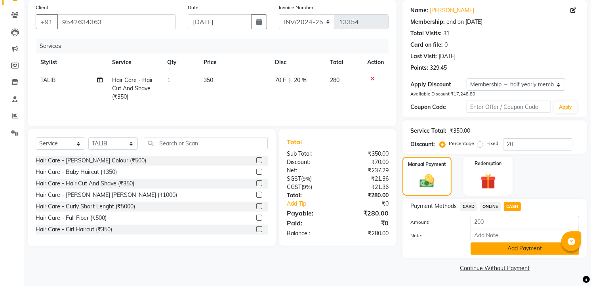
click at [506, 245] on button "Add Payment" at bounding box center [524, 248] width 108 height 12
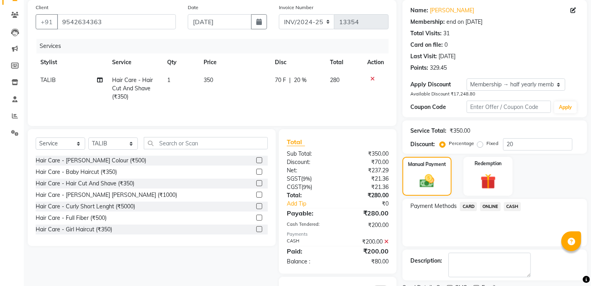
click at [490, 202] on span "ONLINE" at bounding box center [490, 206] width 21 height 9
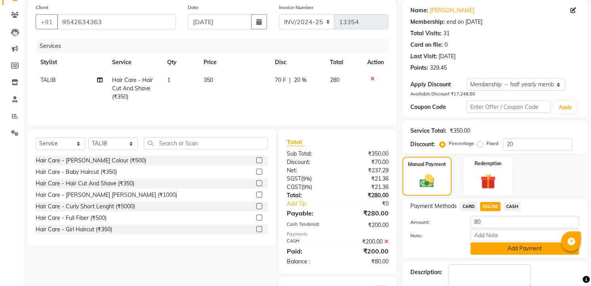
click at [505, 244] on button "Add Payment" at bounding box center [524, 248] width 108 height 12
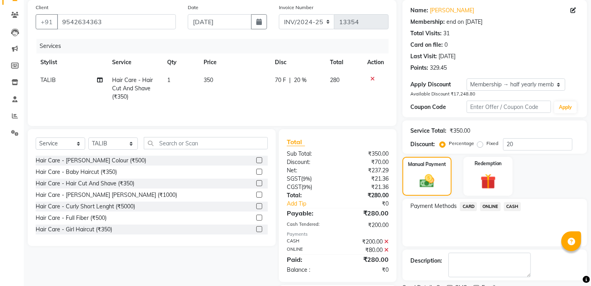
scroll to position [96, 0]
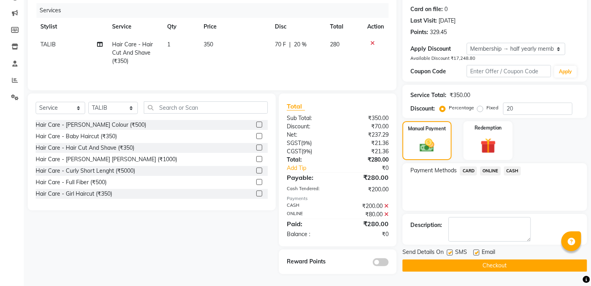
click at [455, 262] on button "Checkout" at bounding box center [494, 265] width 185 height 12
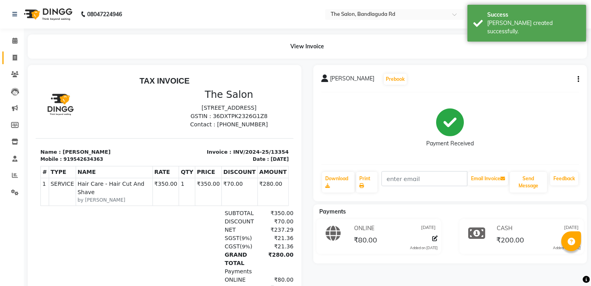
click at [18, 53] on link "Invoice" at bounding box center [11, 57] width 19 height 13
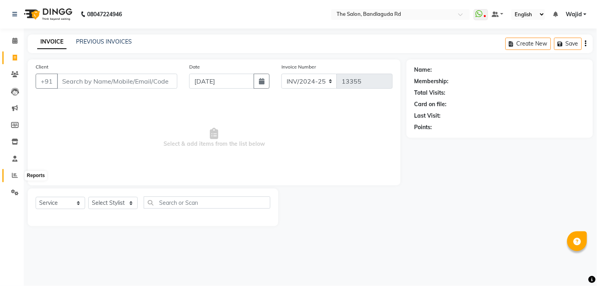
click at [18, 175] on span at bounding box center [15, 175] width 14 height 9
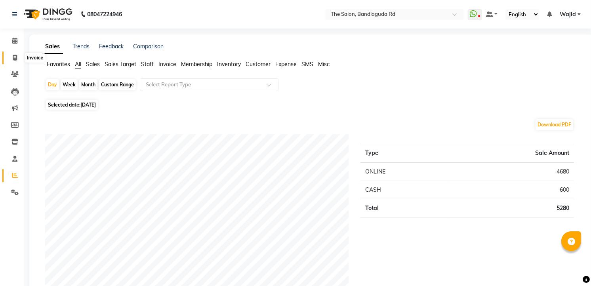
click at [18, 57] on span at bounding box center [15, 57] width 14 height 9
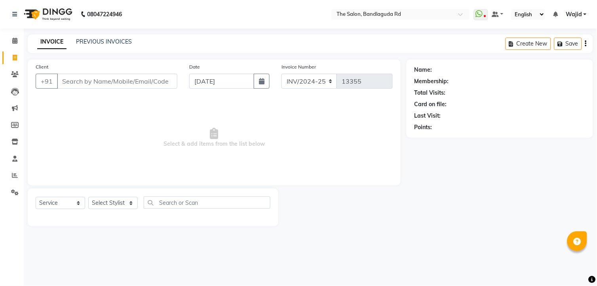
click at [18, 57] on span at bounding box center [15, 57] width 14 height 9
click at [77, 205] on select "Select Service Product Membership Package Voucher Prepaid Gift Card" at bounding box center [60, 203] width 49 height 12
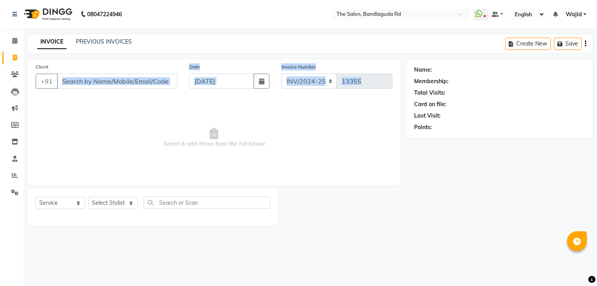
drag, startPoint x: 96, startPoint y: 96, endPoint x: 106, endPoint y: 113, distance: 20.2
click at [106, 113] on div "Client +91 Date 04-09-2025 Invoice Number INV/2024-25 V/2025 V/2025-26 13355 Se…" at bounding box center [214, 122] width 373 height 126
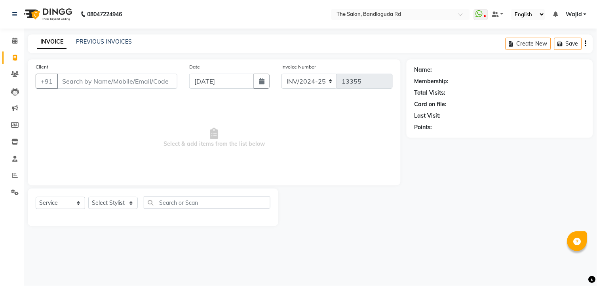
drag, startPoint x: 106, startPoint y: 113, endPoint x: 101, endPoint y: 151, distance: 38.4
click at [101, 151] on span "Select & add items from the list below" at bounding box center [214, 137] width 357 height 79
click at [115, 78] on input "Client" at bounding box center [117, 81] width 120 height 15
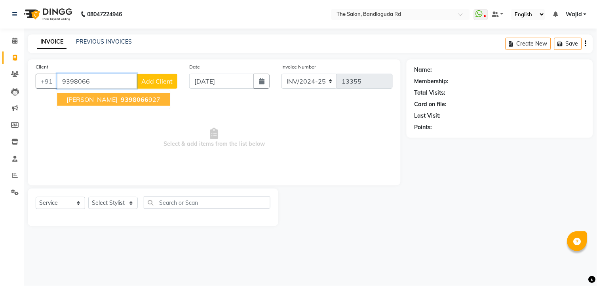
click at [126, 106] on ngb-typeahead-window "Rahman 9398066 927" at bounding box center [114, 99] width 114 height 20
click at [125, 101] on ngb-highlight "9398066 927" at bounding box center [139, 99] width 41 height 8
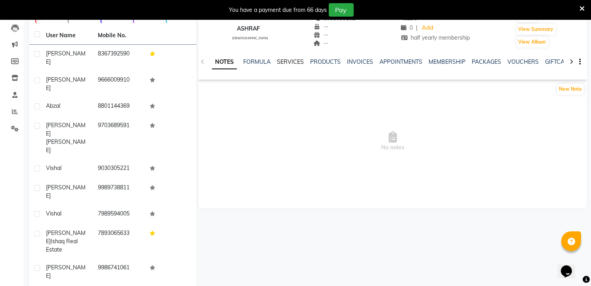
click at [298, 62] on link "SERVICES" at bounding box center [290, 61] width 27 height 7
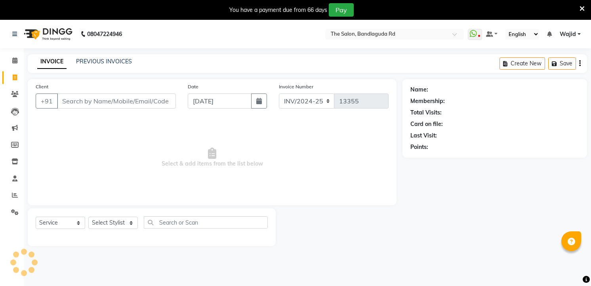
select select "service"
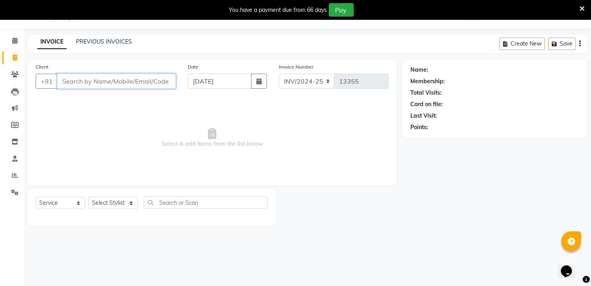
click at [82, 78] on input "Client" at bounding box center [116, 81] width 119 height 15
click at [119, 200] on select "Select Stylist [PERSON_NAME] [PERSON_NAME] [PERSON_NAME] [PERSON_NAME] TALIB [P…" at bounding box center [112, 203] width 49 height 12
select select "88752"
click at [88, 197] on select "Select Stylist [PERSON_NAME] [PERSON_NAME] [PERSON_NAME] [PERSON_NAME] TALIB [P…" at bounding box center [112, 203] width 49 height 12
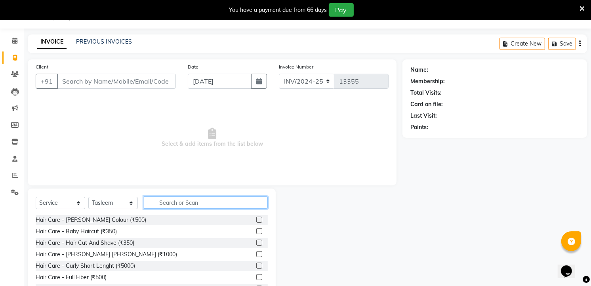
click at [171, 207] on input "text" at bounding box center [206, 202] width 124 height 12
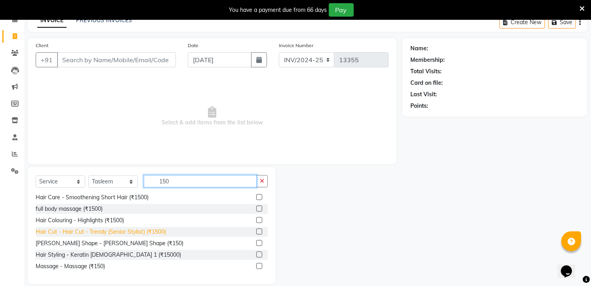
scroll to position [51, 0]
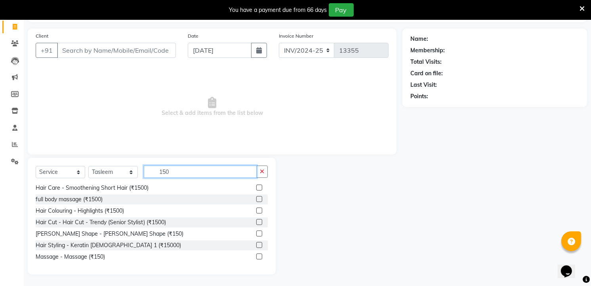
type input "150"
click at [86, 238] on div "Hair Care - Dandruff treatment (₹1500) Hair Care - Smoothening Short Hair (₹150…" at bounding box center [152, 223] width 232 height 79
click at [87, 236] on div "[PERSON_NAME] Shape - [PERSON_NAME] Shape (₹150)" at bounding box center [110, 234] width 148 height 8
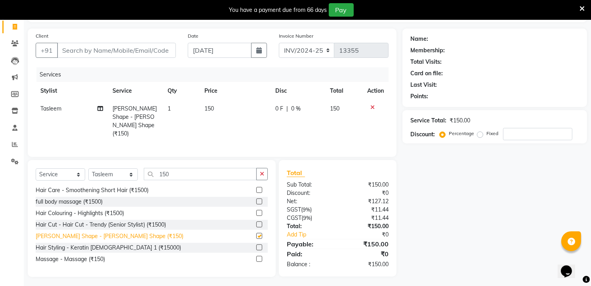
checkbox input "false"
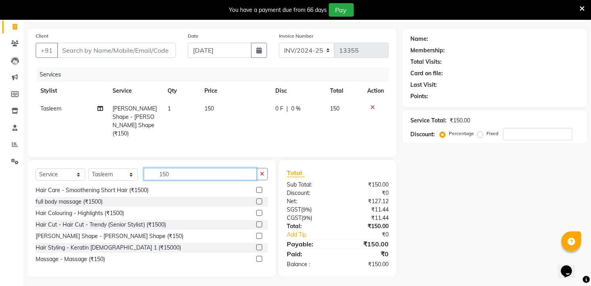
click at [206, 173] on input "150" at bounding box center [200, 174] width 113 height 12
type input "1"
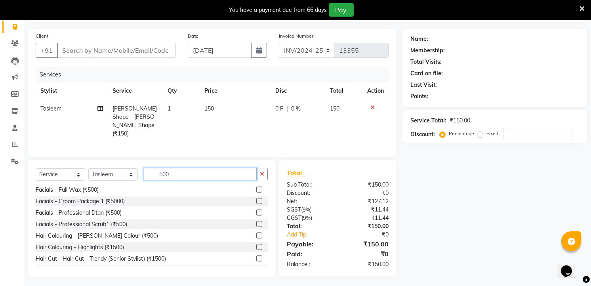
scroll to position [150, 0]
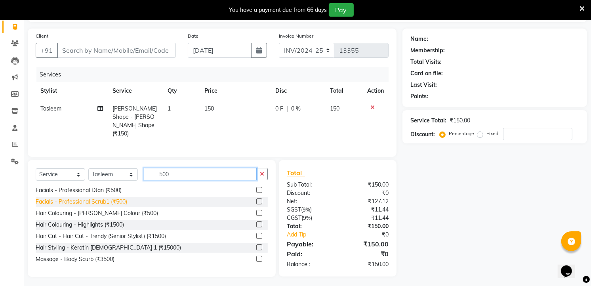
type input "500"
click at [105, 198] on div "Facials - Professional Scrub1 (₹500)" at bounding box center [81, 202] width 91 height 8
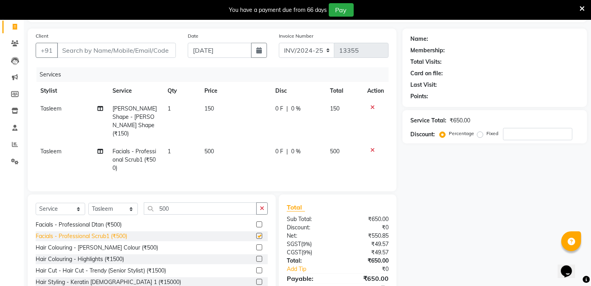
checkbox input "false"
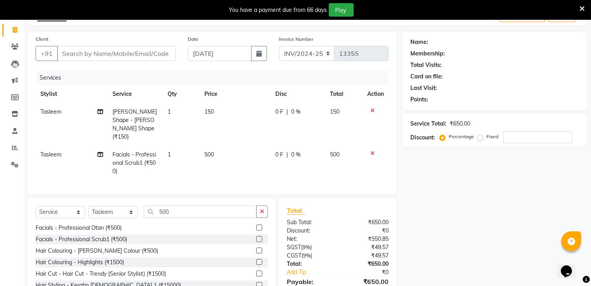
scroll to position [34, 0]
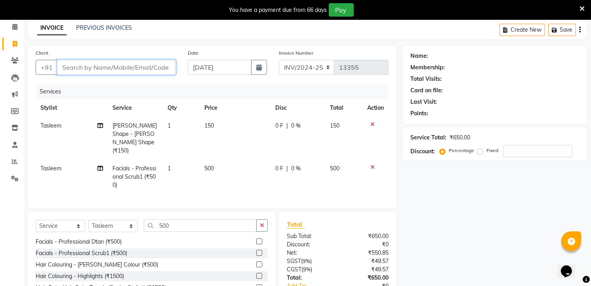
click at [104, 66] on input "Client" at bounding box center [116, 67] width 119 height 15
type input "9"
type input "0"
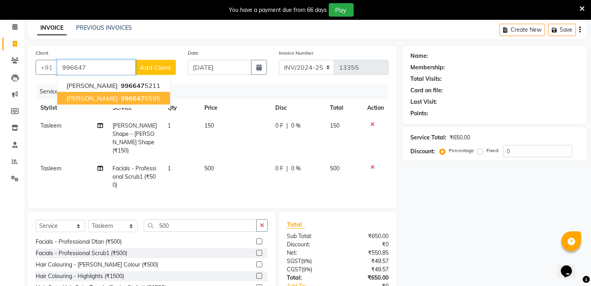
click at [106, 92] on button "fareed 996647 5595" at bounding box center [113, 98] width 113 height 13
type input "9966475595"
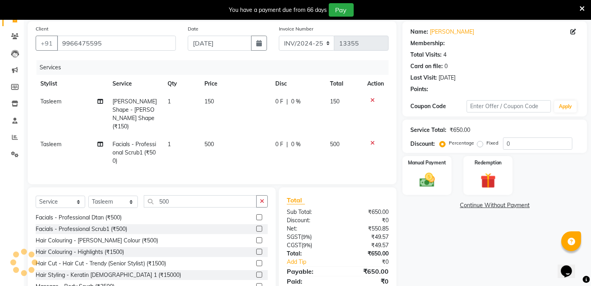
scroll to position [78, 0]
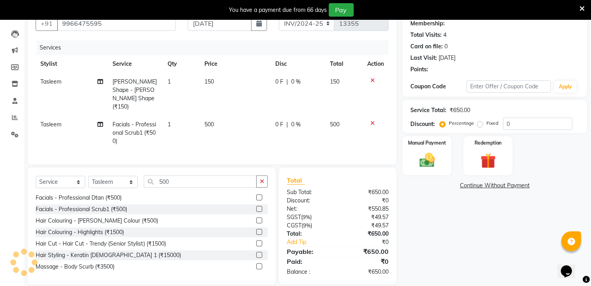
type input "20"
select select "2: Object"
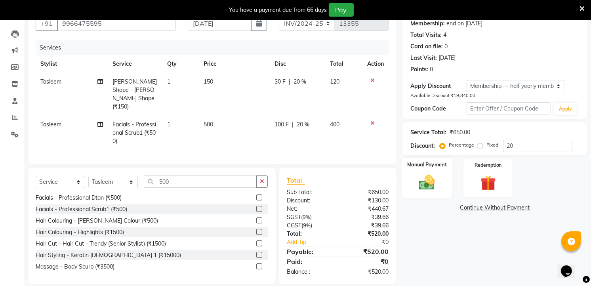
click at [424, 184] on img at bounding box center [427, 182] width 26 height 18
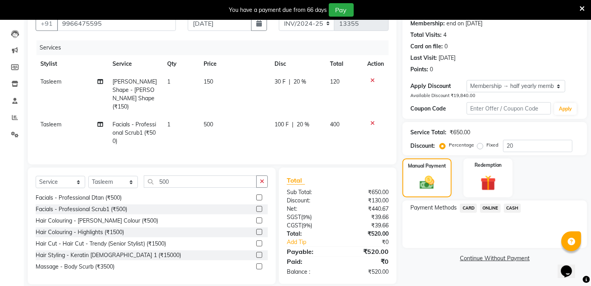
scroll to position [86, 0]
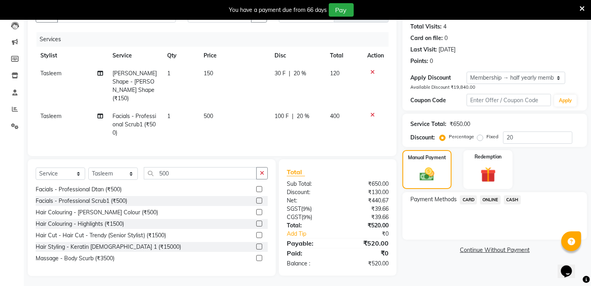
click at [300, 238] on div "Payable:" at bounding box center [309, 243] width 57 height 10
click at [287, 230] on link "Add Tip" at bounding box center [314, 234] width 67 height 8
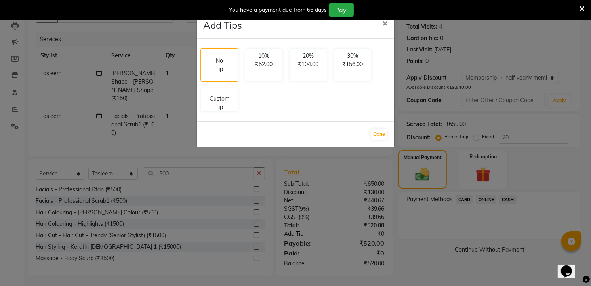
scroll to position [78, 0]
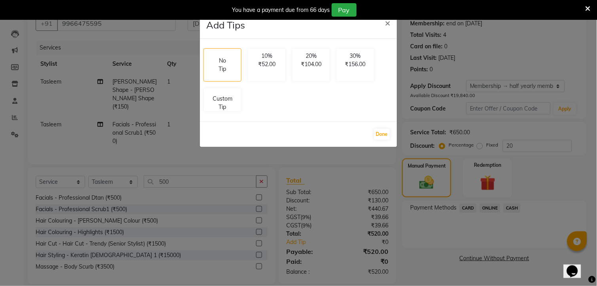
click at [207, 85] on div "No Tip 10% ₹52.00 20% ₹104.00 30% ₹156.00 Custom Tip" at bounding box center [298, 80] width 196 height 70
click at [227, 94] on p "Custom Tip" at bounding box center [223, 101] width 28 height 17
select select "88752"
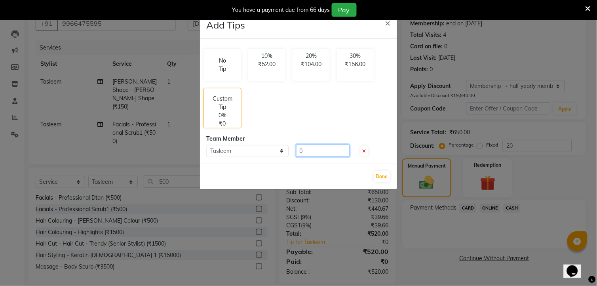
click at [336, 156] on input "0" at bounding box center [322, 151] width 53 height 12
type input "30"
click at [379, 175] on button "Done" at bounding box center [382, 176] width 16 height 11
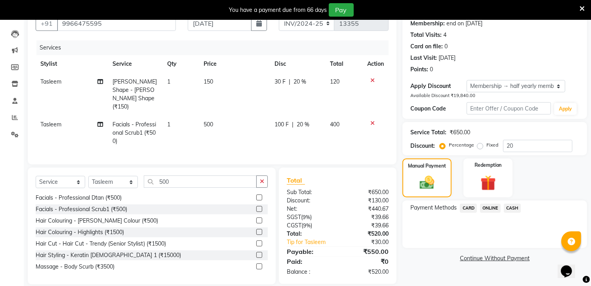
scroll to position [86, 0]
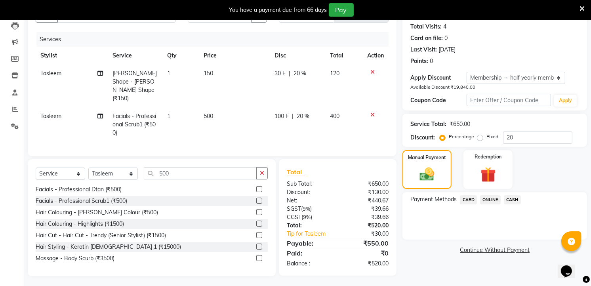
click at [512, 203] on span "CASH" at bounding box center [512, 199] width 17 height 9
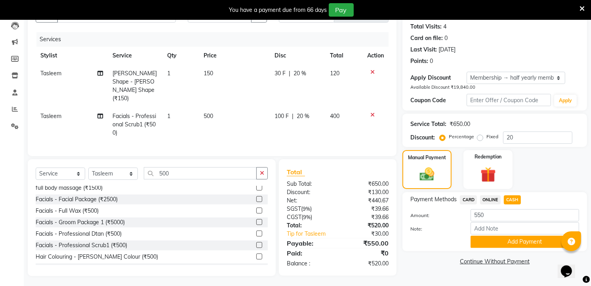
click at [505, 197] on span "CASH" at bounding box center [512, 199] width 17 height 9
click at [314, 230] on link "Tip for Tasleem" at bounding box center [314, 234] width 67 height 8
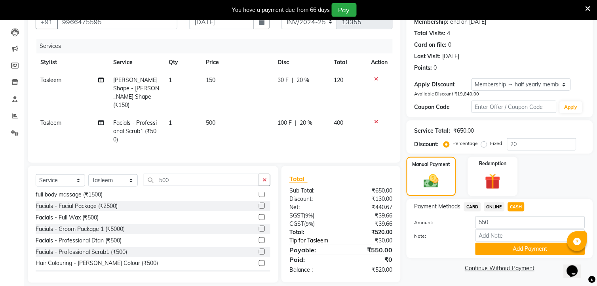
select select "88752"
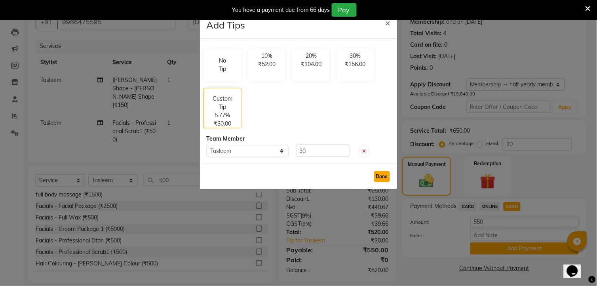
click at [389, 175] on button "Done" at bounding box center [382, 176] width 16 height 11
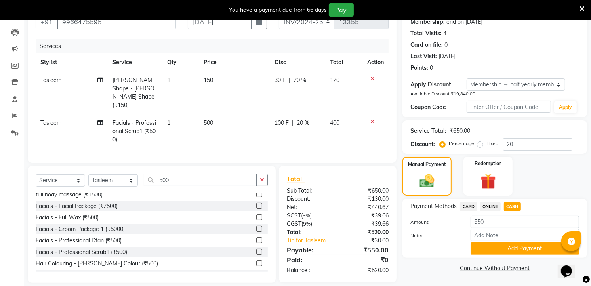
scroll to position [86, 0]
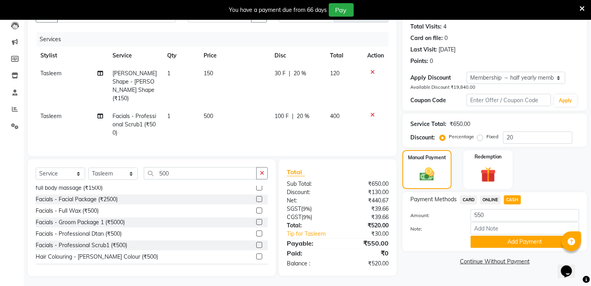
click at [514, 238] on button "Add Payment" at bounding box center [524, 242] width 108 height 12
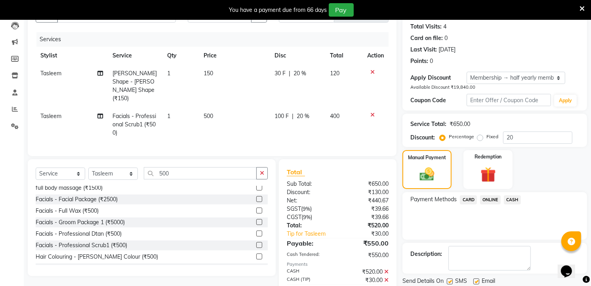
scroll to position [150, 0]
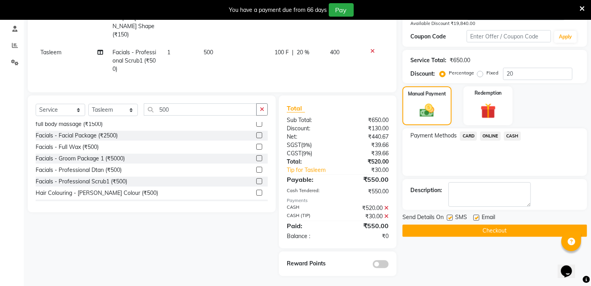
click at [472, 232] on button "Checkout" at bounding box center [494, 231] width 185 height 12
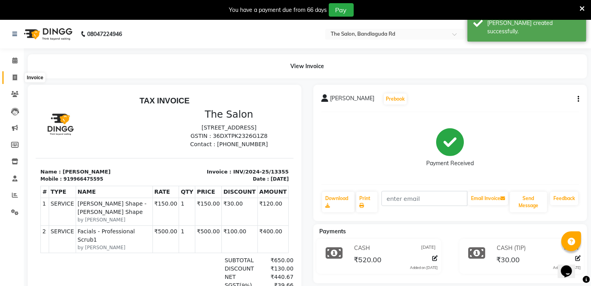
drag, startPoint x: 17, startPoint y: 80, endPoint x: 21, endPoint y: 84, distance: 5.3
click at [17, 80] on icon at bounding box center [15, 77] width 4 height 6
select select "service"
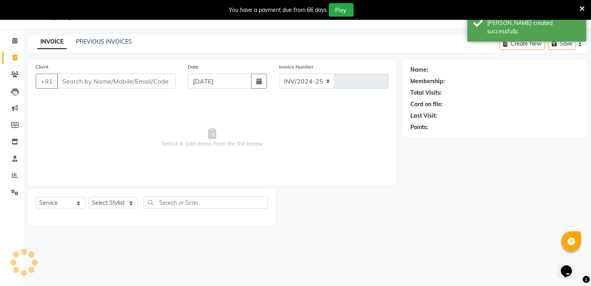
select select "5198"
type input "13356"
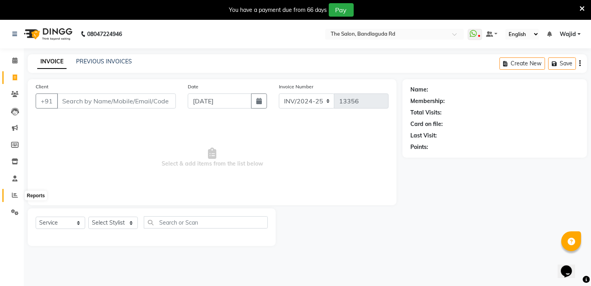
click at [10, 191] on span at bounding box center [15, 195] width 14 height 9
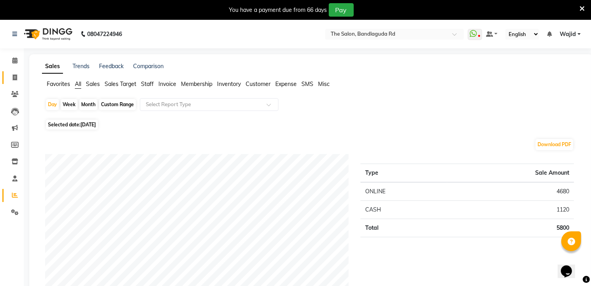
click at [17, 82] on link "Invoice" at bounding box center [11, 77] width 19 height 13
select select "service"
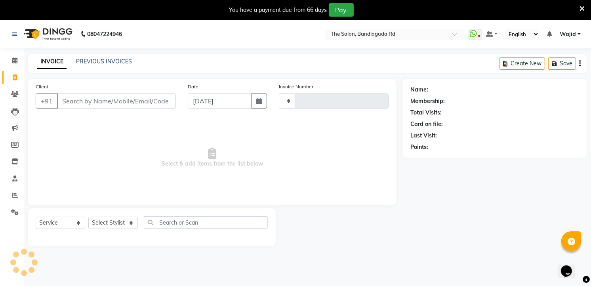
scroll to position [20, 0]
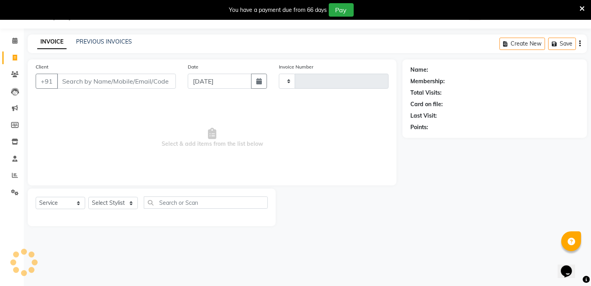
type input "13356"
select select "5198"
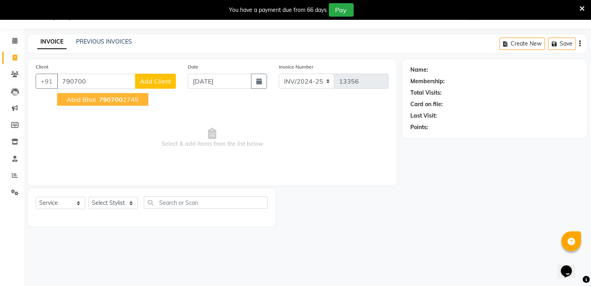
click at [108, 104] on button "abid bhai 790700 2745" at bounding box center [102, 99] width 91 height 13
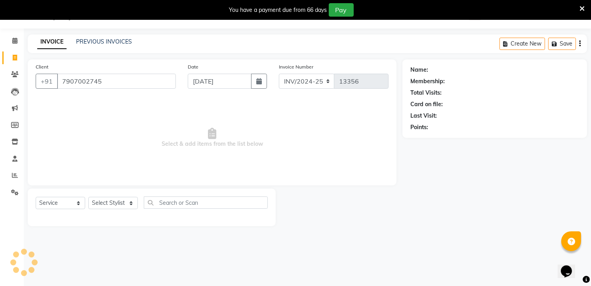
type input "7907002745"
select select "1: Object"
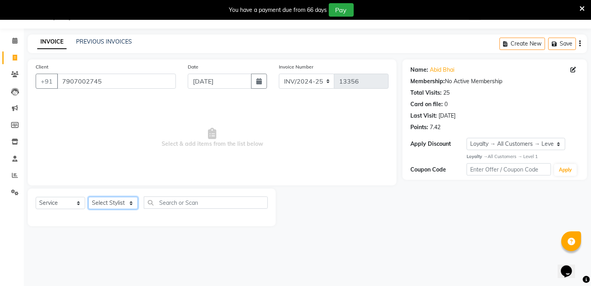
click at [121, 200] on select "Select Stylist [PERSON_NAME] [PERSON_NAME] [PERSON_NAME] [PERSON_NAME] TALIB [P…" at bounding box center [112, 203] width 49 height 12
select select "88754"
click at [88, 197] on select "Select Stylist [PERSON_NAME] [PERSON_NAME] [PERSON_NAME] [PERSON_NAME] TALIB [P…" at bounding box center [112, 203] width 49 height 12
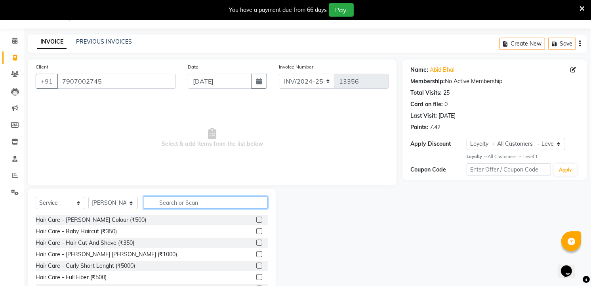
click at [203, 205] on input "text" at bounding box center [206, 202] width 124 height 12
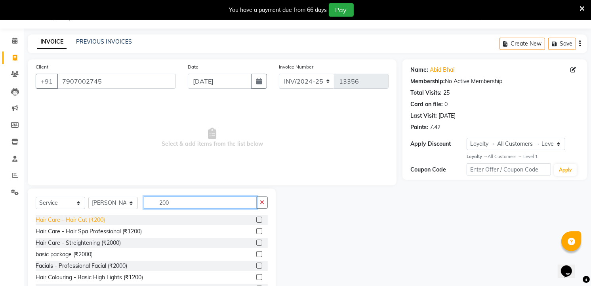
type input "200"
click at [92, 218] on div "Hair Care - Hair Cut (₹200)" at bounding box center [70, 220] width 69 height 8
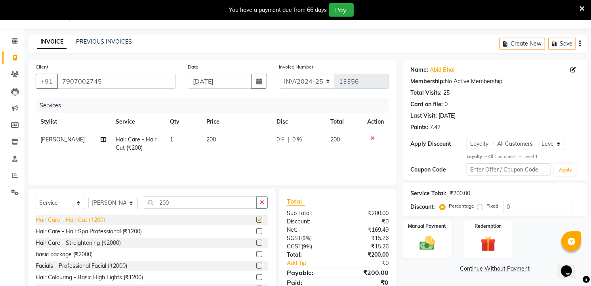
checkbox input "false"
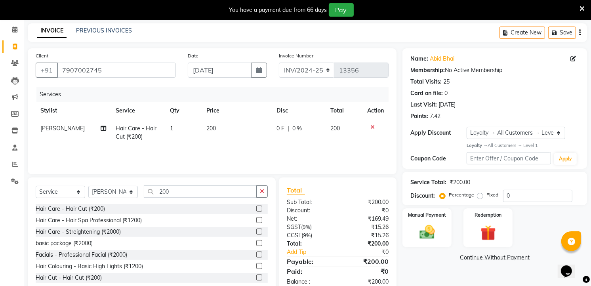
scroll to position [51, 0]
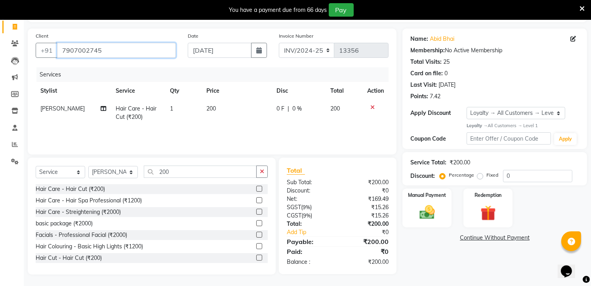
click at [129, 44] on input "7907002745" at bounding box center [116, 50] width 119 height 15
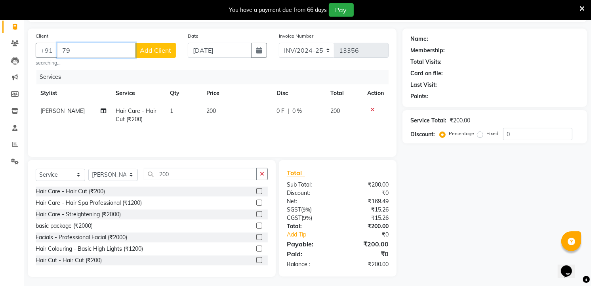
type input "7"
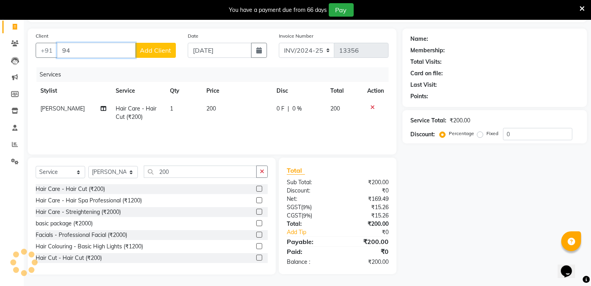
type input "9"
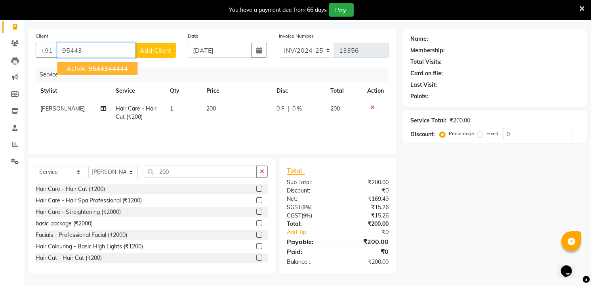
click at [103, 65] on span "95443" at bounding box center [98, 69] width 20 height 8
type input "9544344444"
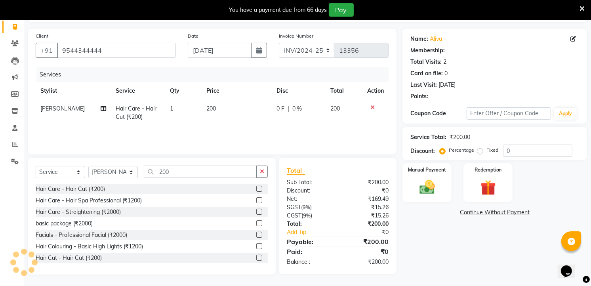
type input "20"
select select "2: Object"
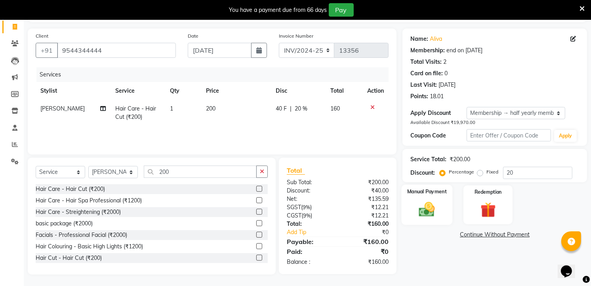
drag, startPoint x: 424, startPoint y: 207, endPoint x: 442, endPoint y: 222, distance: 23.3
click at [424, 207] on img at bounding box center [427, 209] width 26 height 18
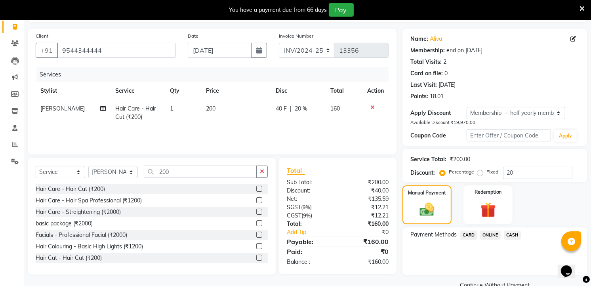
click at [486, 234] on span "ONLINE" at bounding box center [490, 234] width 21 height 9
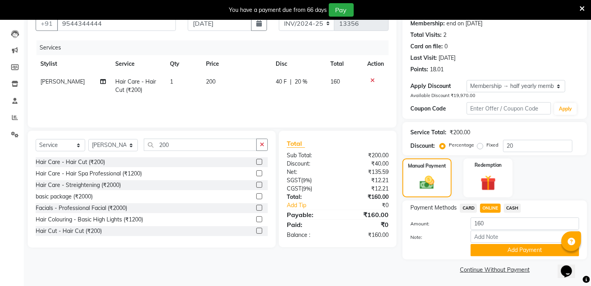
scroll to position [79, 0]
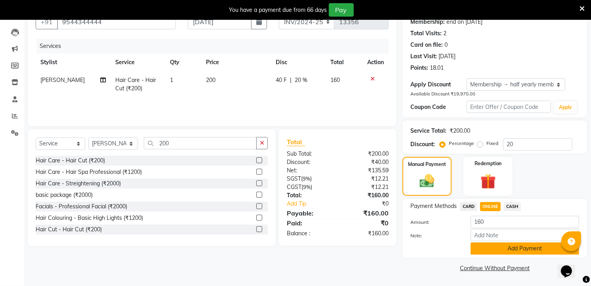
click at [487, 251] on button "Add Payment" at bounding box center [524, 248] width 108 height 12
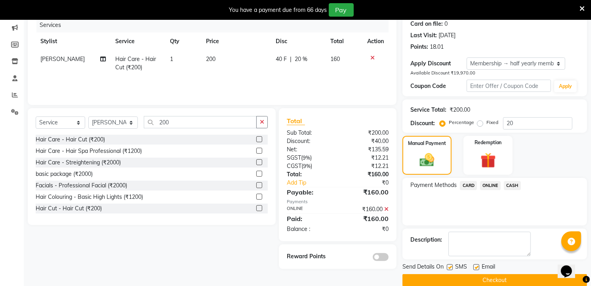
scroll to position [112, 0]
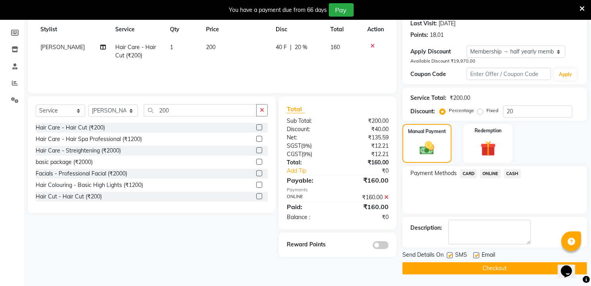
click at [486, 265] on button "Checkout" at bounding box center [494, 268] width 185 height 12
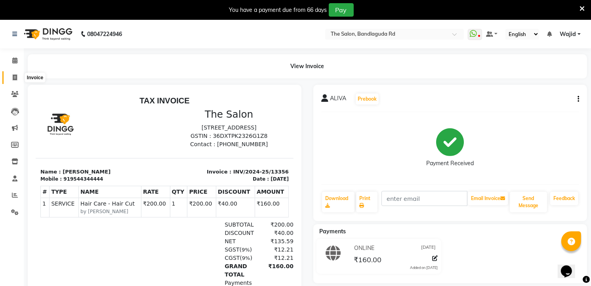
click at [17, 81] on span at bounding box center [15, 77] width 14 height 9
select select "service"
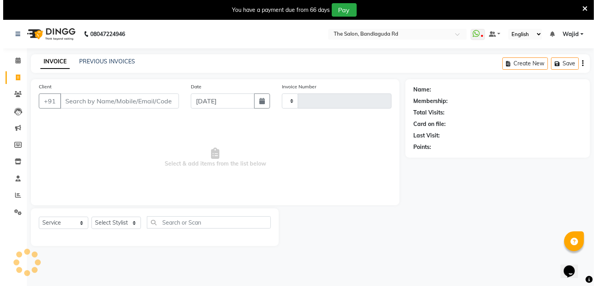
scroll to position [20, 0]
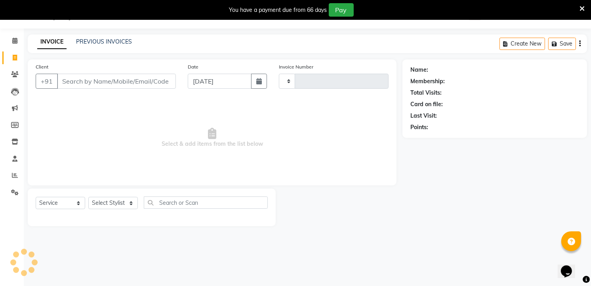
type input "13357"
select select "5198"
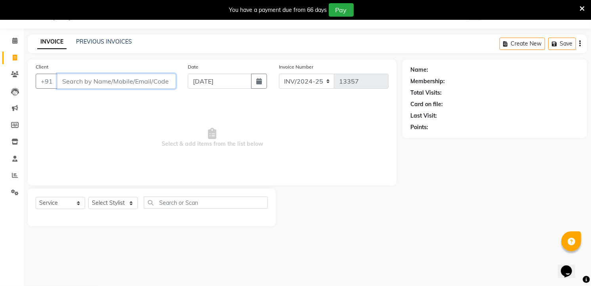
click at [101, 77] on input "Client" at bounding box center [116, 81] width 119 height 15
click at [118, 204] on select "Select Stylist [PERSON_NAME] [PERSON_NAME] [PERSON_NAME] [PERSON_NAME] TALIB [P…" at bounding box center [112, 203] width 49 height 12
select select "86724"
click at [88, 197] on select "Select Stylist [PERSON_NAME] [PERSON_NAME] [PERSON_NAME] [PERSON_NAME] TALIB [P…" at bounding box center [112, 203] width 49 height 12
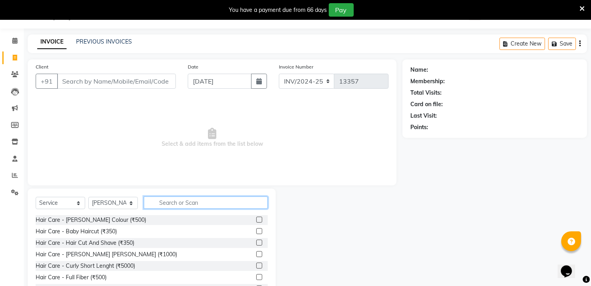
click at [175, 207] on input "text" at bounding box center [206, 202] width 124 height 12
click at [61, 202] on select "Select Service Product Membership Package Voucher Prepaid Gift Card" at bounding box center [60, 203] width 49 height 12
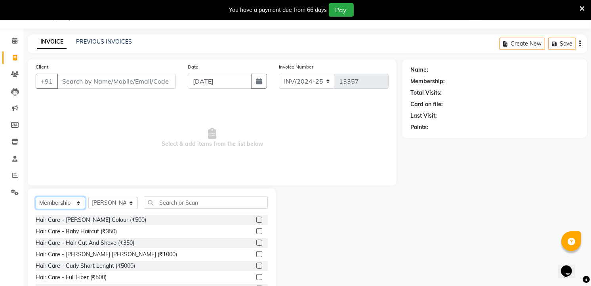
click at [36, 197] on select "Select Service Product Membership Package Voucher Prepaid Gift Card" at bounding box center [60, 203] width 49 height 12
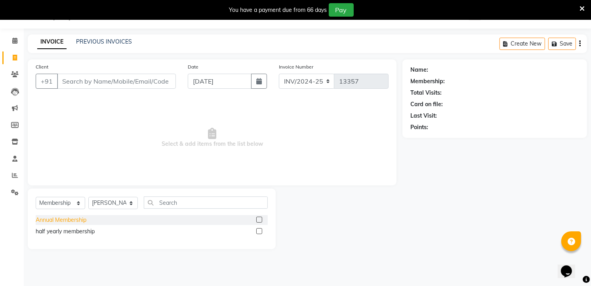
click at [78, 218] on div "Annual Membership" at bounding box center [61, 220] width 51 height 8
select select "select"
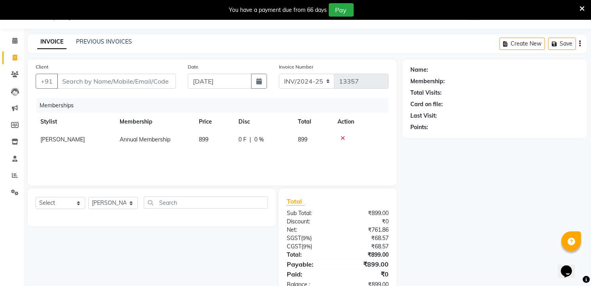
click at [217, 143] on td "899" at bounding box center [214, 140] width 40 height 18
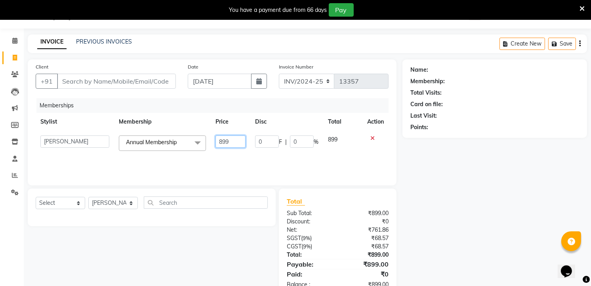
click at [235, 143] on input "899" at bounding box center [230, 141] width 30 height 12
type input "8"
type input "5"
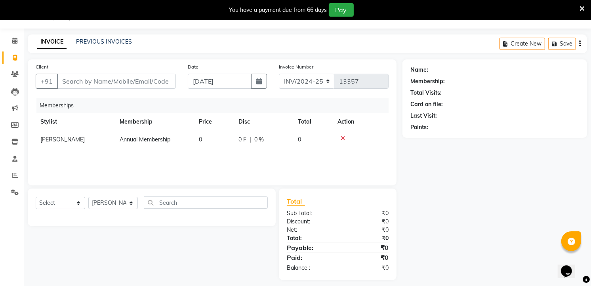
click at [15, 65] on li "Invoice" at bounding box center [12, 57] width 24 height 17
click at [10, 56] on span at bounding box center [15, 57] width 14 height 9
select select "service"
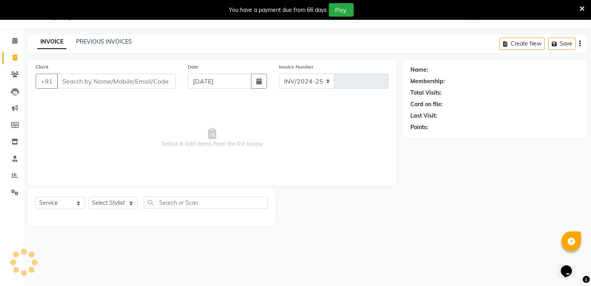
select select "5198"
type input "13357"
click at [137, 69] on div "Client +91" at bounding box center [106, 79] width 152 height 32
click at [131, 76] on input "Client" at bounding box center [116, 81] width 119 height 15
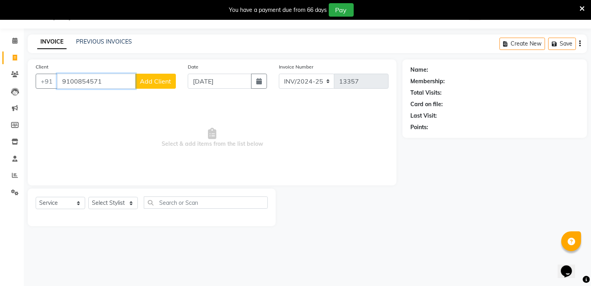
type input "9100854571"
click at [148, 87] on button "Add Client" at bounding box center [155, 81] width 41 height 15
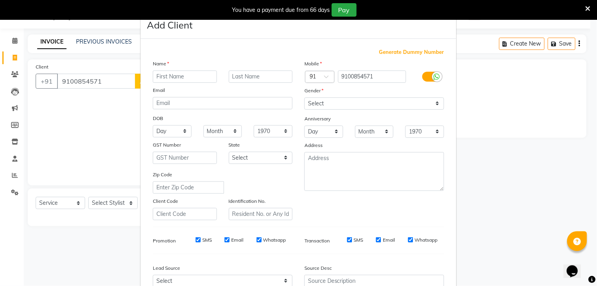
click at [179, 81] on input "text" at bounding box center [185, 76] width 64 height 12
click at [194, 73] on input "a . david" at bounding box center [185, 76] width 64 height 12
click at [184, 76] on input "A. david" at bounding box center [185, 76] width 64 height 12
type input "A. david"
click at [355, 106] on select "Select [DEMOGRAPHIC_DATA] [DEMOGRAPHIC_DATA] Other Prefer Not To Say" at bounding box center [375, 103] width 140 height 12
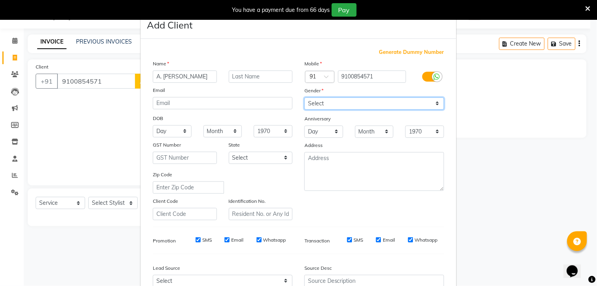
select select "[DEMOGRAPHIC_DATA]"
click at [305, 97] on select "Select [DEMOGRAPHIC_DATA] [DEMOGRAPHIC_DATA] Other Prefer Not To Say" at bounding box center [375, 103] width 140 height 12
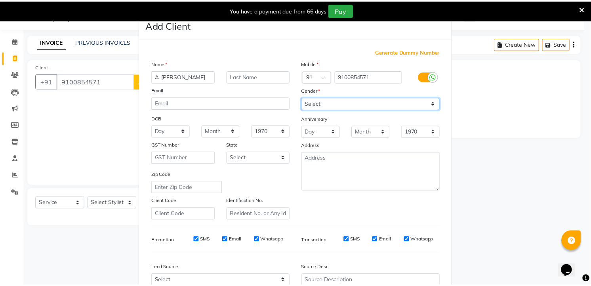
scroll to position [80, 0]
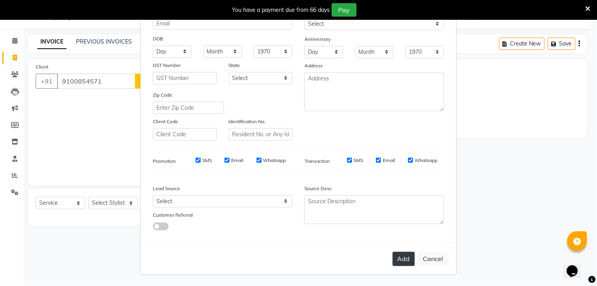
click at [398, 255] on button "Add" at bounding box center [404, 259] width 22 height 14
select select
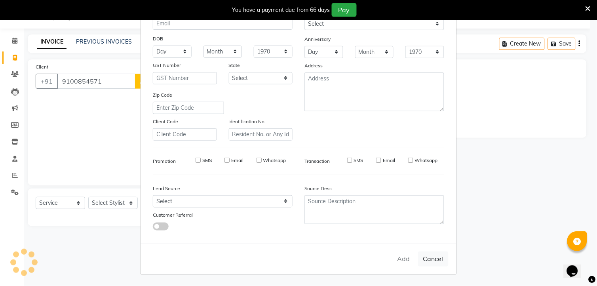
select select
checkbox input "false"
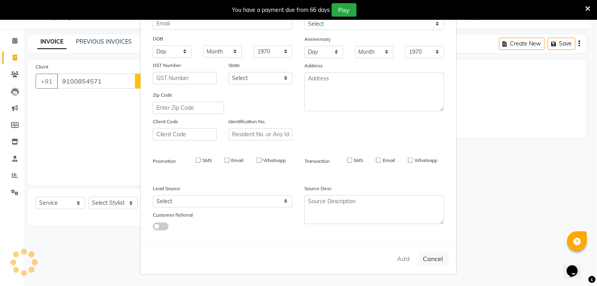
checkbox input "false"
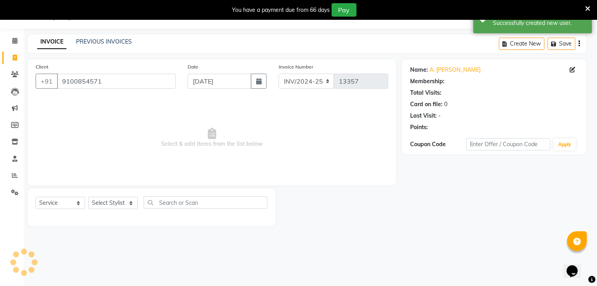
select select "1: Object"
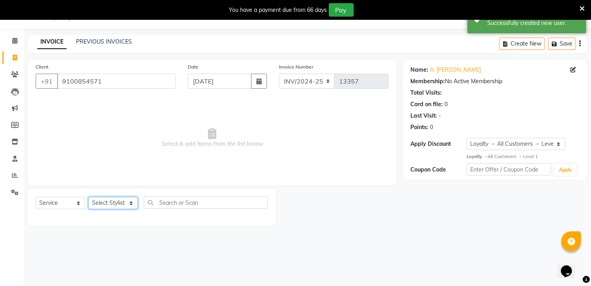
click at [102, 207] on select "Select Stylist [PERSON_NAME] [PERSON_NAME] [PERSON_NAME] [PERSON_NAME] TALIB [P…" at bounding box center [112, 203] width 49 height 12
select select "86724"
click at [88, 197] on select "Select Stylist [PERSON_NAME] [PERSON_NAME] [PERSON_NAME] [PERSON_NAME] TALIB [P…" at bounding box center [112, 203] width 49 height 12
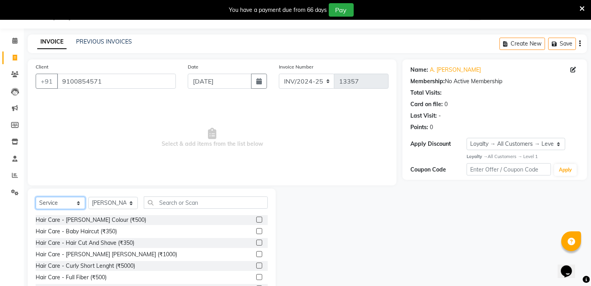
click at [48, 203] on select "Select Service Product Membership Package Voucher Prepaid Gift Card" at bounding box center [60, 203] width 49 height 12
click at [36, 197] on select "Select Service Product Membership Package Voucher Prepaid Gift Card" at bounding box center [60, 203] width 49 height 12
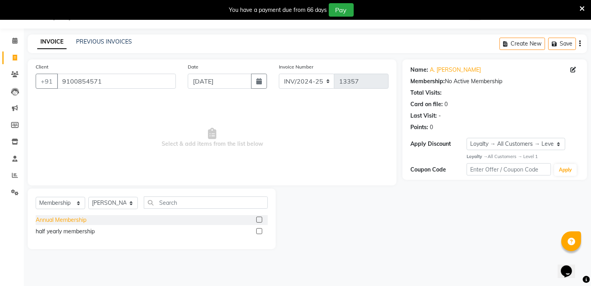
click at [82, 223] on div "Annual Membership" at bounding box center [61, 220] width 51 height 8
select select "select"
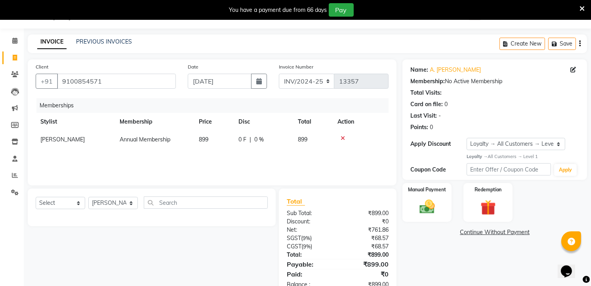
click at [209, 140] on td "899" at bounding box center [214, 140] width 40 height 18
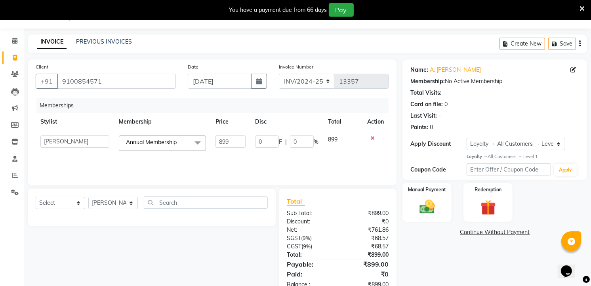
click at [246, 143] on td "899" at bounding box center [230, 143] width 39 height 25
click at [236, 137] on input "899" at bounding box center [230, 141] width 30 height 12
type input "8"
click at [373, 133] on td at bounding box center [375, 143] width 26 height 25
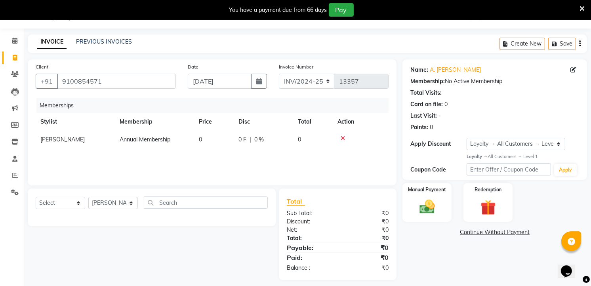
click at [342, 137] on icon at bounding box center [343, 138] width 4 height 6
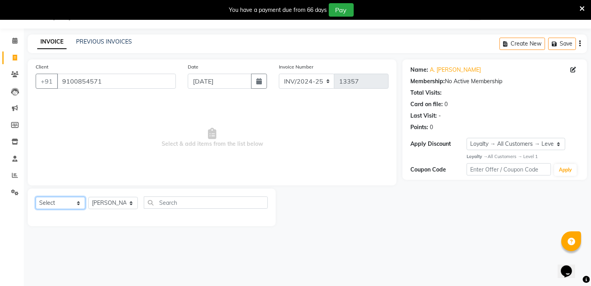
click at [60, 198] on select "Select Service Product Membership Package Voucher Prepaid Gift Card" at bounding box center [60, 203] width 49 height 12
click at [36, 197] on select "Select Service Product Membership Package Voucher Prepaid Gift Card" at bounding box center [60, 203] width 49 height 12
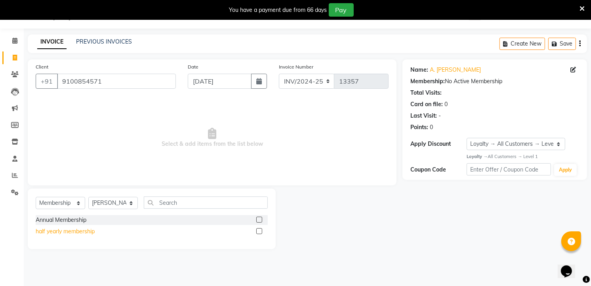
click at [92, 235] on div "half yearly membership" at bounding box center [65, 231] width 59 height 8
select select "select"
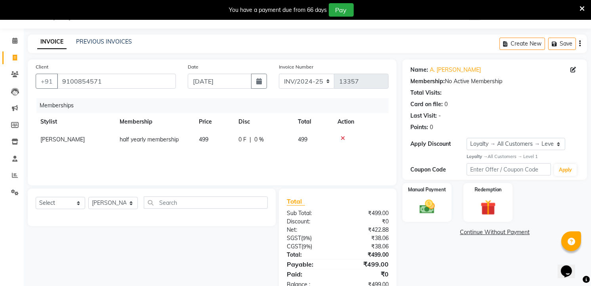
click at [345, 141] on div at bounding box center [360, 138] width 46 height 6
click at [209, 143] on td "499" at bounding box center [214, 140] width 40 height 18
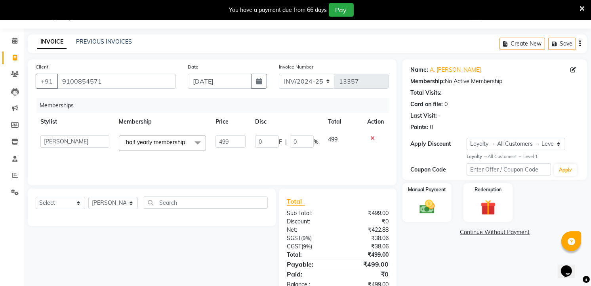
click at [248, 137] on td "499" at bounding box center [230, 143] width 39 height 25
click at [243, 141] on input "499" at bounding box center [230, 141] width 30 height 12
type input "4"
type input "300"
click at [175, 93] on div "Client +91 9100854571" at bounding box center [106, 79] width 152 height 32
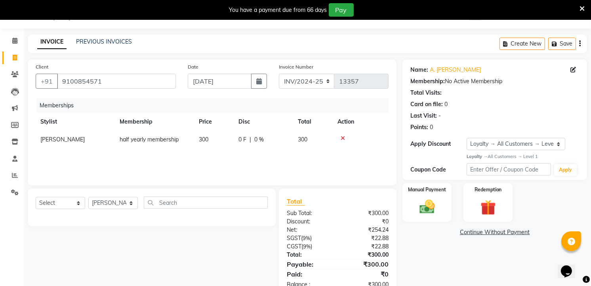
scroll to position [42, 0]
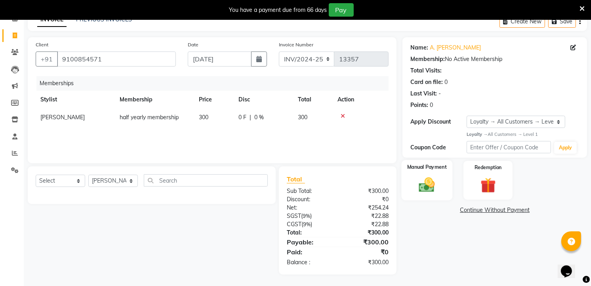
click at [433, 183] on img at bounding box center [427, 184] width 26 height 18
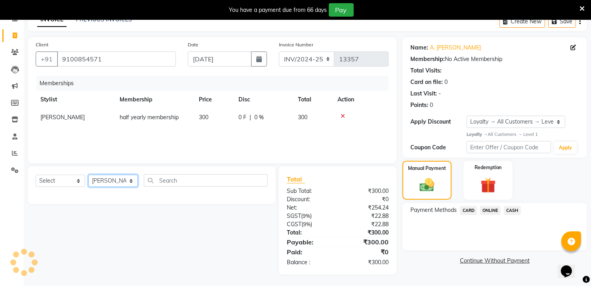
click at [121, 179] on select "Select Stylist [PERSON_NAME] [PERSON_NAME] [PERSON_NAME] [PERSON_NAME] TALIB [P…" at bounding box center [112, 181] width 49 height 12
click at [88, 175] on select "Select Stylist [PERSON_NAME] [PERSON_NAME] [PERSON_NAME] [PERSON_NAME] TALIB [P…" at bounding box center [112, 181] width 49 height 12
click at [104, 179] on select "Select Stylist [PERSON_NAME] [PERSON_NAME] [PERSON_NAME] [PERSON_NAME] TALIB [P…" at bounding box center [112, 181] width 49 height 12
select select "65400"
click at [88, 175] on select "Select Stylist [PERSON_NAME] [PERSON_NAME] [PERSON_NAME] [PERSON_NAME] TALIB [P…" at bounding box center [112, 181] width 49 height 12
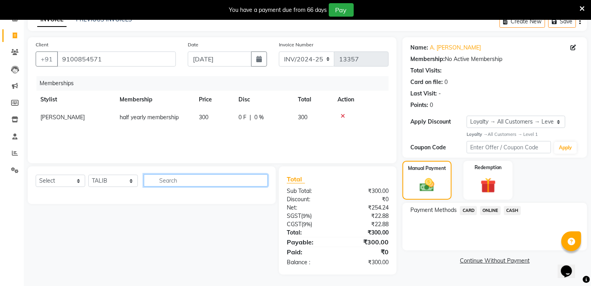
click at [173, 181] on input "text" at bounding box center [206, 180] width 124 height 12
type input "3"
click at [341, 113] on icon at bounding box center [343, 116] width 4 height 6
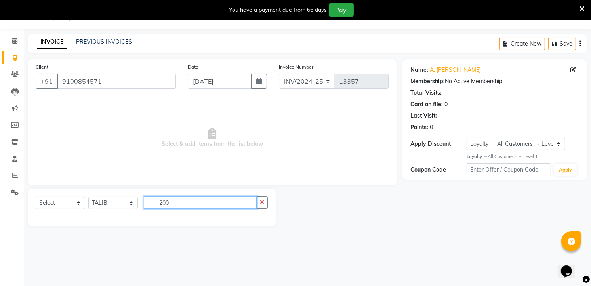
click at [181, 196] on input "200" at bounding box center [200, 202] width 113 height 12
type input "2"
type input "200"
click at [59, 197] on select "Select Service Product Membership Package Voucher Prepaid Gift Card" at bounding box center [60, 203] width 49 height 12
select select "service"
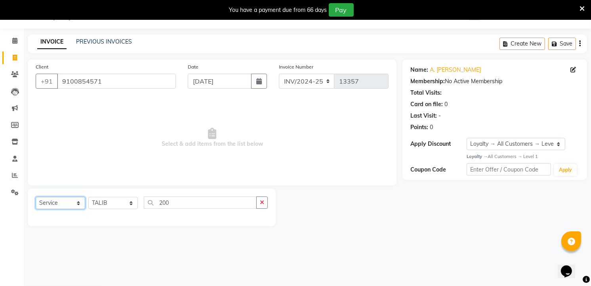
click at [36, 197] on select "Select Service Product Membership Package Voucher Prepaid Gift Card" at bounding box center [60, 203] width 49 height 12
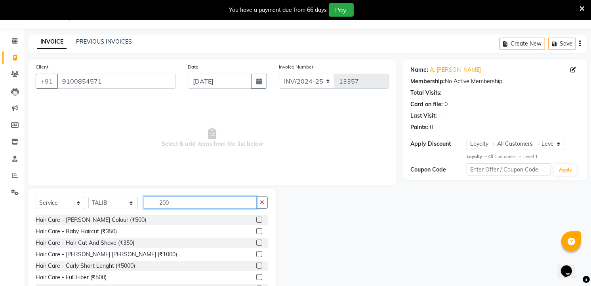
click at [179, 200] on input "200" at bounding box center [200, 202] width 113 height 12
type input "2"
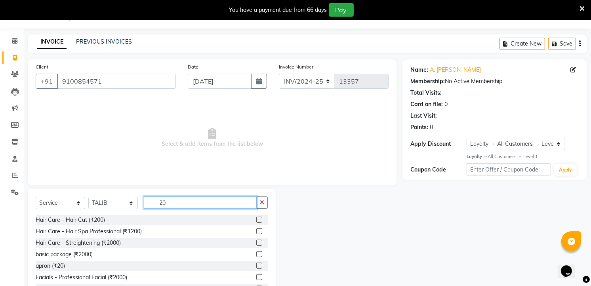
type input "200"
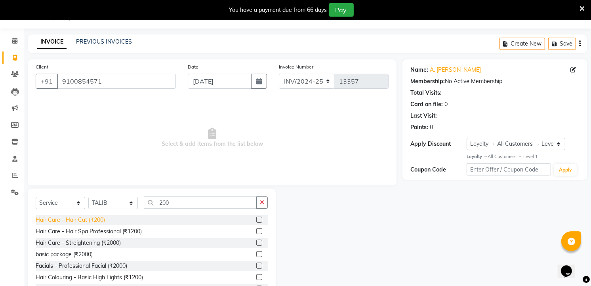
click at [77, 217] on div "Hair Care - Hair Cut (₹200)" at bounding box center [70, 220] width 69 height 8
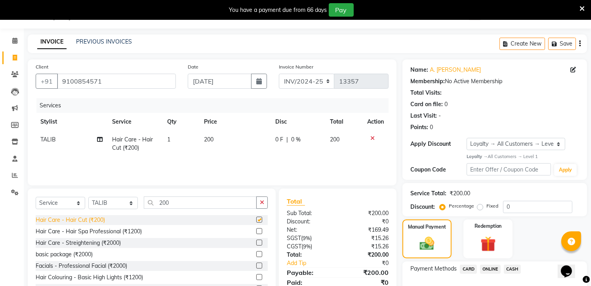
checkbox input "false"
click at [111, 204] on select "Select Stylist [PERSON_NAME] [PERSON_NAME] [PERSON_NAME] [PERSON_NAME] TALIB [P…" at bounding box center [112, 203] width 49 height 12
select select "86723"
click at [88, 197] on select "Select Stylist [PERSON_NAME] [PERSON_NAME] [PERSON_NAME] [PERSON_NAME] TALIB [P…" at bounding box center [112, 203] width 49 height 12
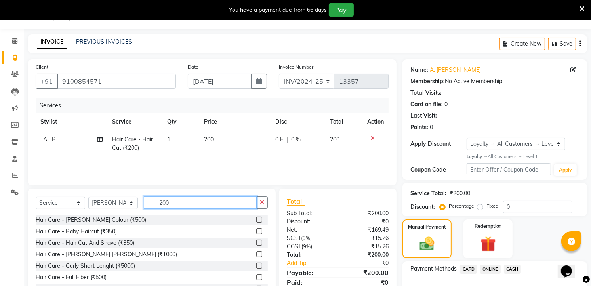
click at [173, 200] on input "200" at bounding box center [200, 202] width 113 height 12
type input "2"
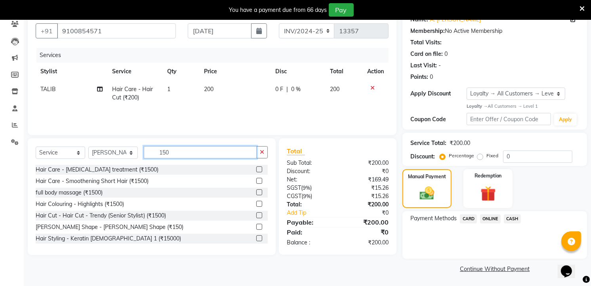
scroll to position [13, 0]
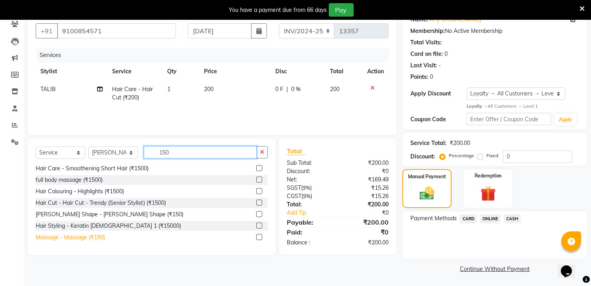
type input "150"
click at [85, 234] on div "Massage - Massage (₹150)" at bounding box center [70, 237] width 69 height 8
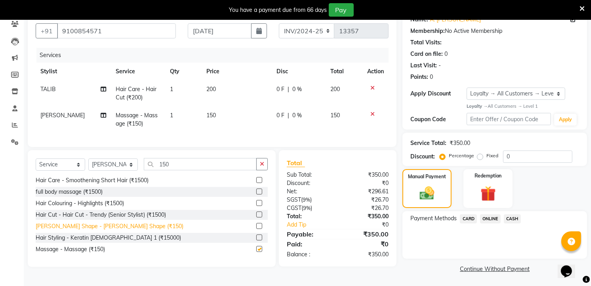
checkbox input "false"
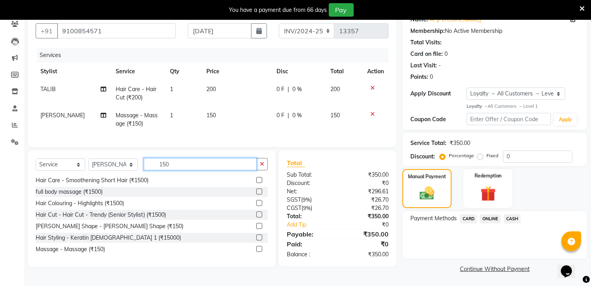
click at [177, 167] on input "150" at bounding box center [200, 164] width 113 height 12
type input "1"
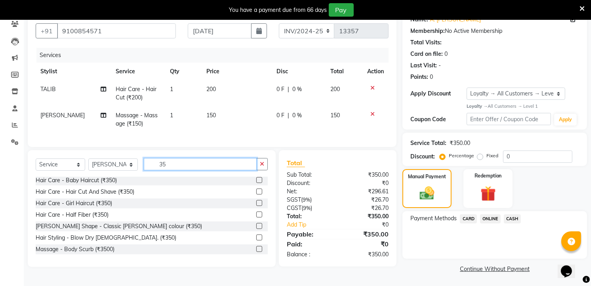
scroll to position [1, 0]
type input "350"
click at [105, 207] on div "Hair Care - Girl Haircut (₹350)" at bounding box center [74, 203] width 76 height 8
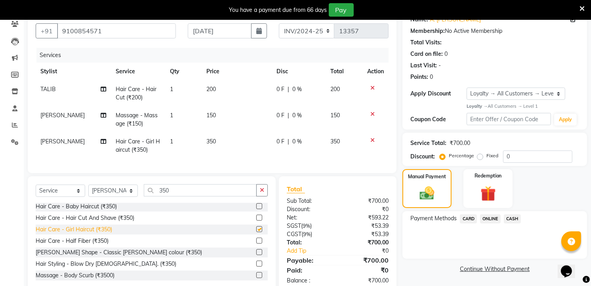
checkbox input "false"
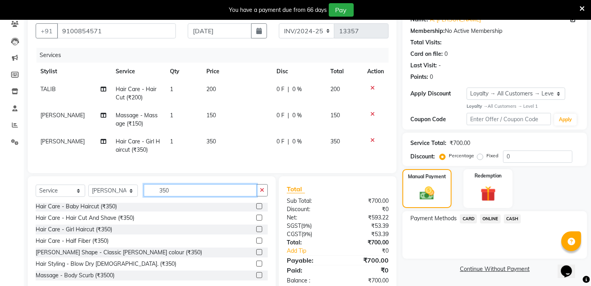
click at [175, 196] on input "350" at bounding box center [200, 190] width 113 height 12
type input "3"
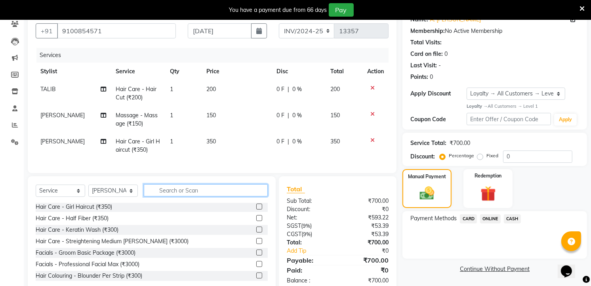
scroll to position [69, 0]
type input "1"
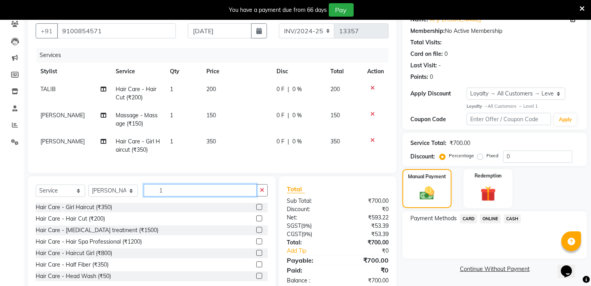
scroll to position [0, 0]
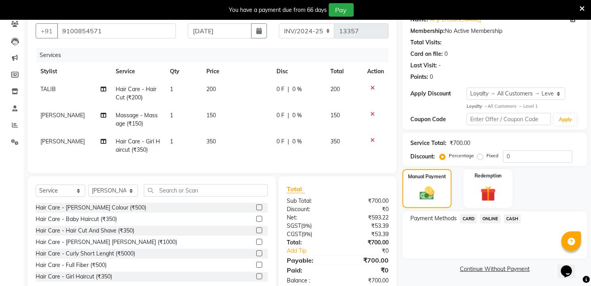
click at [369, 136] on td at bounding box center [375, 146] width 26 height 26
drag, startPoint x: 373, startPoint y: 140, endPoint x: 366, endPoint y: 137, distance: 7.4
click at [372, 139] on icon at bounding box center [372, 140] width 4 height 6
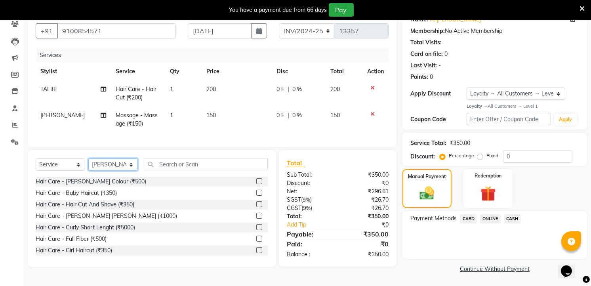
click at [114, 169] on select "Select Stylist [PERSON_NAME] [PERSON_NAME] [PERSON_NAME] [PERSON_NAME] TALIB [P…" at bounding box center [112, 164] width 49 height 12
select select "63354"
click at [88, 165] on select "Select Stylist [PERSON_NAME] [PERSON_NAME] [PERSON_NAME] [PERSON_NAME] TALIB [P…" at bounding box center [112, 164] width 49 height 12
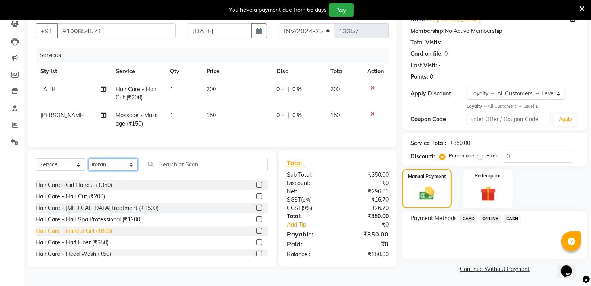
scroll to position [44, 0]
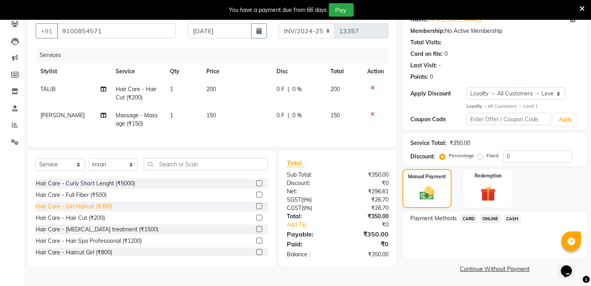
click at [105, 211] on div "Hair Care - Girl Haircut (₹350)" at bounding box center [74, 206] width 76 height 8
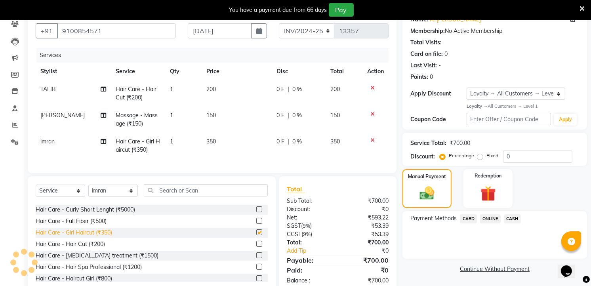
checkbox input "false"
click at [39, 196] on select "Select Service Product Membership Package Voucher Prepaid Gift Card" at bounding box center [60, 191] width 49 height 12
click at [36, 191] on select "Select Service Product Membership Package Voucher Prepaid Gift Card" at bounding box center [60, 191] width 49 height 12
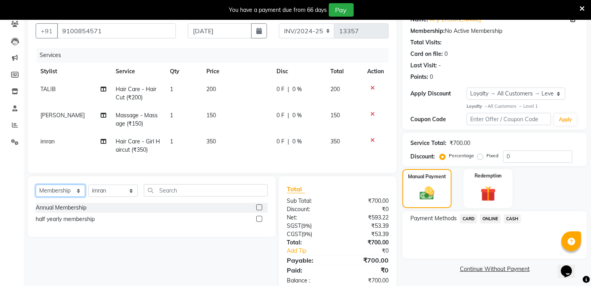
scroll to position [0, 0]
click at [101, 213] on div "Annual Membership" at bounding box center [152, 208] width 232 height 10
click at [119, 210] on div "Annual Membership" at bounding box center [152, 208] width 232 height 10
click at [74, 212] on div "Annual Membership" at bounding box center [61, 208] width 51 height 8
select select "select"
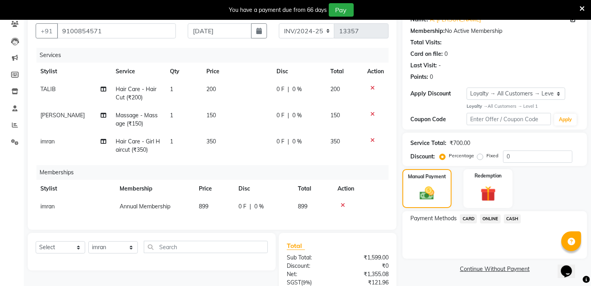
click at [211, 205] on td "899" at bounding box center [214, 207] width 40 height 18
select select "63354"
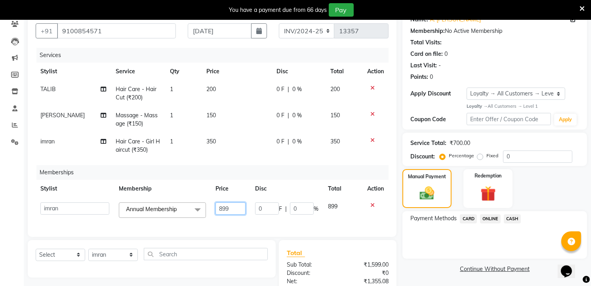
click at [237, 209] on input "899" at bounding box center [230, 208] width 30 height 12
type input "8"
type input "300"
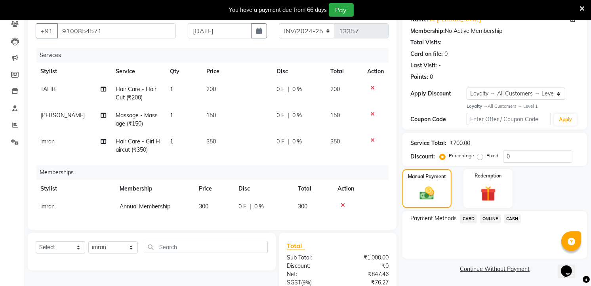
click at [386, 157] on td at bounding box center [375, 146] width 26 height 26
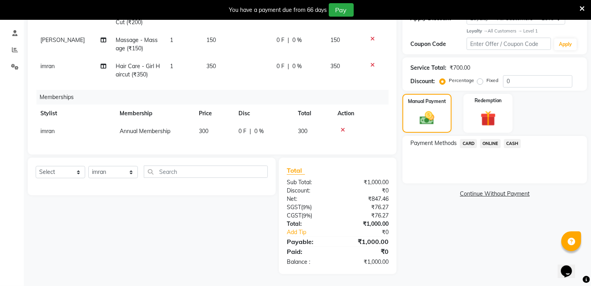
scroll to position [152, 0]
click at [487, 139] on span "ONLINE" at bounding box center [490, 143] width 21 height 9
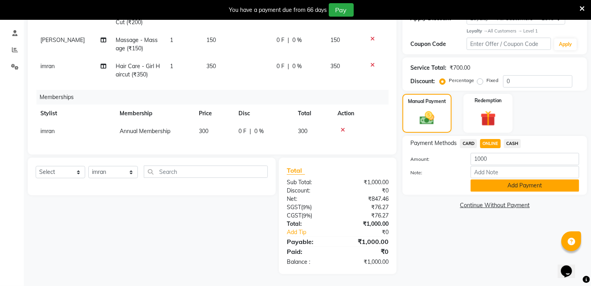
click at [491, 179] on button "Add Payment" at bounding box center [524, 185] width 108 height 12
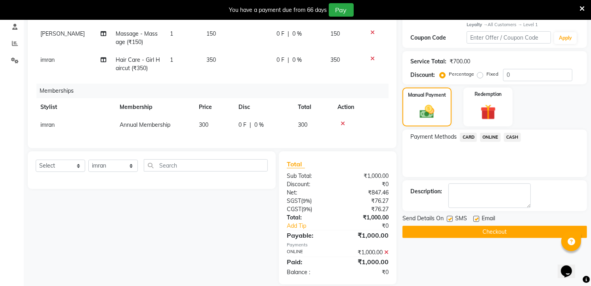
click at [483, 230] on button "Checkout" at bounding box center [494, 232] width 185 height 12
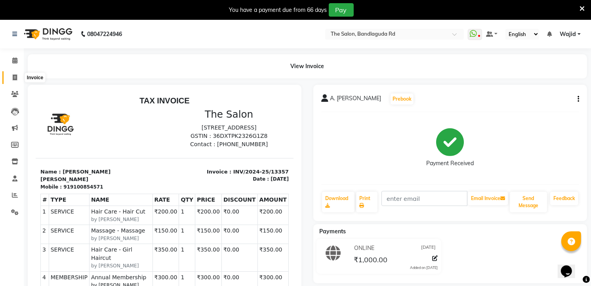
click at [21, 76] on span at bounding box center [15, 77] width 14 height 9
select select "service"
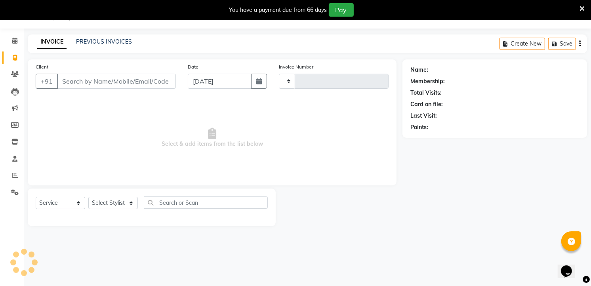
type input "13358"
select select "5198"
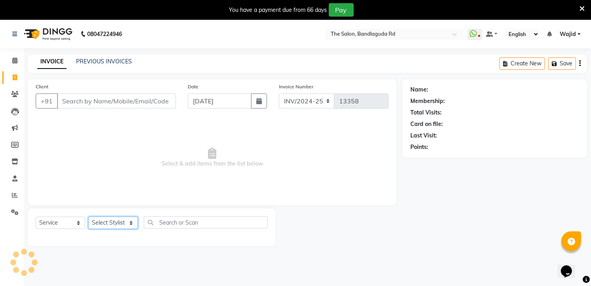
click at [117, 228] on select "Select Stylist [PERSON_NAME] [PERSON_NAME] [PERSON_NAME] [PERSON_NAME] TALIB [P…" at bounding box center [112, 223] width 49 height 12
select select "88754"
click at [88, 217] on select "Select Stylist [PERSON_NAME] [PERSON_NAME] [PERSON_NAME] [PERSON_NAME] TALIB [P…" at bounding box center [112, 223] width 49 height 12
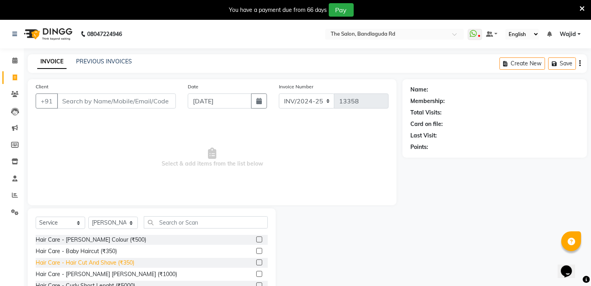
click at [128, 265] on div "Hair Care - Hair Cut And Shave (₹350)" at bounding box center [85, 263] width 99 height 8
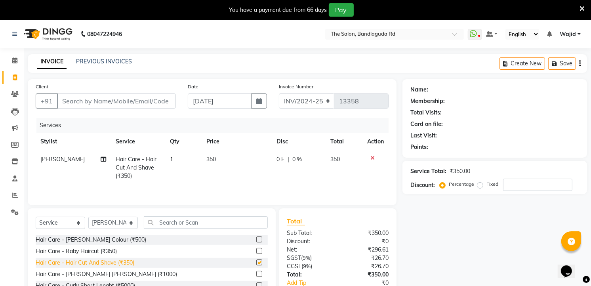
checkbox input "false"
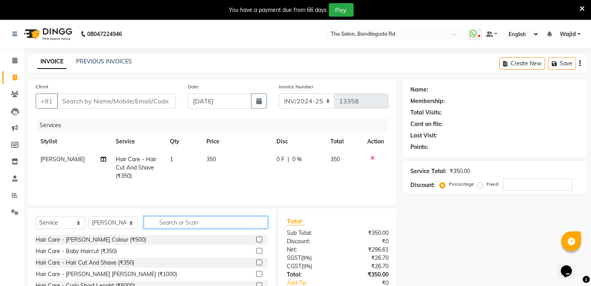
click at [175, 221] on input "text" at bounding box center [206, 222] width 124 height 12
click at [145, 102] on input "Client" at bounding box center [116, 100] width 119 height 15
type input "6"
type input "0"
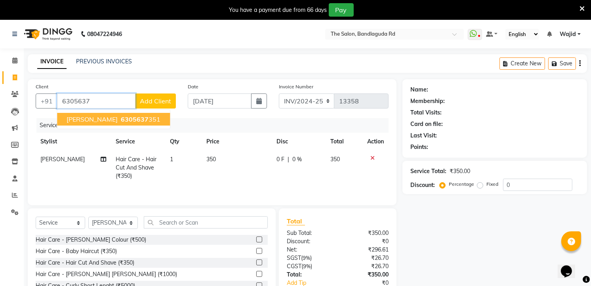
click at [104, 118] on span "Syed Abubaker" at bounding box center [92, 119] width 51 height 8
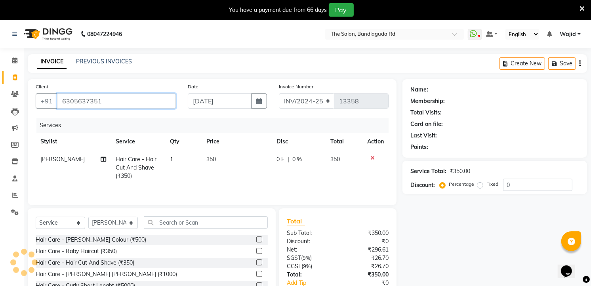
type input "6305637351"
select select "2: Object"
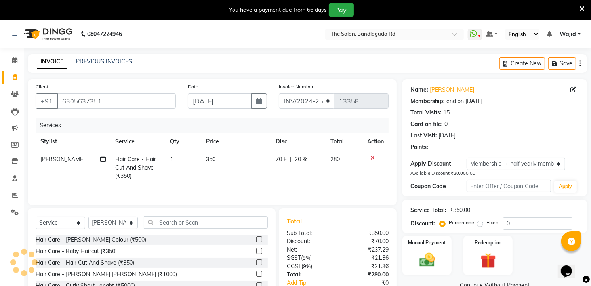
type input "20"
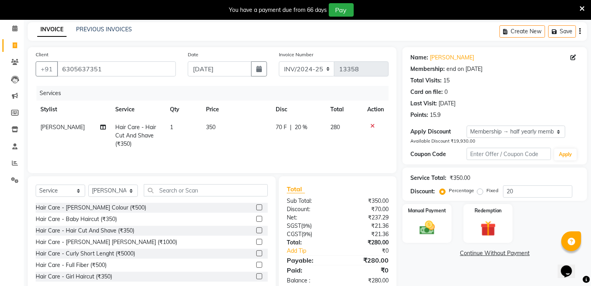
scroll to position [52, 0]
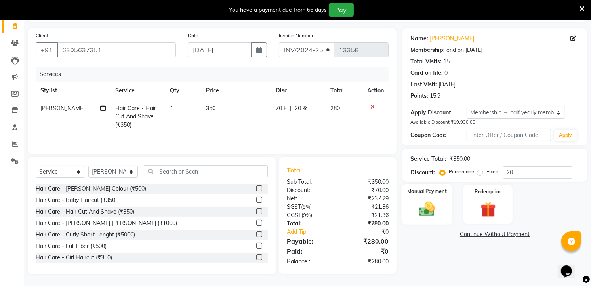
click at [417, 193] on label "Manual Payment" at bounding box center [427, 191] width 40 height 8
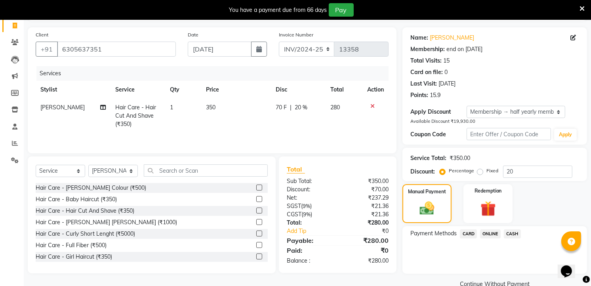
click at [487, 230] on span "ONLINE" at bounding box center [490, 233] width 21 height 9
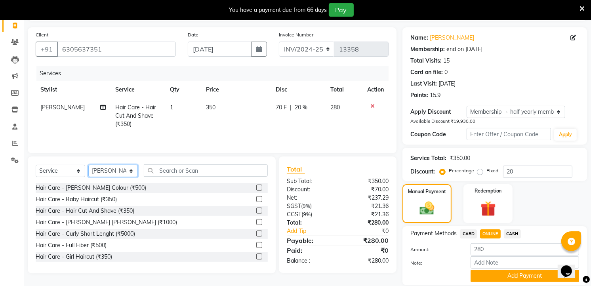
click at [97, 171] on select "Select Stylist [PERSON_NAME] [PERSON_NAME] [PERSON_NAME] [PERSON_NAME] TALIB [P…" at bounding box center [112, 171] width 49 height 12
select select "65400"
click at [88, 166] on select "Select Stylist [PERSON_NAME] [PERSON_NAME] [PERSON_NAME] [PERSON_NAME] TALIB [P…" at bounding box center [112, 171] width 49 height 12
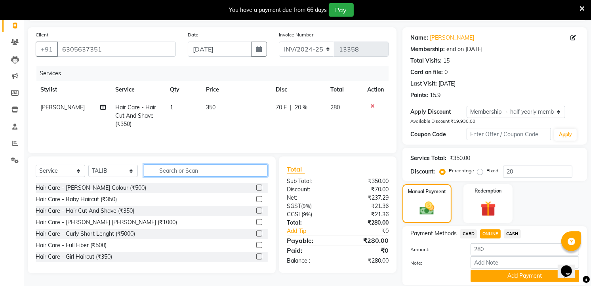
click at [212, 172] on input "text" at bounding box center [206, 170] width 124 height 12
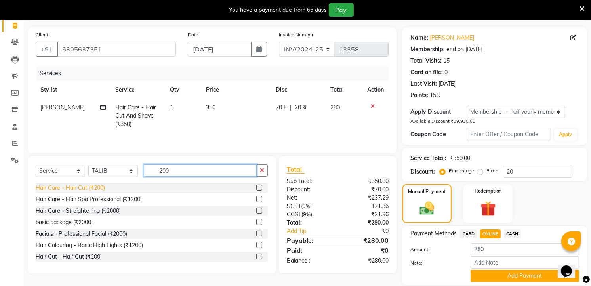
type input "200"
click at [65, 189] on div "Hair Care - Hair Cut (₹200)" at bounding box center [70, 188] width 69 height 8
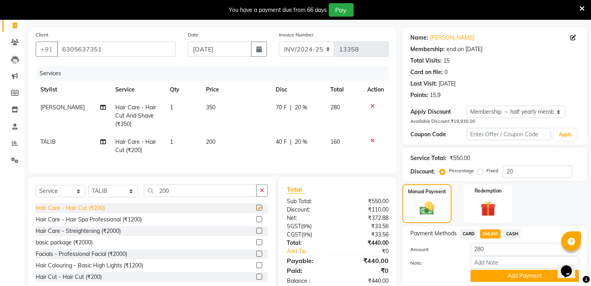
checkbox input "false"
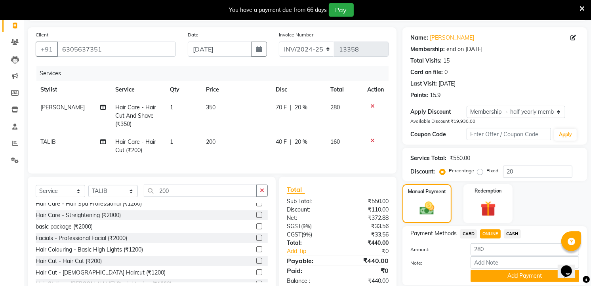
scroll to position [24, 0]
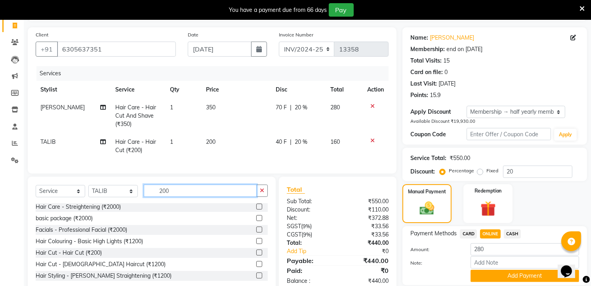
click at [181, 193] on input "200" at bounding box center [200, 191] width 113 height 12
type input "2"
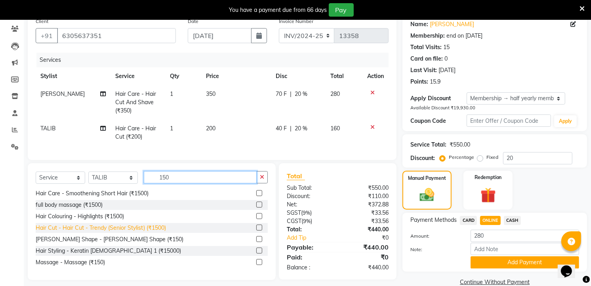
scroll to position [79, 0]
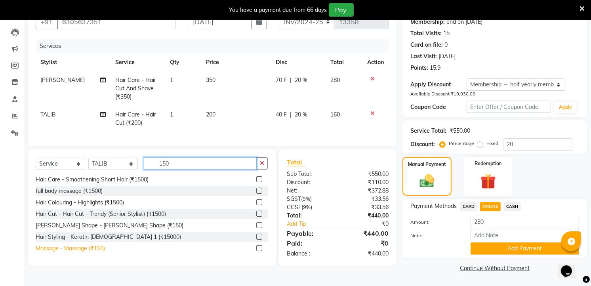
type input "150"
click at [105, 253] on div "Massage - Massage (₹150)" at bounding box center [70, 248] width 69 height 8
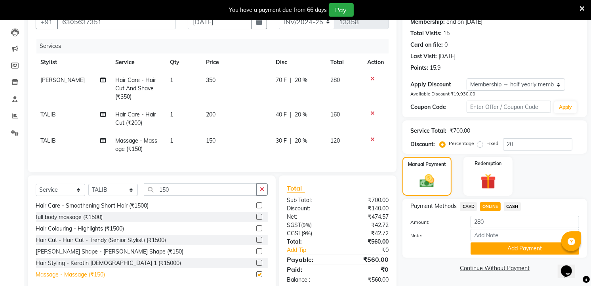
checkbox input "false"
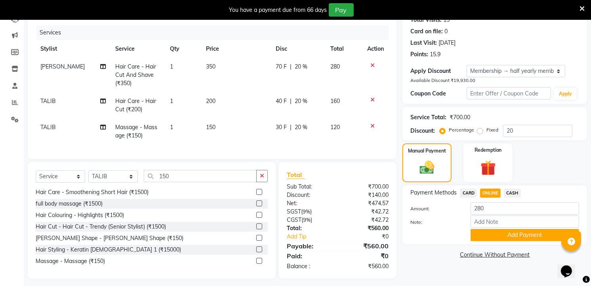
scroll to position [104, 0]
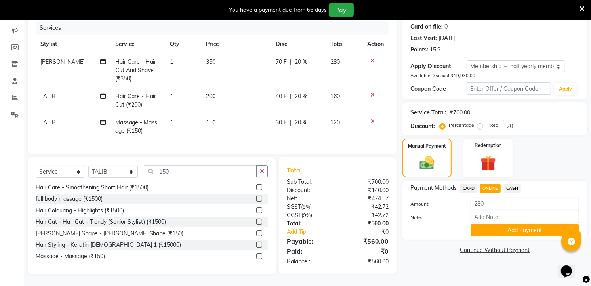
click at [485, 181] on div "Payment Methods CARD ONLINE CASH Amount: 280 Note: Add Payment" at bounding box center [494, 210] width 185 height 59
click at [488, 184] on span "ONLINE" at bounding box center [490, 188] width 21 height 9
type input "560"
click at [519, 225] on button "Add Payment" at bounding box center [524, 230] width 108 height 12
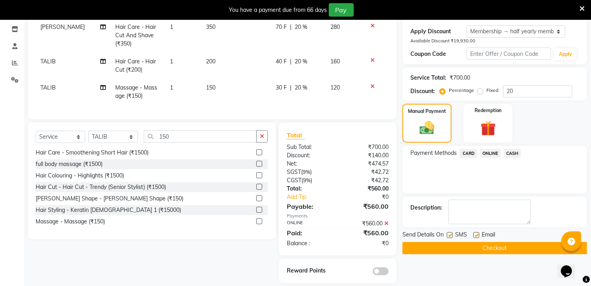
scroll to position [148, 0]
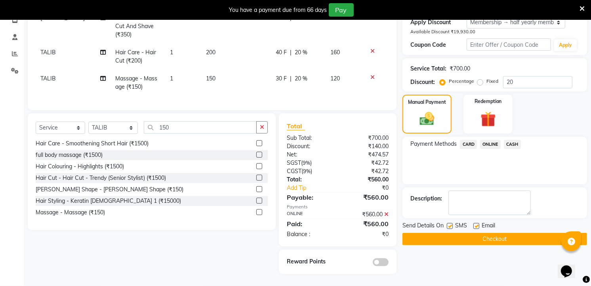
click at [499, 233] on button "Checkout" at bounding box center [494, 239] width 185 height 12
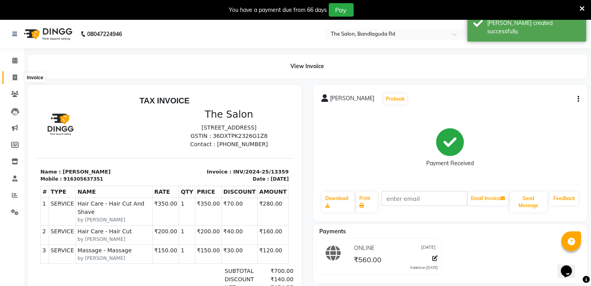
click at [19, 78] on span at bounding box center [15, 77] width 14 height 9
select select "service"
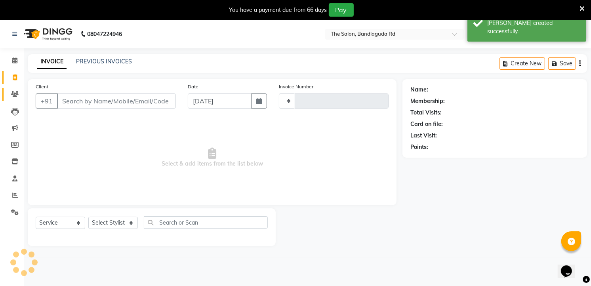
type input "13360"
select select "5198"
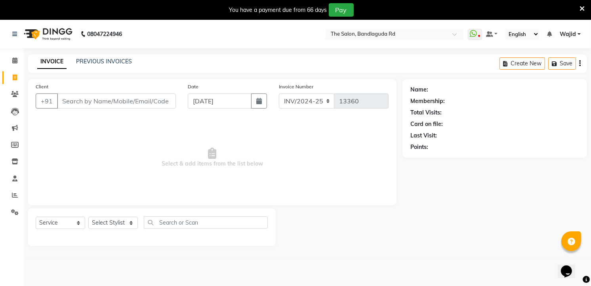
click at [581, 6] on icon at bounding box center [581, 8] width 5 height 7
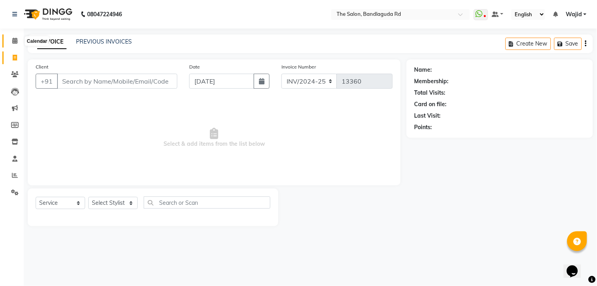
click at [12, 44] on icon at bounding box center [14, 41] width 5 height 6
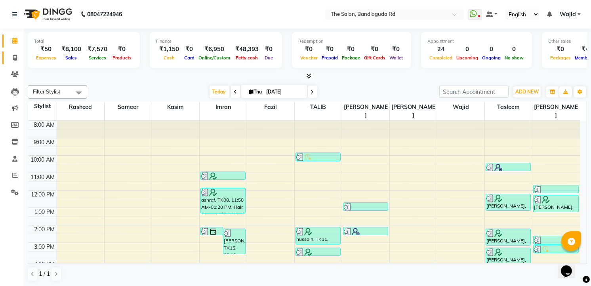
click at [17, 63] on link "Invoice" at bounding box center [11, 57] width 19 height 13
select select "service"
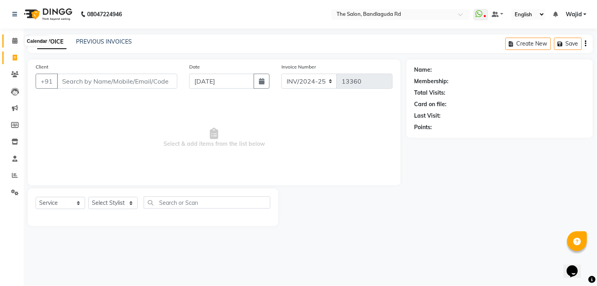
click at [17, 44] on span at bounding box center [15, 40] width 14 height 9
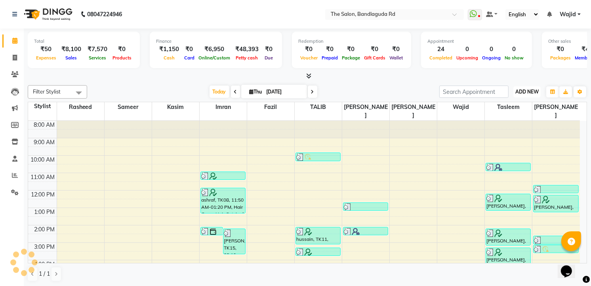
click at [523, 90] on span "ADD NEW" at bounding box center [526, 92] width 23 height 6
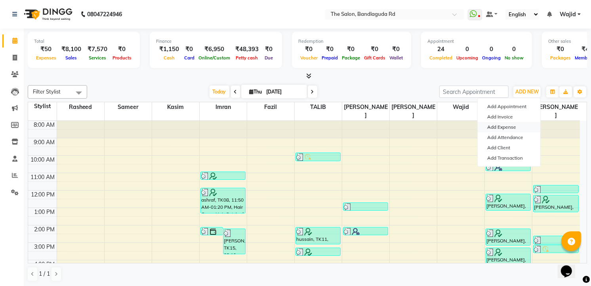
click at [509, 124] on link "Add Expense" at bounding box center [509, 127] width 63 height 10
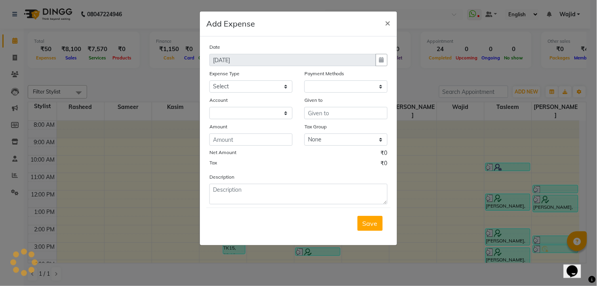
select select "1"
select select "3232"
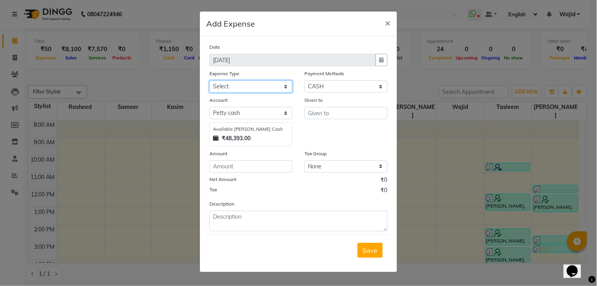
click at [270, 85] on select "Select Advance Salary aijaz bhai aijaz bhai chitti 10april Auto - Iqbal Bhai Ba…" at bounding box center [250, 86] width 83 height 12
click at [284, 84] on select "Select Advance Salary aijaz bhai aijaz bhai chitti 10april Auto - Iqbal Bhai Ba…" at bounding box center [250, 86] width 83 height 12
drag, startPoint x: 287, startPoint y: 82, endPoint x: 282, endPoint y: 86, distance: 6.4
click at [284, 84] on select "Select Advance Salary aijaz bhai aijaz bhai chitti 10april Auto - Iqbal Bhai Ba…" at bounding box center [250, 86] width 83 height 12
select select "15404"
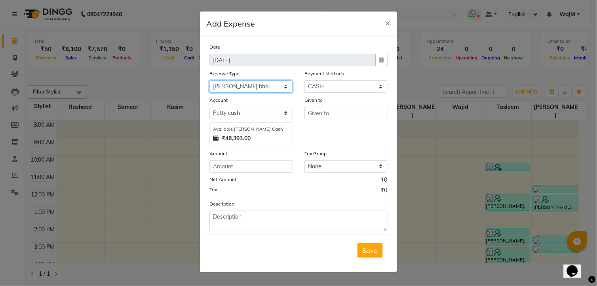
click at [209, 80] on select "Select Advance Salary aijaz bhai aijaz bhai chitti 10april Auto - Iqbal Bhai Ba…" at bounding box center [250, 86] width 83 height 12
click at [321, 109] on input "text" at bounding box center [346, 113] width 83 height 12
type input "rapdio"
click at [260, 171] on input "number" at bounding box center [250, 166] width 83 height 12
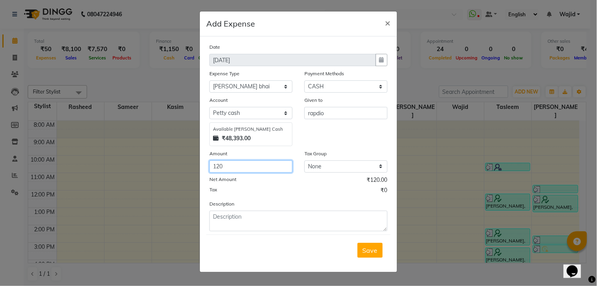
type input "120"
click at [242, 210] on div "Description" at bounding box center [299, 216] width 190 height 32
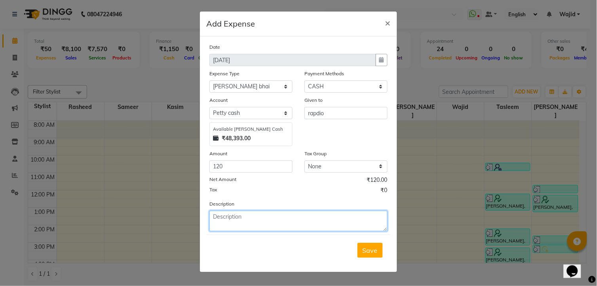
click at [256, 219] on textarea at bounding box center [298, 221] width 178 height 21
type textarea "payment done for rapdio 120"
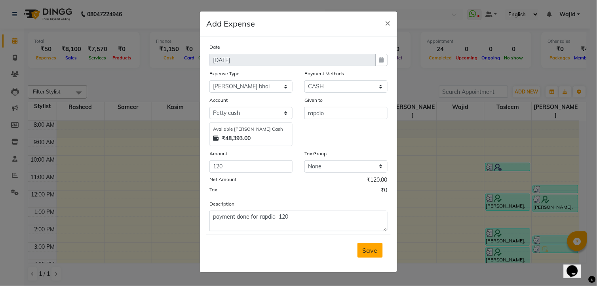
click at [373, 253] on span "Save" at bounding box center [370, 250] width 15 height 8
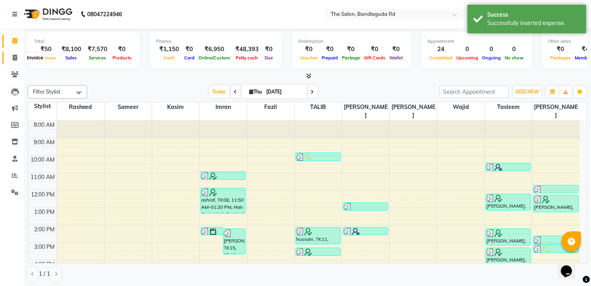
click at [17, 55] on span at bounding box center [15, 57] width 14 height 9
select select "service"
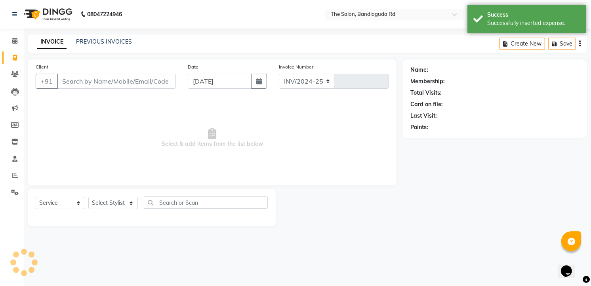
select select "5198"
type input "13360"
click at [79, 89] on div "+91" at bounding box center [107, 81] width 142 height 15
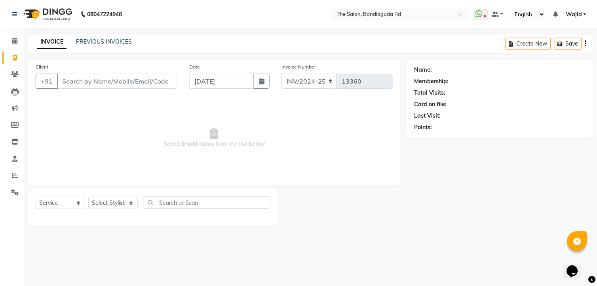
click at [117, 193] on div "Select Service Product Membership Package Voucher Prepaid Gift Card Select Styl…" at bounding box center [153, 207] width 251 height 38
click at [116, 207] on select "Select Stylist [PERSON_NAME] [PERSON_NAME] [PERSON_NAME] [PERSON_NAME] TALIB [P…" at bounding box center [112, 203] width 49 height 12
select select "88754"
click at [88, 197] on select "Select Stylist [PERSON_NAME] [PERSON_NAME] [PERSON_NAME] [PERSON_NAME] TALIB [P…" at bounding box center [112, 203] width 49 height 12
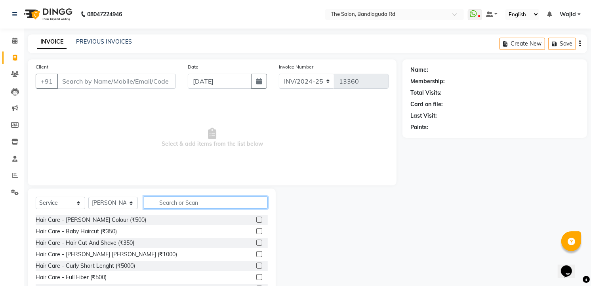
click at [172, 207] on input "text" at bounding box center [206, 202] width 124 height 12
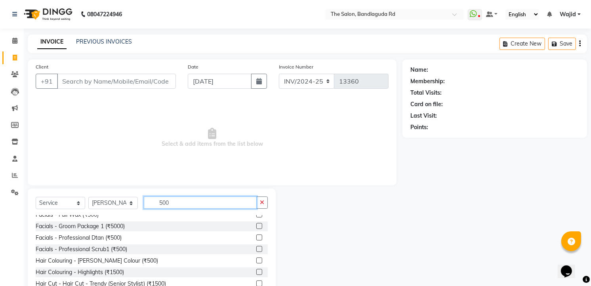
scroll to position [132, 0]
type input "500"
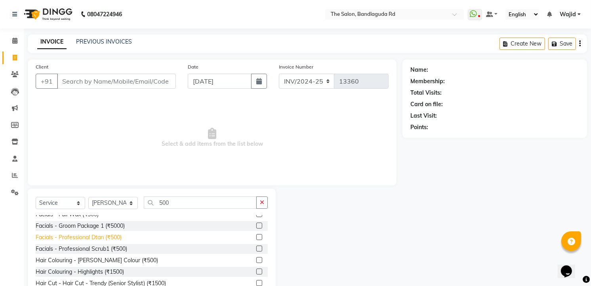
click at [102, 235] on div "Facials - Professional Dtan (₹500)" at bounding box center [79, 237] width 86 height 8
checkbox input "false"
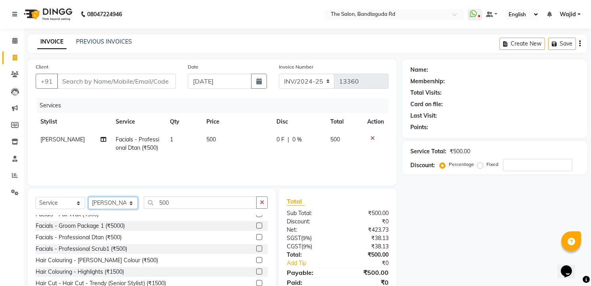
click at [112, 207] on select "Select Stylist [PERSON_NAME] [PERSON_NAME] [PERSON_NAME] [PERSON_NAME] TALIB [P…" at bounding box center [112, 203] width 49 height 12
select select "86723"
click at [88, 197] on select "Select Stylist [PERSON_NAME] [PERSON_NAME] [PERSON_NAME] [PERSON_NAME] TALIB [P…" at bounding box center [112, 203] width 49 height 12
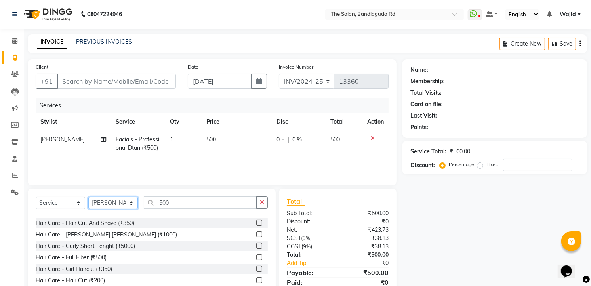
scroll to position [0, 0]
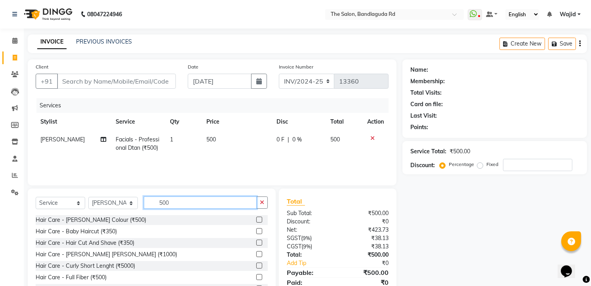
click at [200, 206] on input "500" at bounding box center [200, 202] width 113 height 12
type input "5"
type input "500"
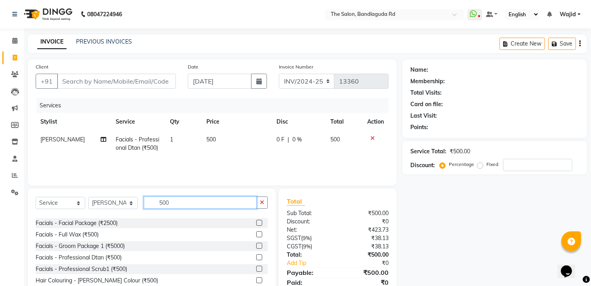
scroll to position [132, 0]
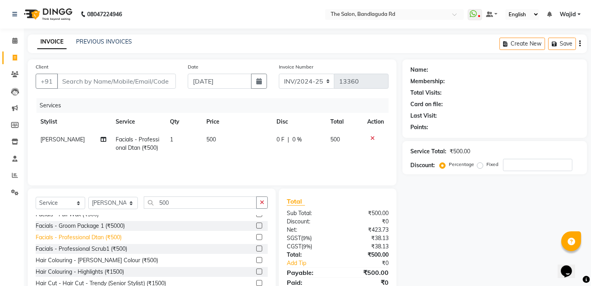
click at [108, 239] on div "Facials - Professional Dtan (₹500)" at bounding box center [79, 237] width 86 height 8
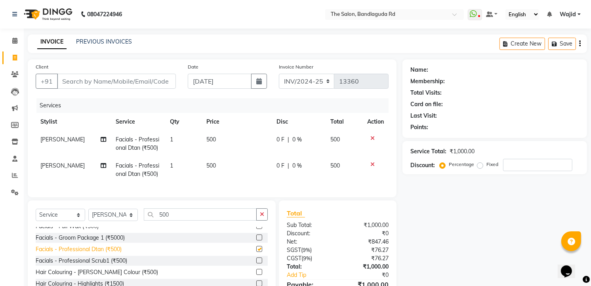
checkbox input "false"
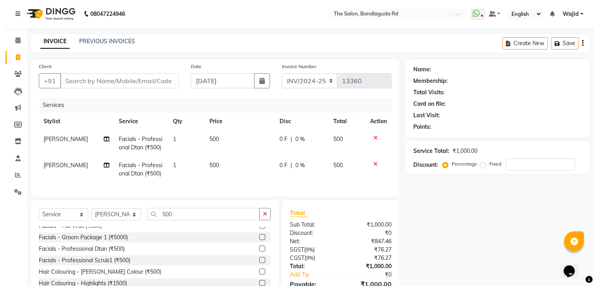
scroll to position [0, 0]
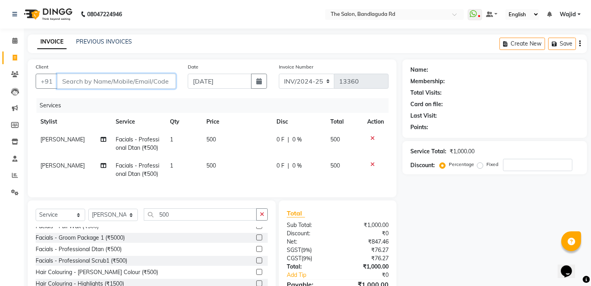
click at [137, 81] on input "Client" at bounding box center [116, 81] width 119 height 15
type input "7"
type input "0"
type input "7702693372"
click at [141, 81] on span "Add Client" at bounding box center [155, 81] width 31 height 8
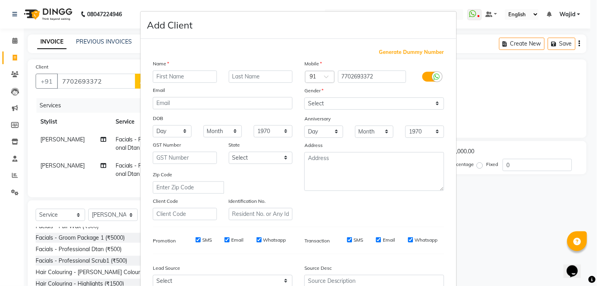
drag, startPoint x: 173, startPoint y: 72, endPoint x: 167, endPoint y: 76, distance: 7.1
click at [172, 73] on input "text" at bounding box center [185, 76] width 64 height 12
type input "mohd"
click at [330, 105] on select "Select [DEMOGRAPHIC_DATA] [DEMOGRAPHIC_DATA] Other Prefer Not To Say" at bounding box center [375, 103] width 140 height 12
select select "[DEMOGRAPHIC_DATA]"
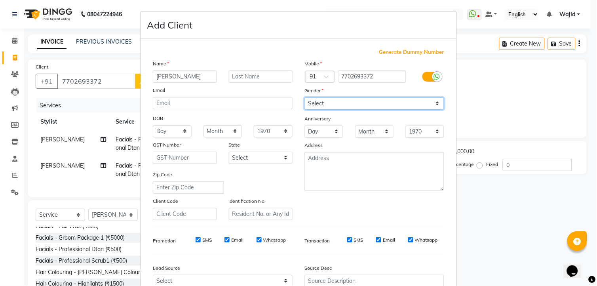
click at [305, 97] on select "Select [DEMOGRAPHIC_DATA] [DEMOGRAPHIC_DATA] Other Prefer Not To Say" at bounding box center [375, 103] width 140 height 12
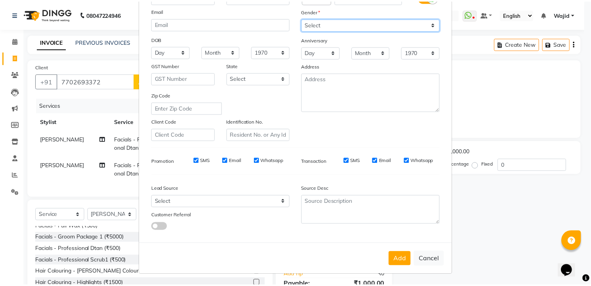
scroll to position [80, 0]
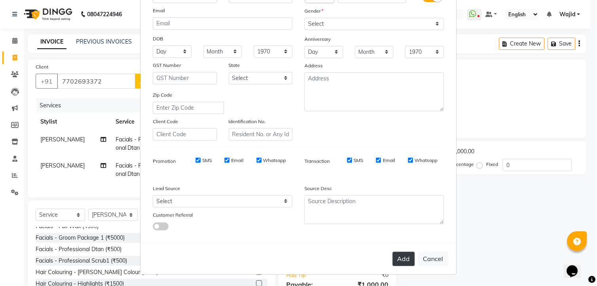
click at [398, 255] on button "Add" at bounding box center [404, 259] width 22 height 14
select select
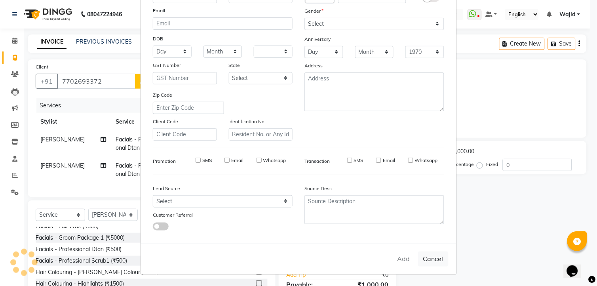
select select
checkbox input "false"
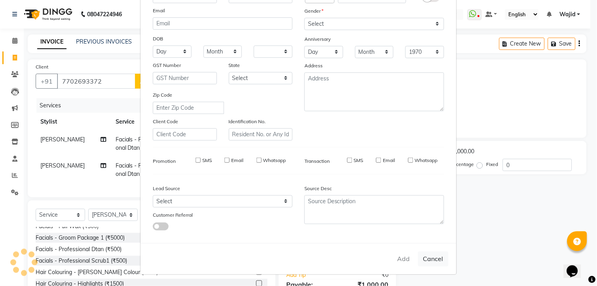
checkbox input "false"
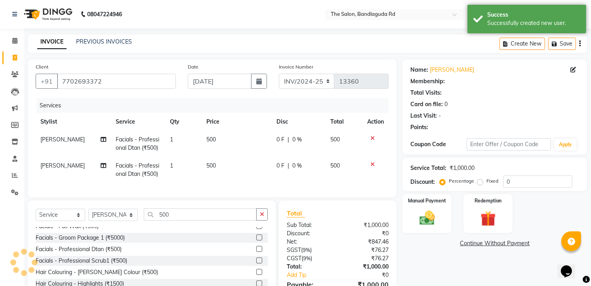
select select "1: Object"
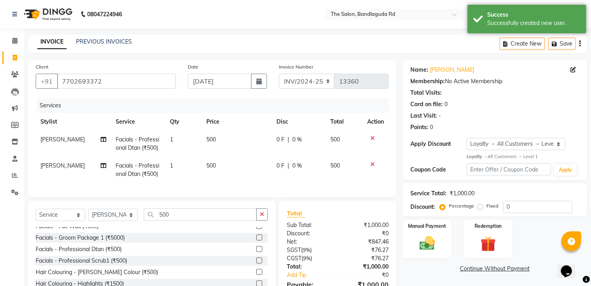
scroll to position [49, 0]
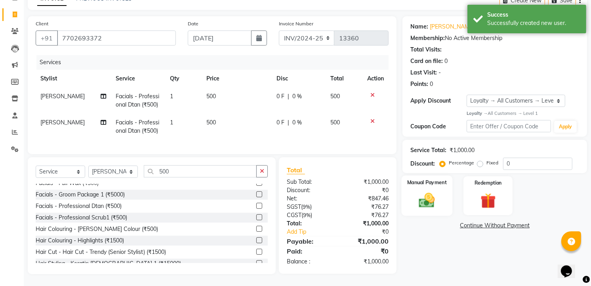
click at [409, 193] on div "Manual Payment" at bounding box center [427, 195] width 51 height 40
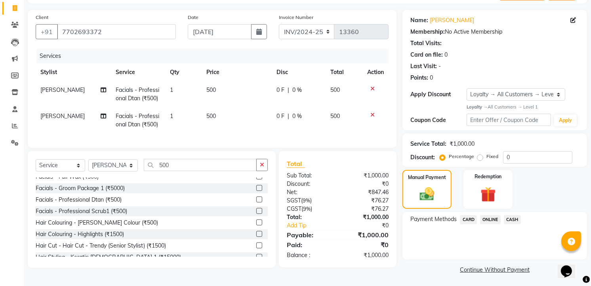
click at [513, 220] on span "CASH" at bounding box center [512, 219] width 17 height 9
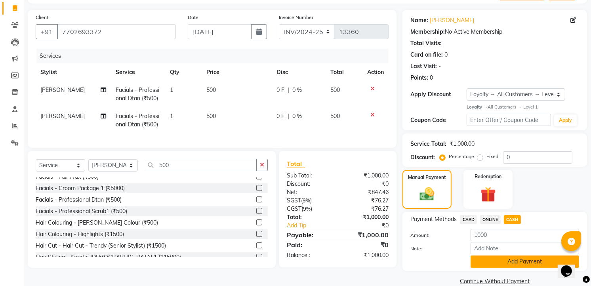
scroll to position [62, 0]
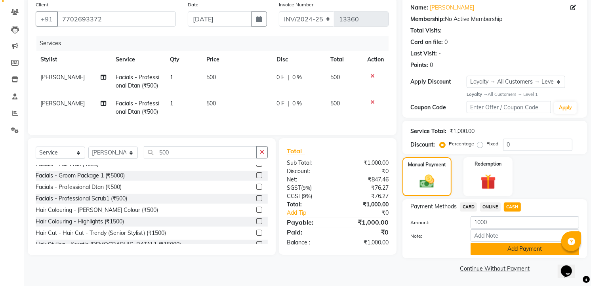
click at [513, 252] on button "Add Payment" at bounding box center [524, 249] width 108 height 12
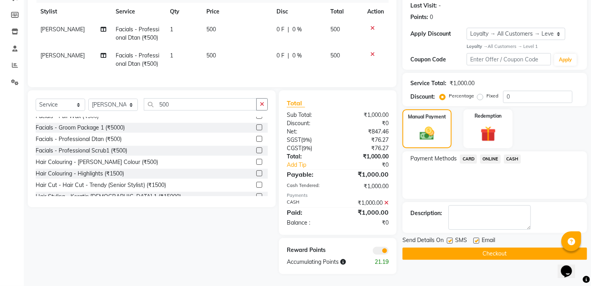
scroll to position [116, 0]
click at [514, 251] on button "Checkout" at bounding box center [494, 253] width 185 height 12
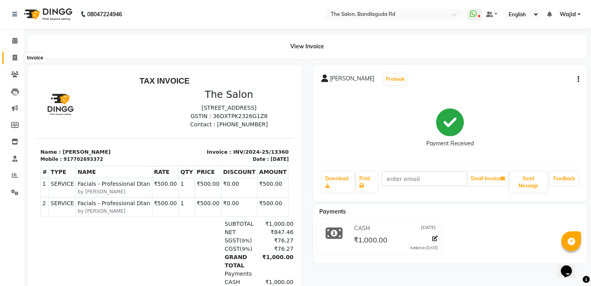
click at [15, 61] on span at bounding box center [15, 57] width 14 height 9
select select "service"
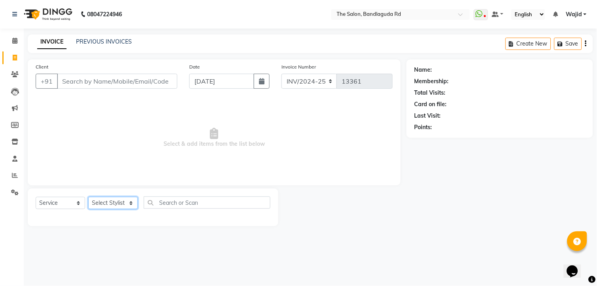
click at [113, 203] on select "Select Stylist [PERSON_NAME] [PERSON_NAME] [PERSON_NAME] [PERSON_NAME] TALIB [P…" at bounding box center [112, 203] width 49 height 12
select select "65400"
click at [88, 197] on select "Select Stylist [PERSON_NAME] [PERSON_NAME] [PERSON_NAME] [PERSON_NAME] TALIB [P…" at bounding box center [112, 203] width 49 height 12
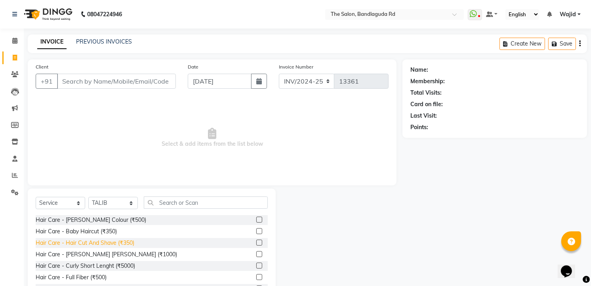
click at [131, 240] on div "Hair Care - Hair Cut And Shave (₹350)" at bounding box center [85, 243] width 99 height 8
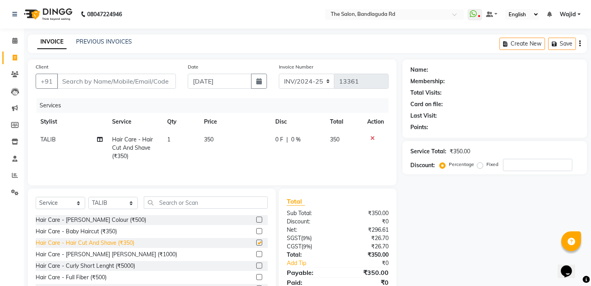
checkbox input "false"
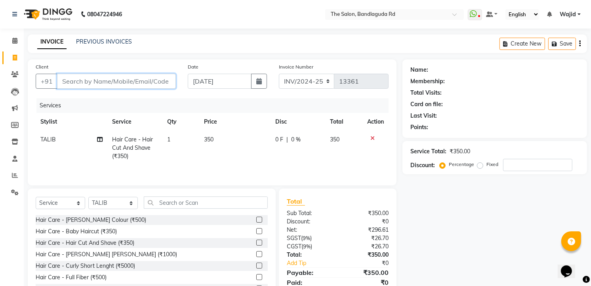
click at [143, 74] on input "Client" at bounding box center [116, 81] width 119 height 15
type input "8"
type input "0"
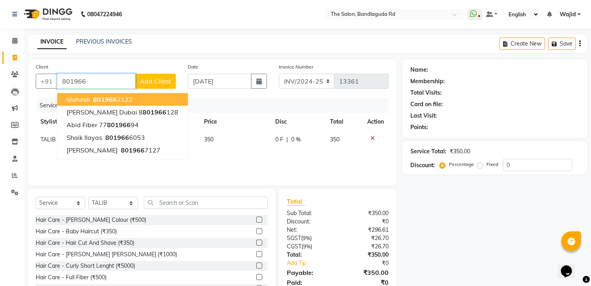
click at [137, 102] on button "Mahesh 801966 2122" at bounding box center [122, 99] width 131 height 13
type input "8019662122"
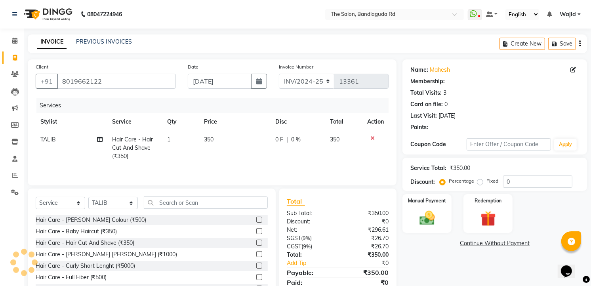
select select "1: Object"
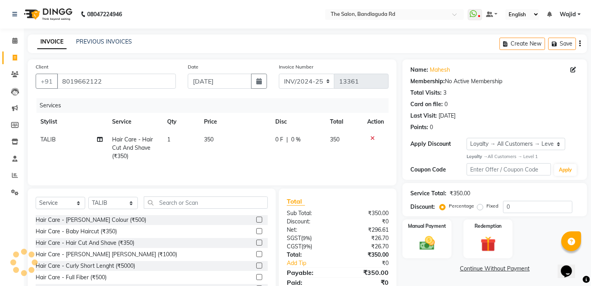
scroll to position [32, 0]
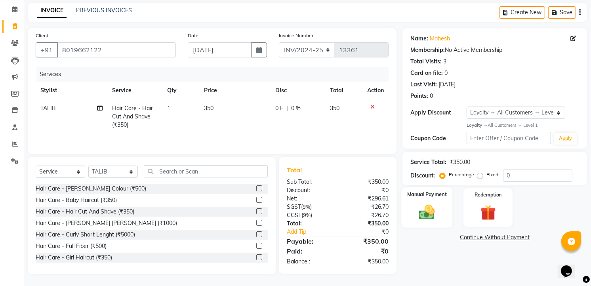
click at [422, 206] on img at bounding box center [427, 212] width 26 height 18
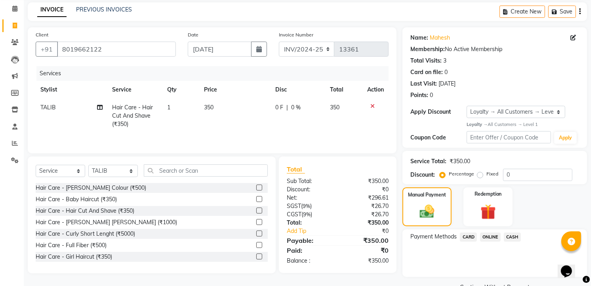
click at [487, 238] on span "ONLINE" at bounding box center [490, 236] width 21 height 9
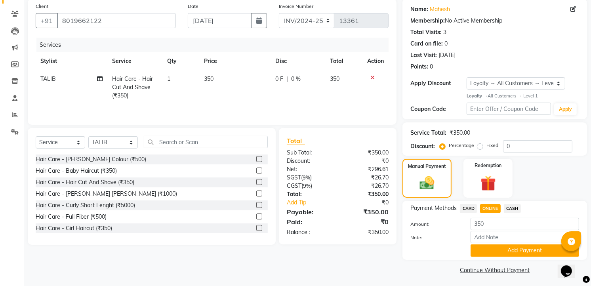
scroll to position [62, 0]
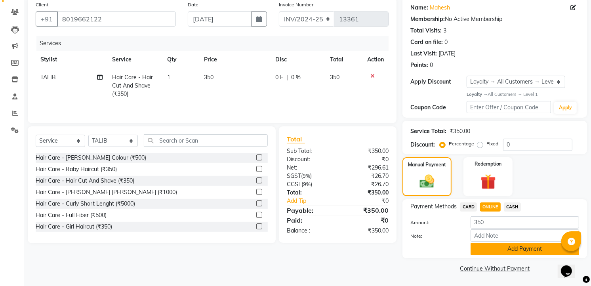
click at [526, 247] on button "Add Payment" at bounding box center [524, 249] width 108 height 12
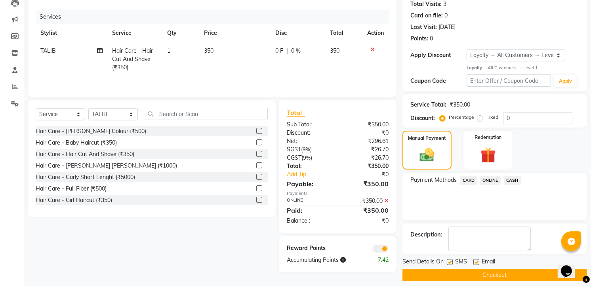
scroll to position [95, 0]
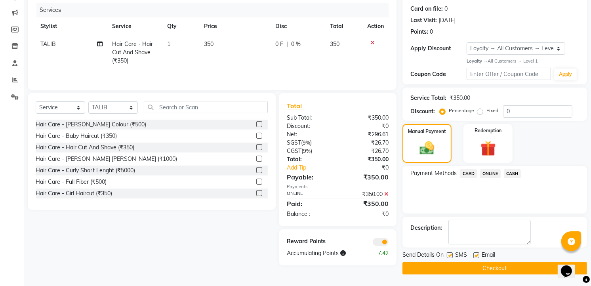
click at [516, 263] on button "Checkout" at bounding box center [494, 268] width 185 height 12
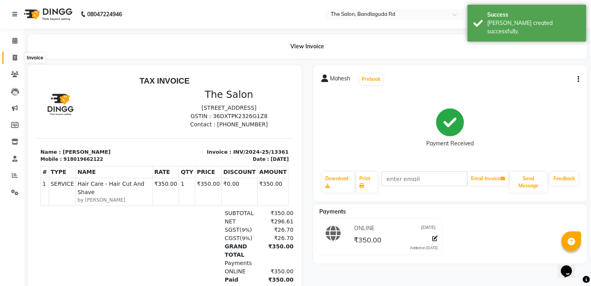
click at [10, 53] on span at bounding box center [15, 57] width 14 height 9
select select "service"
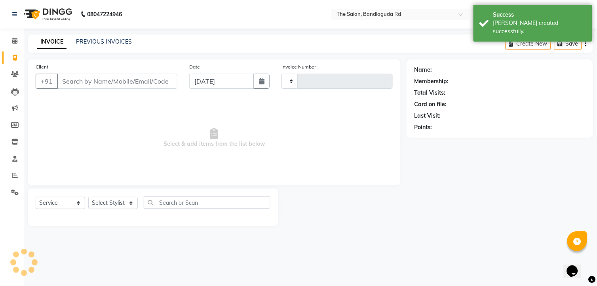
type input "13362"
select select "5198"
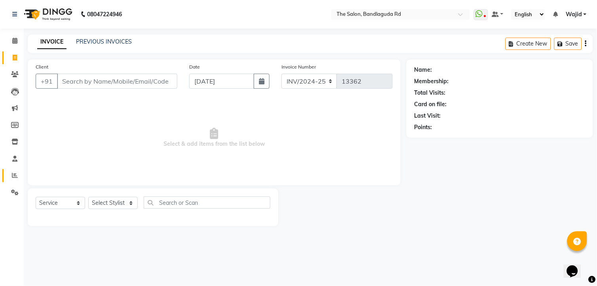
click at [16, 171] on link "Reports" at bounding box center [11, 175] width 19 height 13
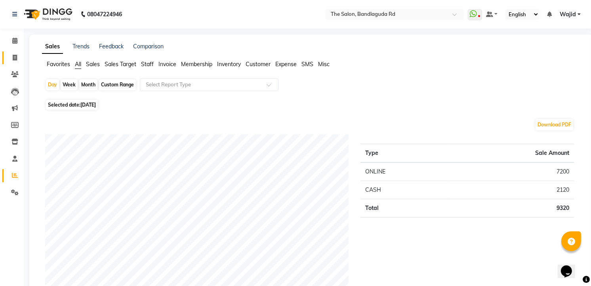
click at [18, 62] on link "Invoice" at bounding box center [11, 57] width 19 height 13
select select "service"
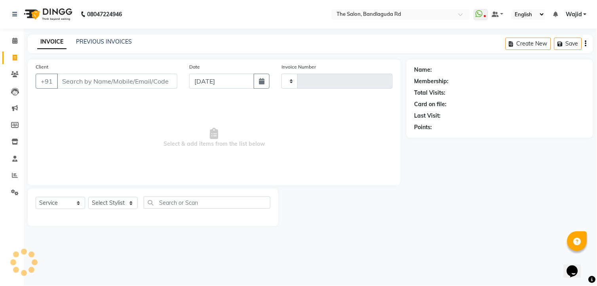
type input "13362"
select select "5198"
click at [12, 36] on span at bounding box center [15, 40] width 14 height 9
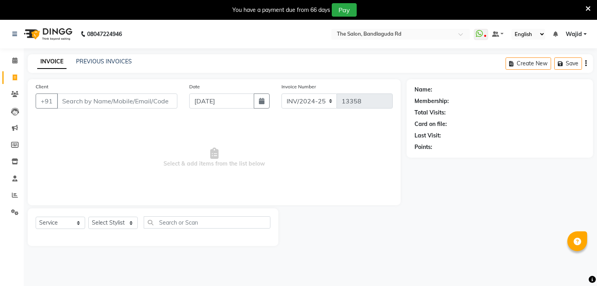
select select "service"
click at [113, 225] on select "Select Stylist [PERSON_NAME] [PERSON_NAME] [PERSON_NAME] [PERSON_NAME] TALIB [P…" at bounding box center [112, 223] width 49 height 12
select select "88752"
click at [88, 217] on select "Select Stylist [PERSON_NAME] [PERSON_NAME] [PERSON_NAME] [PERSON_NAME] TALIB [P…" at bounding box center [112, 223] width 49 height 12
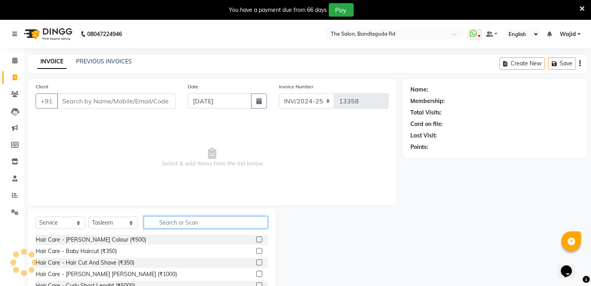
click at [166, 227] on input "text" at bounding box center [206, 222] width 124 height 12
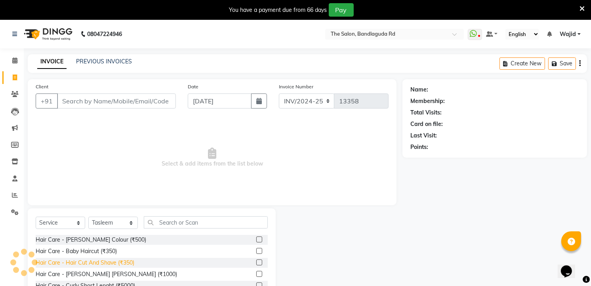
click at [126, 260] on div "Hair Care - Hair Cut And Shave (₹350)" at bounding box center [85, 263] width 99 height 8
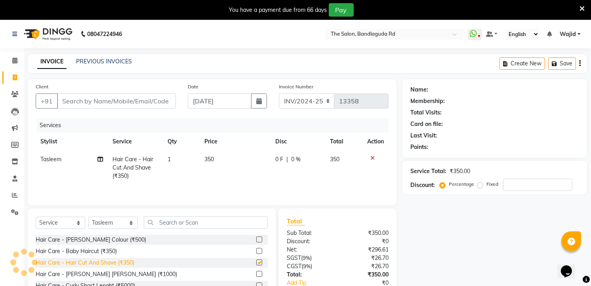
checkbox input "false"
click at [122, 97] on input "Client" at bounding box center [116, 100] width 119 height 15
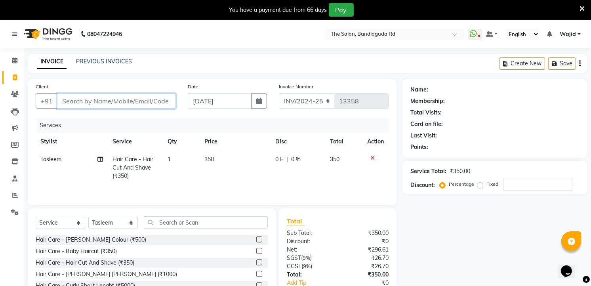
type input "8"
type input "0"
type input "868841206"
click at [142, 97] on span "Add Client" at bounding box center [155, 101] width 31 height 8
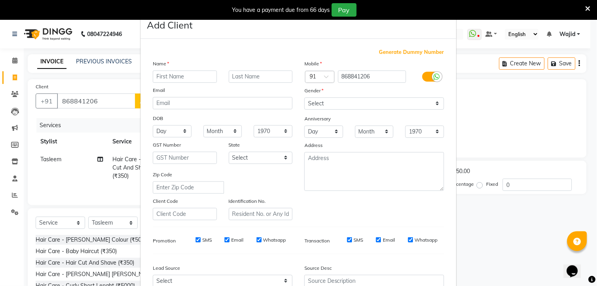
click at [173, 85] on div "Name Email DOB Day 01 02 03 04 05 06 07 08 09 10 11 12 13 14 15 16 17 18 19 20 …" at bounding box center [223, 139] width 152 height 161
click at [175, 76] on input "text" at bounding box center [185, 76] width 64 height 12
type input "AZBAZ"
click at [333, 102] on select "Select [DEMOGRAPHIC_DATA] [DEMOGRAPHIC_DATA] Other Prefer Not To Say" at bounding box center [375, 103] width 140 height 12
select select "[DEMOGRAPHIC_DATA]"
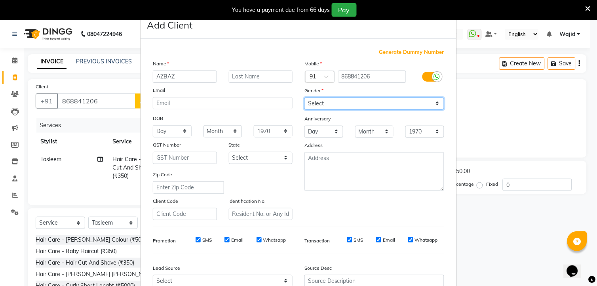
click at [305, 97] on select "Select [DEMOGRAPHIC_DATA] [DEMOGRAPHIC_DATA] Other Prefer Not To Say" at bounding box center [375, 103] width 140 height 12
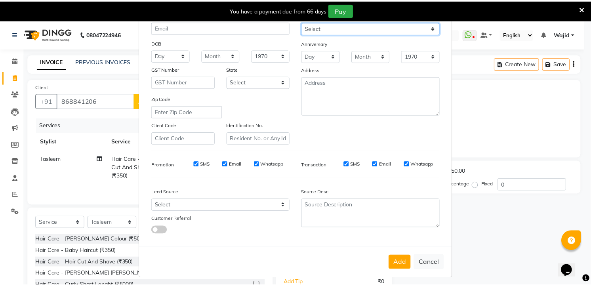
scroll to position [80, 0]
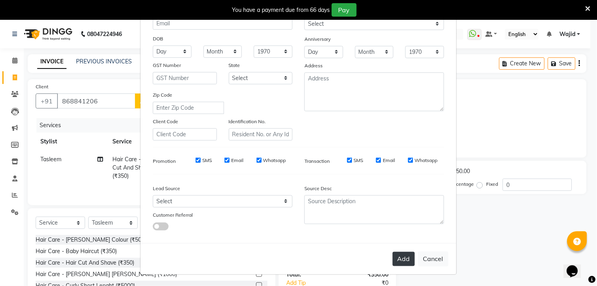
click at [409, 263] on button "Add" at bounding box center [404, 259] width 22 height 14
select select
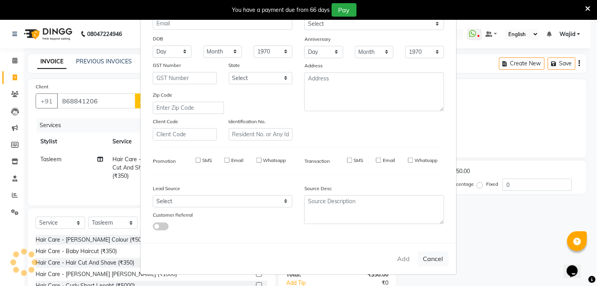
select select
checkbox input "false"
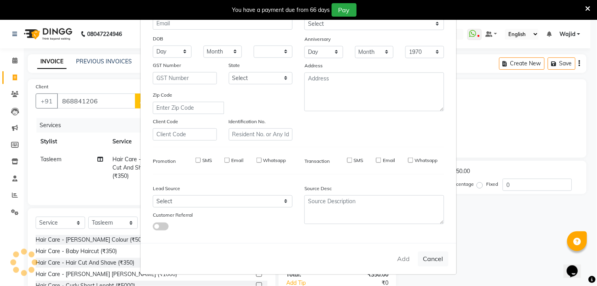
checkbox input "false"
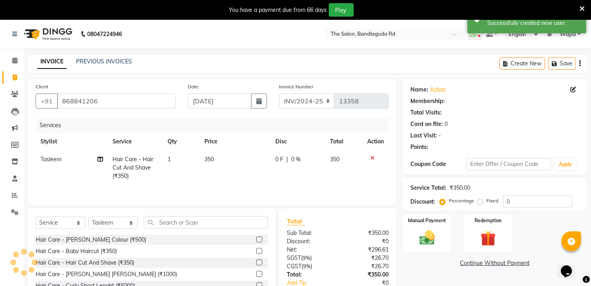
select select "1: Object"
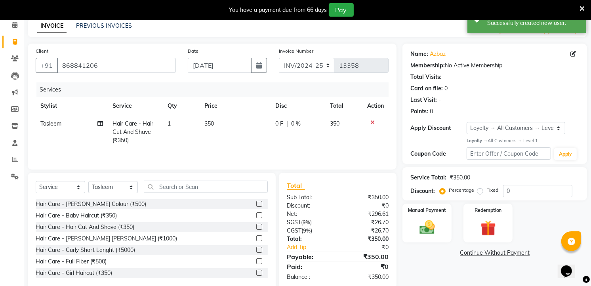
scroll to position [52, 0]
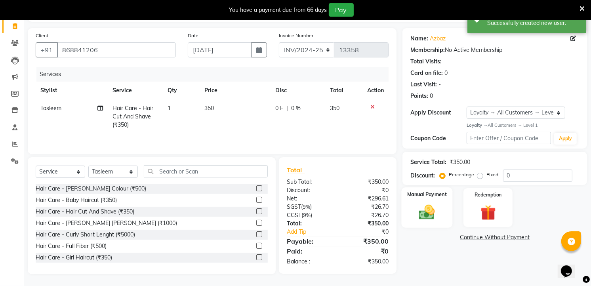
click at [425, 199] on div "Manual Payment" at bounding box center [427, 207] width 51 height 40
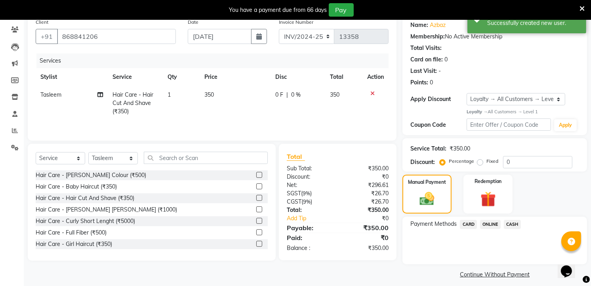
scroll to position [70, 0]
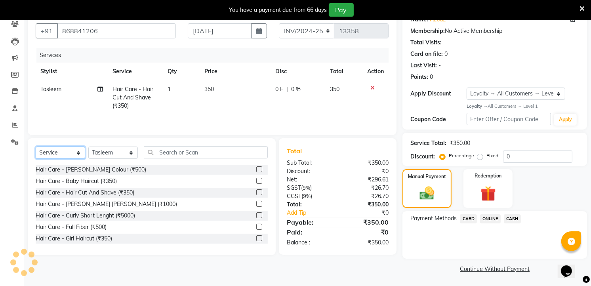
click at [53, 157] on select "Select Service Product Membership Package Voucher Prepaid Gift Card" at bounding box center [60, 153] width 49 height 12
click at [36, 147] on select "Select Service Product Membership Package Voucher Prepaid Gift Card" at bounding box center [60, 153] width 49 height 12
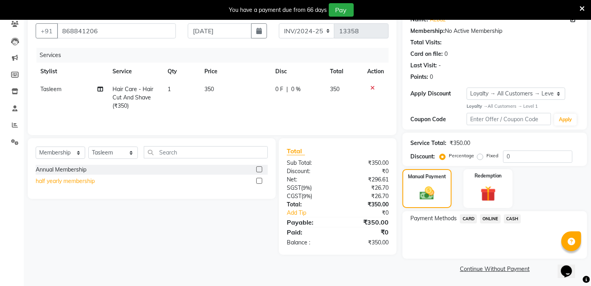
click at [86, 183] on div "half yearly membership" at bounding box center [65, 181] width 59 height 8
select select "select"
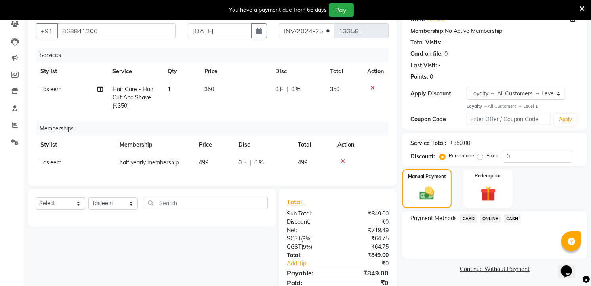
click at [211, 160] on td "499" at bounding box center [214, 163] width 40 height 18
select select "88752"
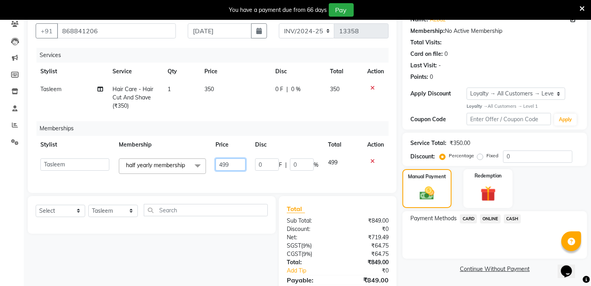
drag, startPoint x: 231, startPoint y: 163, endPoint x: 239, endPoint y: 159, distance: 8.9
click at [232, 162] on input "499" at bounding box center [230, 164] width 30 height 12
type input "4"
type input "100"
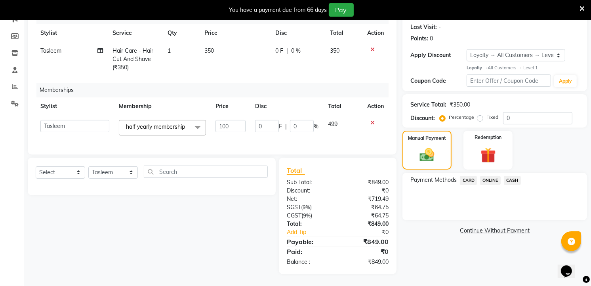
scroll to position [108, 0]
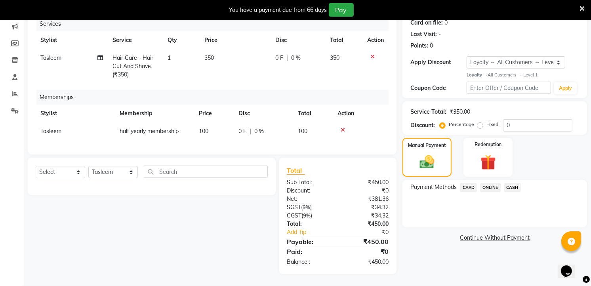
click at [486, 168] on div "Name: Azbaz Membership: No Active Membership Total Visits: Card on file: 0 Last…" at bounding box center [497, 126] width 190 height 296
click at [489, 183] on span "ONLINE" at bounding box center [490, 187] width 21 height 9
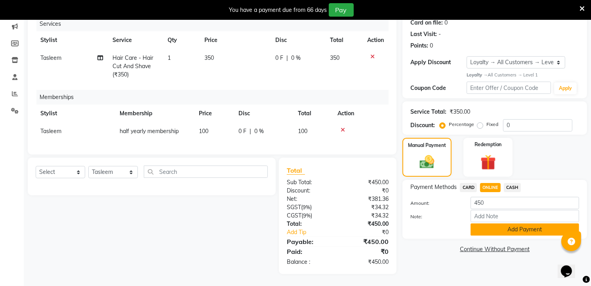
click at [509, 223] on button "Add Payment" at bounding box center [524, 229] width 108 height 12
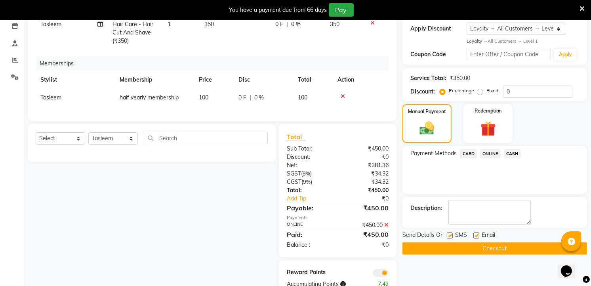
scroll to position [164, 0]
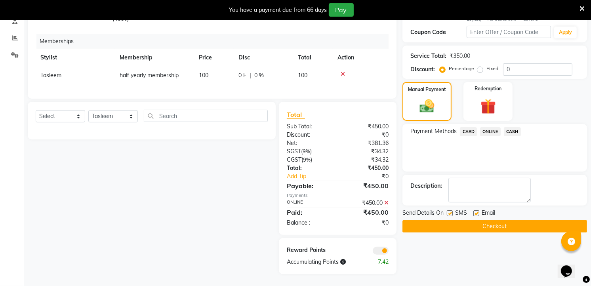
click at [508, 223] on button "Checkout" at bounding box center [494, 226] width 185 height 12
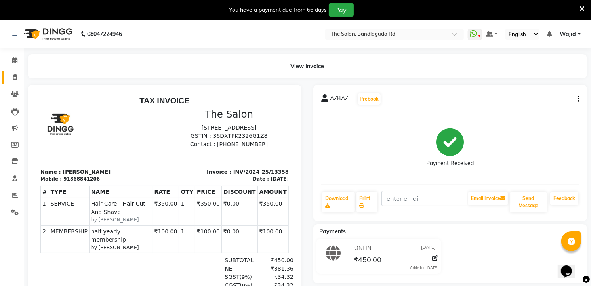
click at [15, 72] on link "Invoice" at bounding box center [11, 77] width 19 height 13
select select "service"
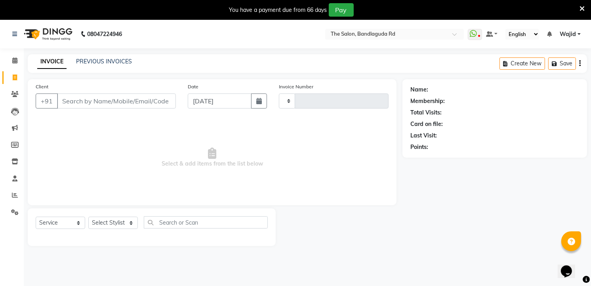
scroll to position [20, 0]
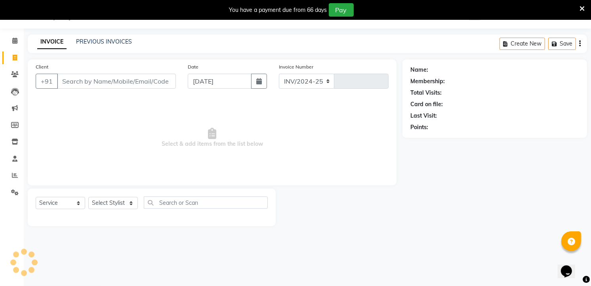
select select "5198"
type input "13359"
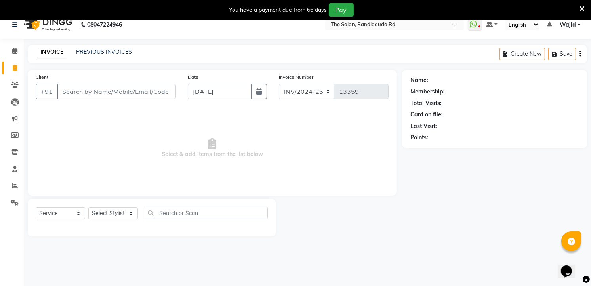
scroll to position [0, 0]
